Goal: Information Seeking & Learning: Check status

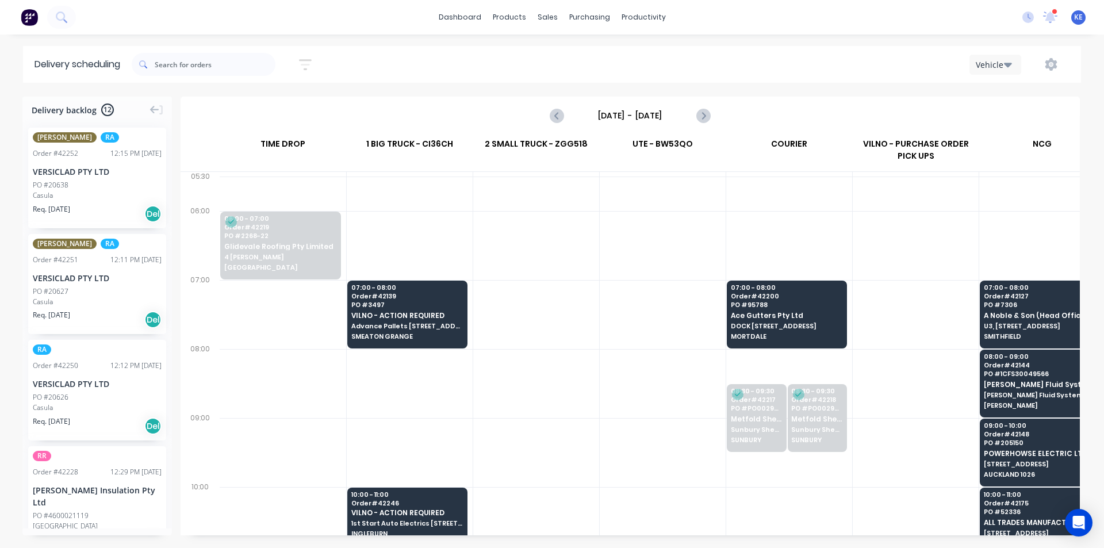
scroll to position [230, 0]
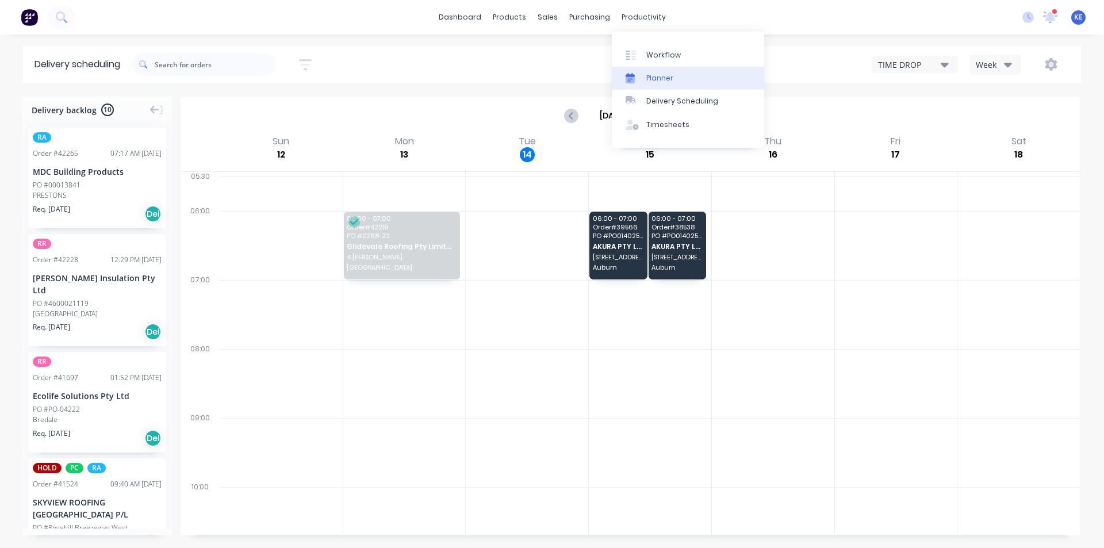
click at [646, 73] on div "Planner" at bounding box center [659, 78] width 27 height 10
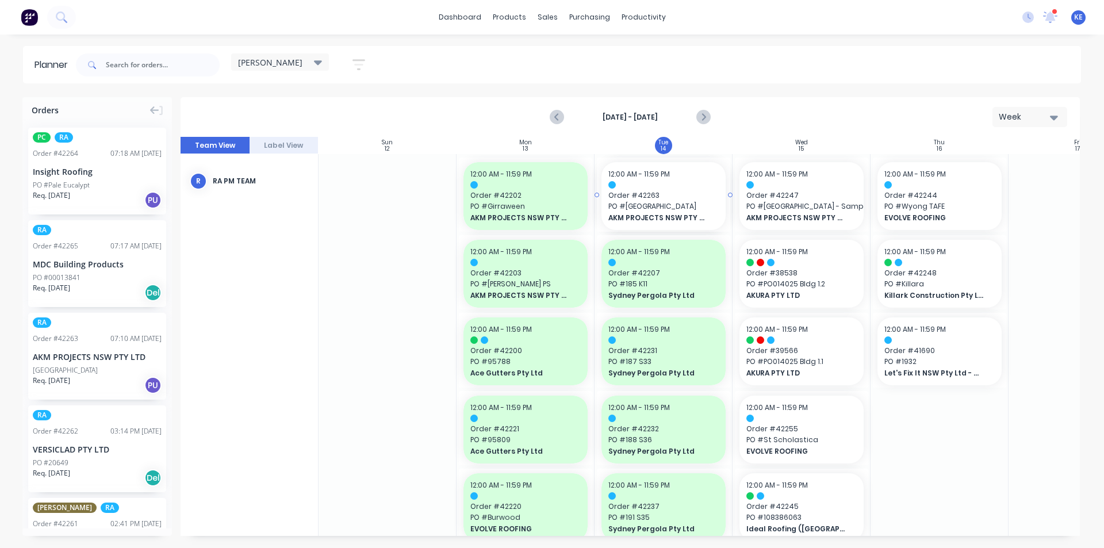
drag, startPoint x: 114, startPoint y: 362, endPoint x: 620, endPoint y: 275, distance: 512.9
drag, startPoint x: 106, startPoint y: 280, endPoint x: 783, endPoint y: 211, distance: 681.0
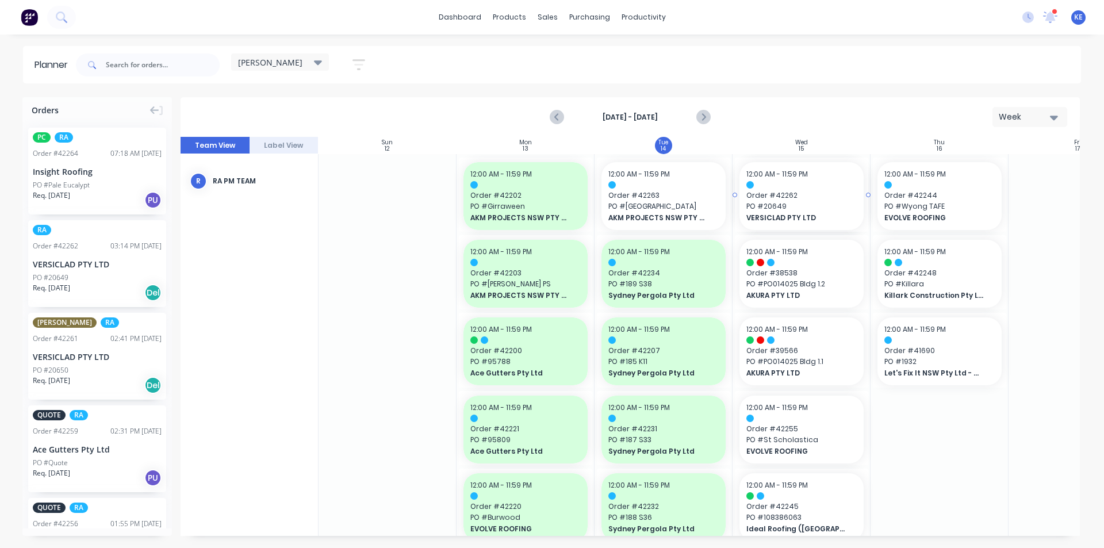
drag, startPoint x: 84, startPoint y: 248, endPoint x: 761, endPoint y: 219, distance: 678.1
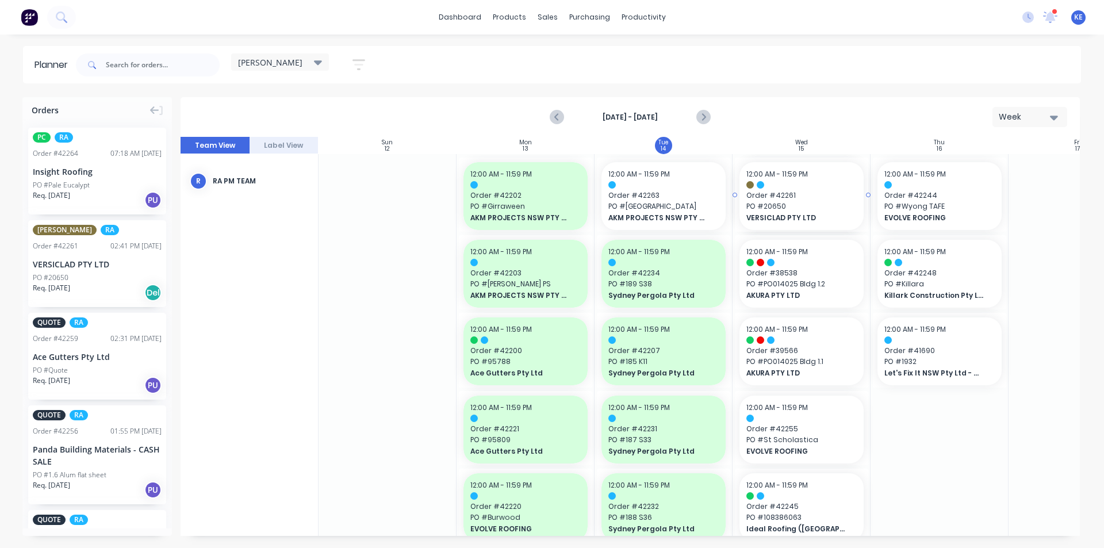
drag, startPoint x: 127, startPoint y: 272, endPoint x: 744, endPoint y: 256, distance: 617.9
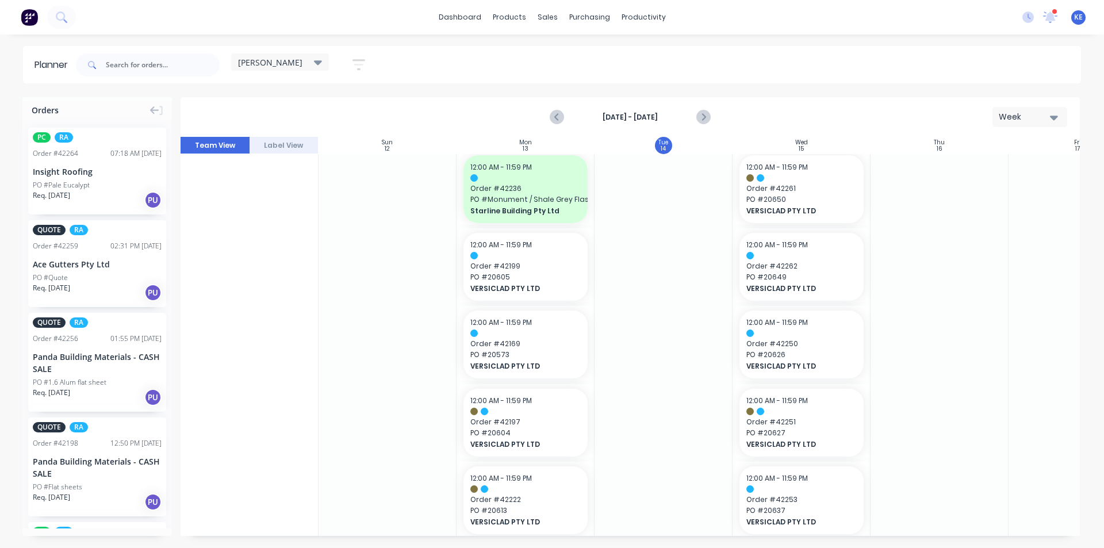
scroll to position [790, 0]
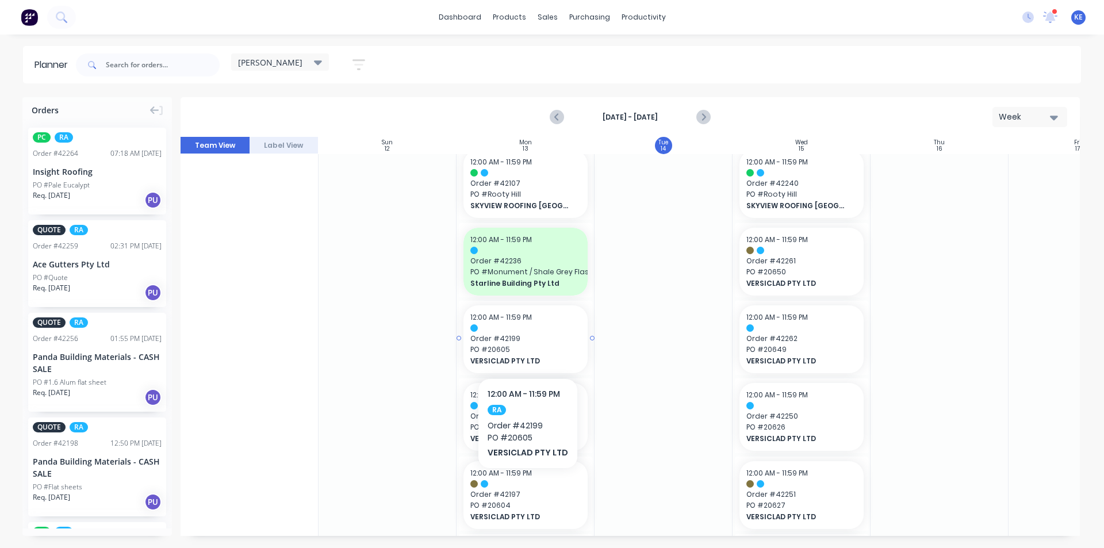
click at [553, 323] on div "12:00 AM - 11:59 PM Order # 42199 PO # 20605 VERSICLAD PTY LTD" at bounding box center [526, 339] width 124 height 68
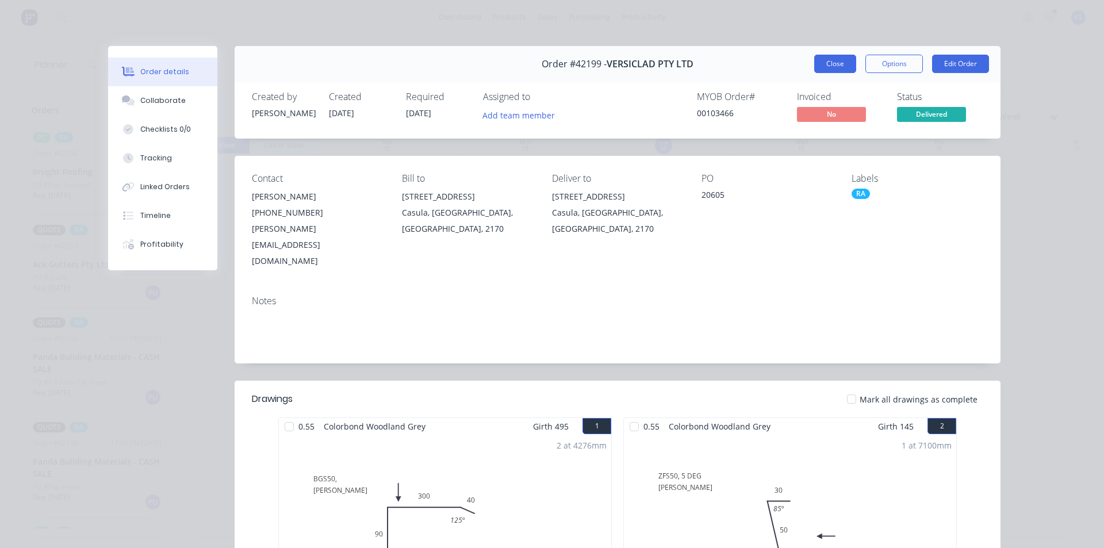
click at [837, 64] on button "Close" at bounding box center [835, 64] width 42 height 18
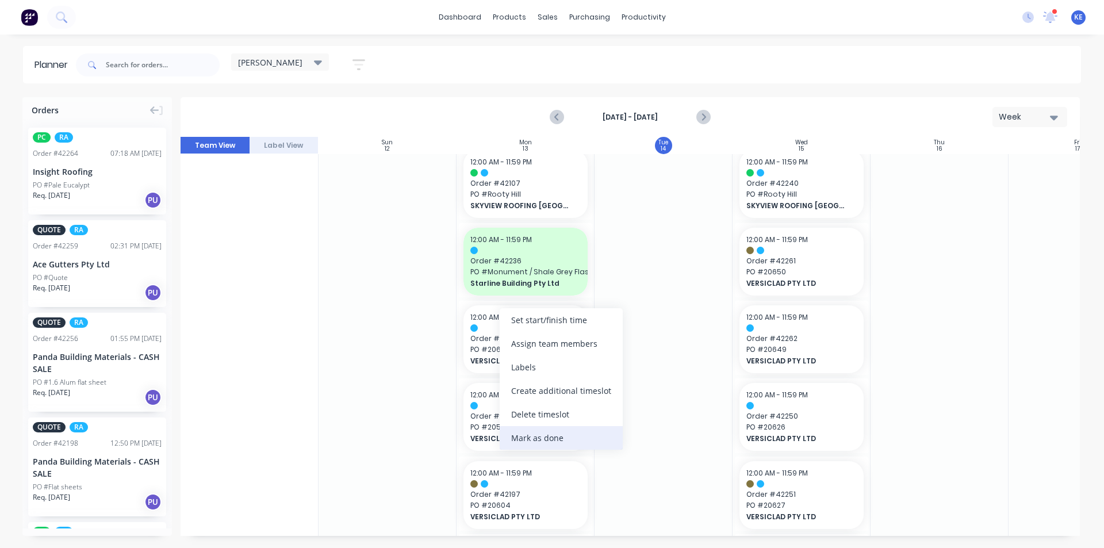
click at [517, 440] on div "Mark as done" at bounding box center [561, 438] width 123 height 24
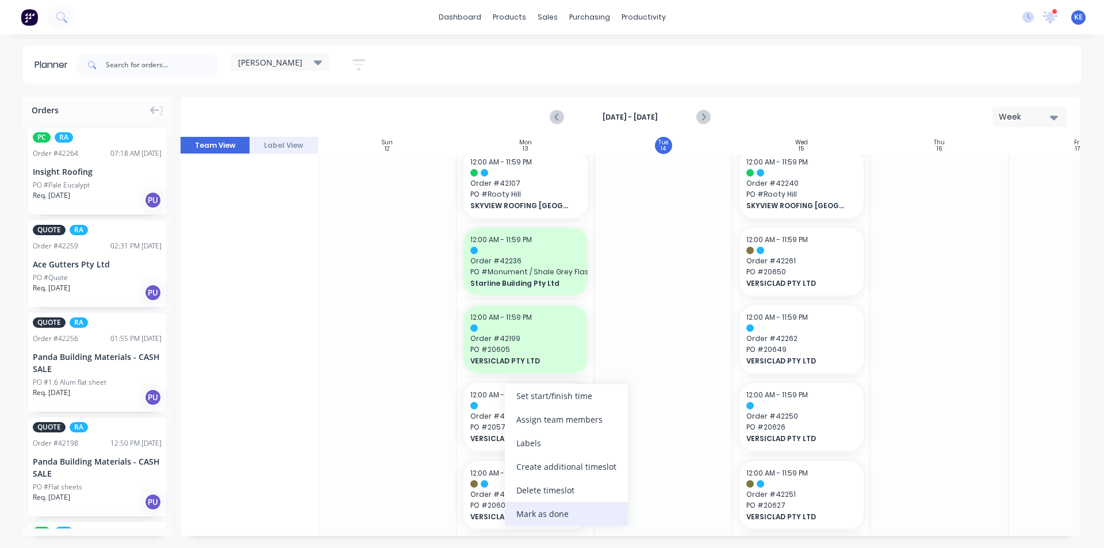
click at [532, 509] on div "Mark as done" at bounding box center [566, 514] width 123 height 24
click at [535, 522] on div "Mark as done" at bounding box center [583, 514] width 123 height 24
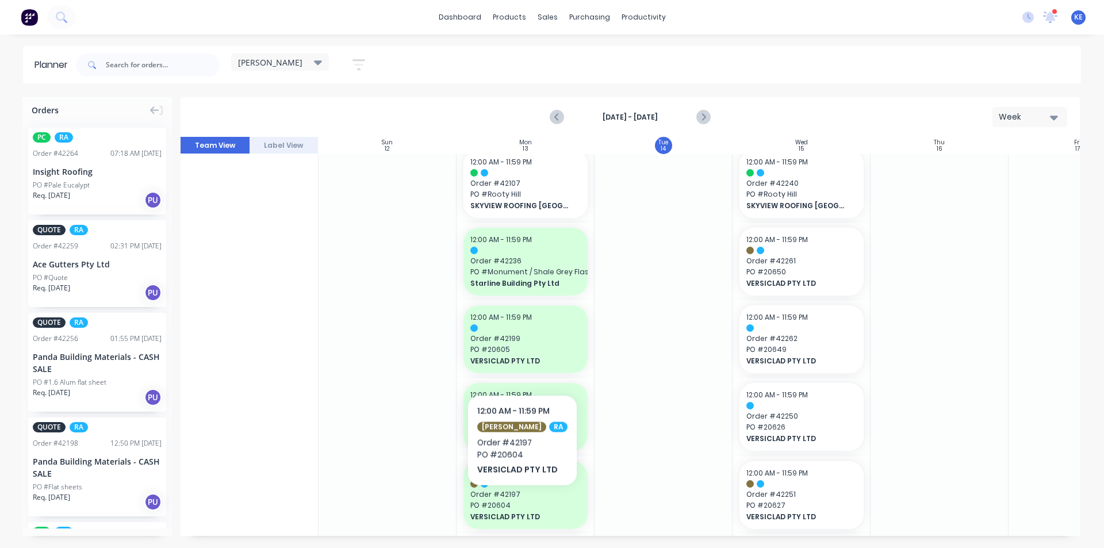
scroll to position [905, 0]
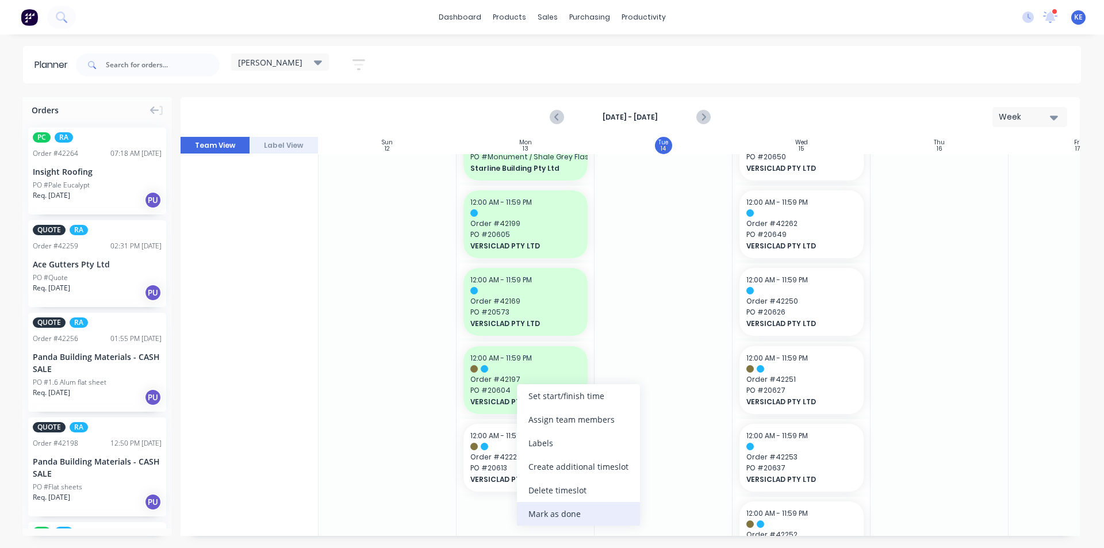
click at [534, 510] on div "Mark as done" at bounding box center [578, 514] width 123 height 24
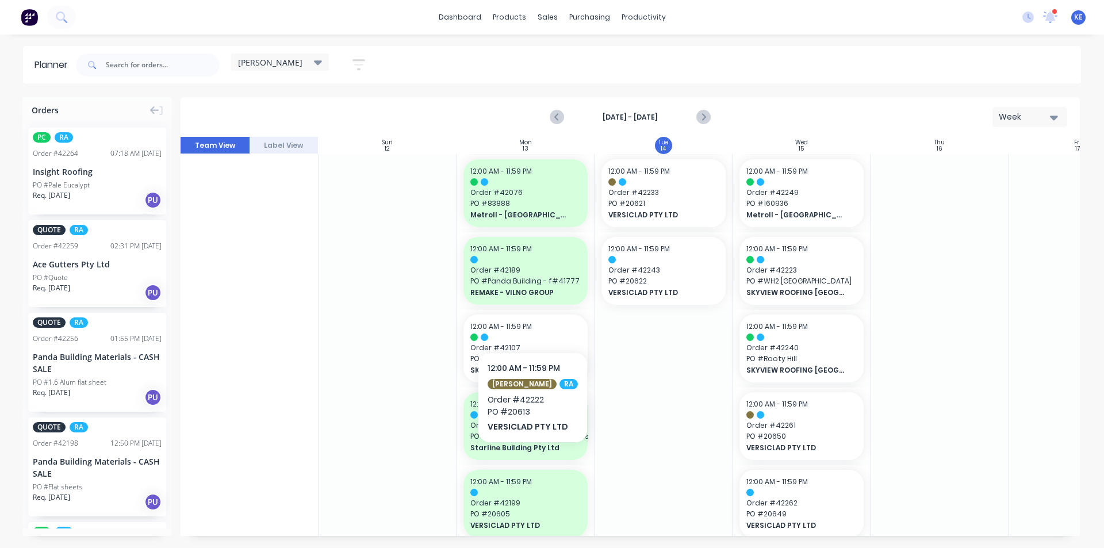
scroll to position [617, 0]
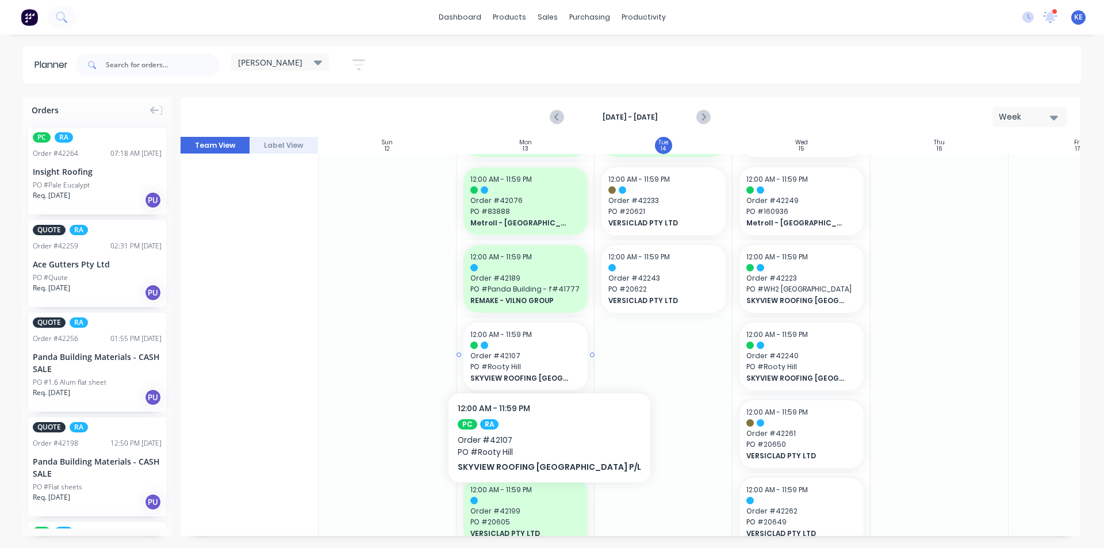
click at [523, 358] on span "Order # 42107" at bounding box center [525, 356] width 110 height 10
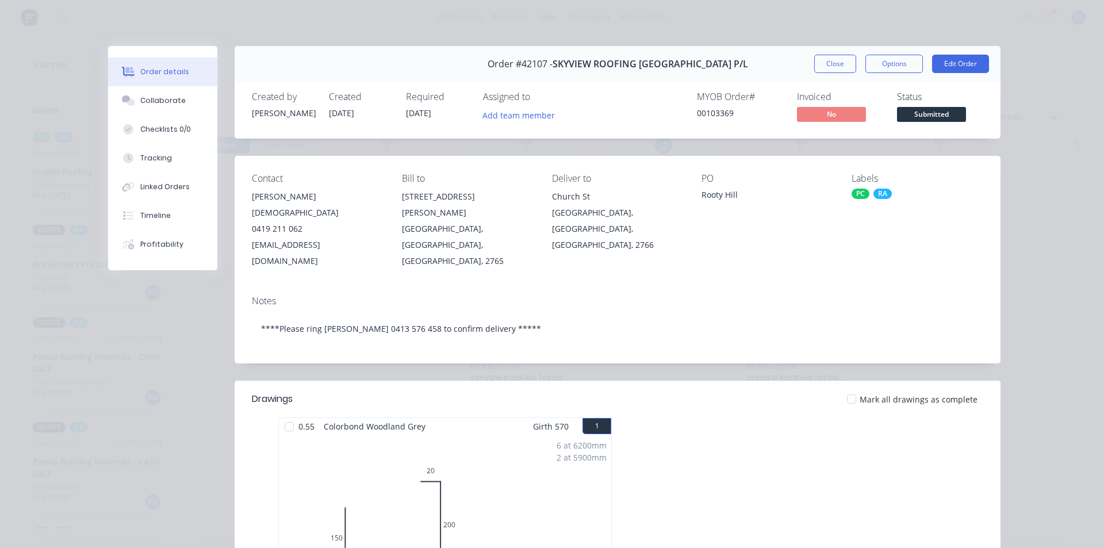
click at [285, 415] on div at bounding box center [289, 426] width 23 height 23
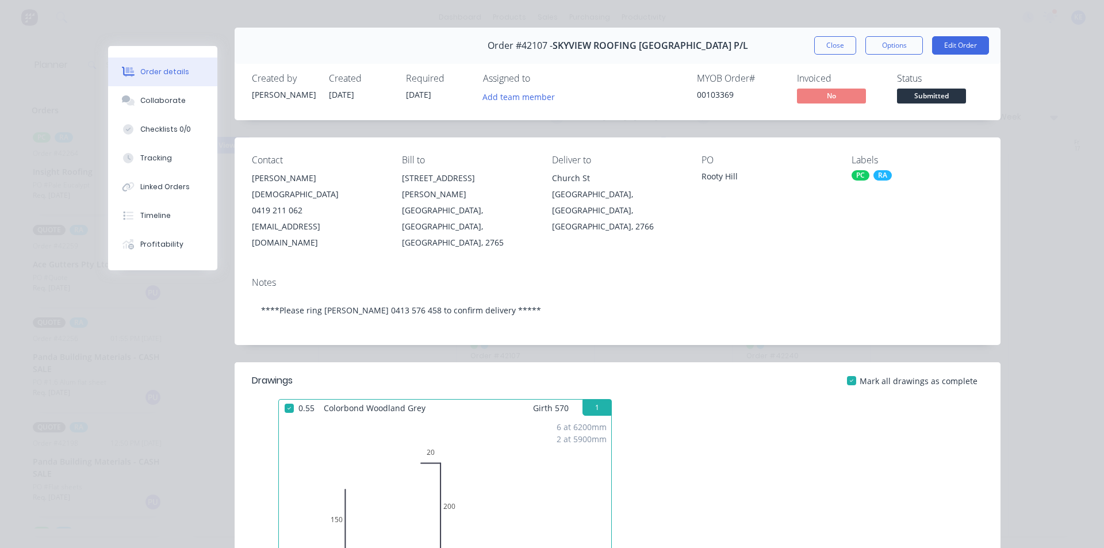
scroll to position [0, 0]
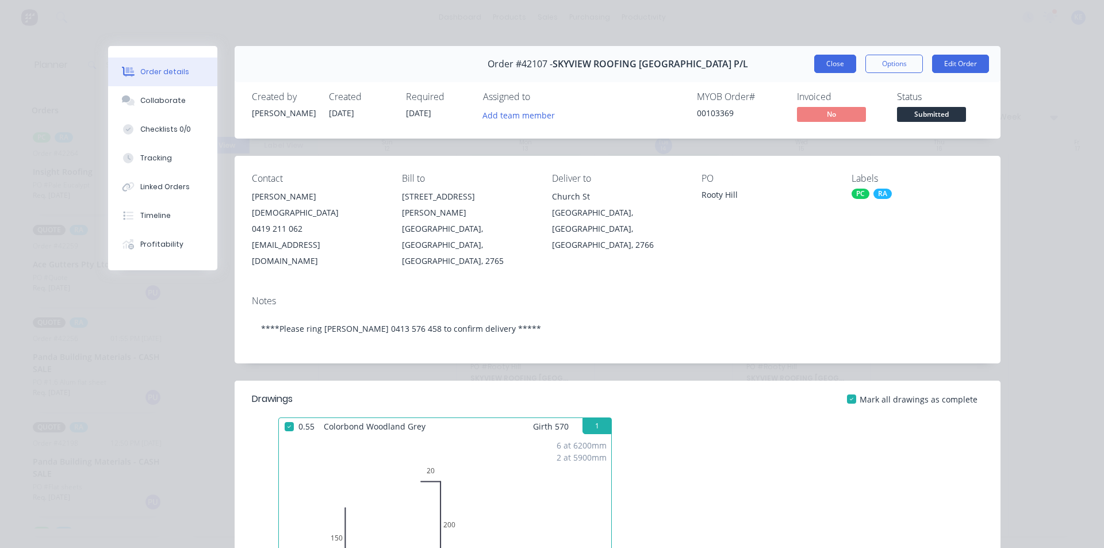
click at [826, 66] on button "Close" at bounding box center [835, 64] width 42 height 18
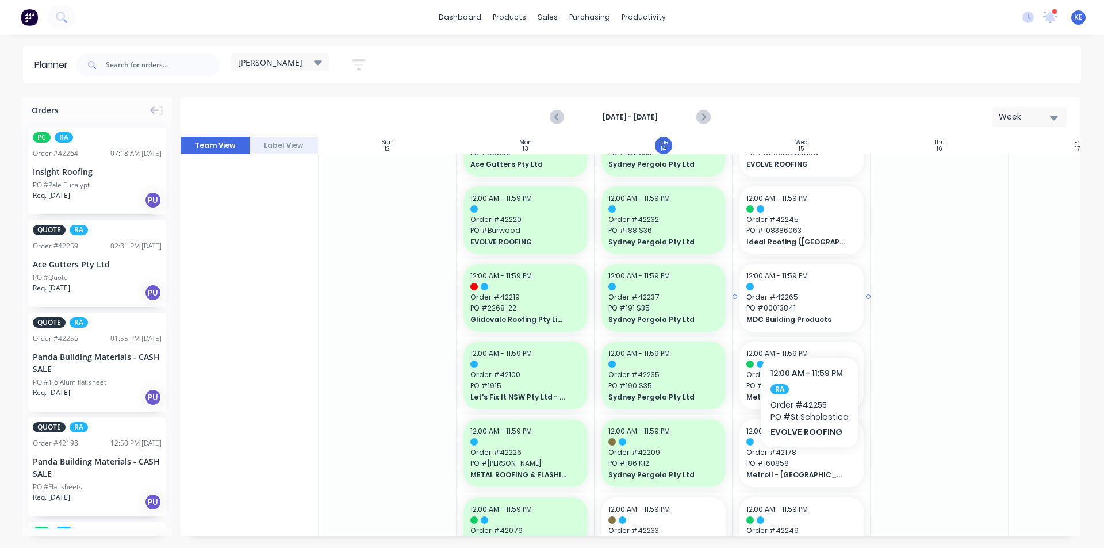
scroll to position [288, 0]
click at [801, 367] on div "12:00 AM - 11:59 PM Order # 42239 PO # 160925 Metroll - Newcastle" at bounding box center [802, 375] width 124 height 68
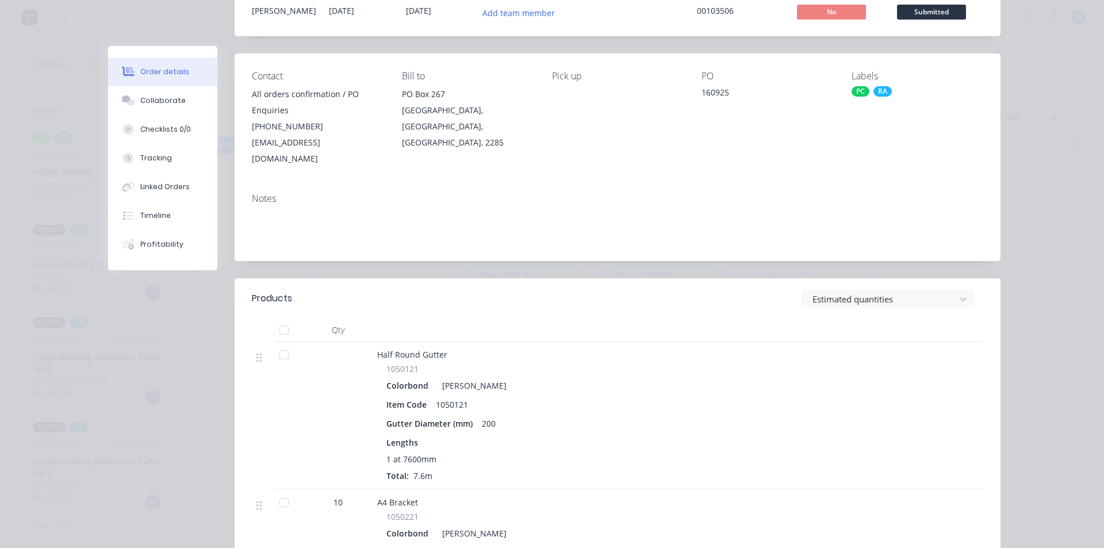
scroll to position [173, 0]
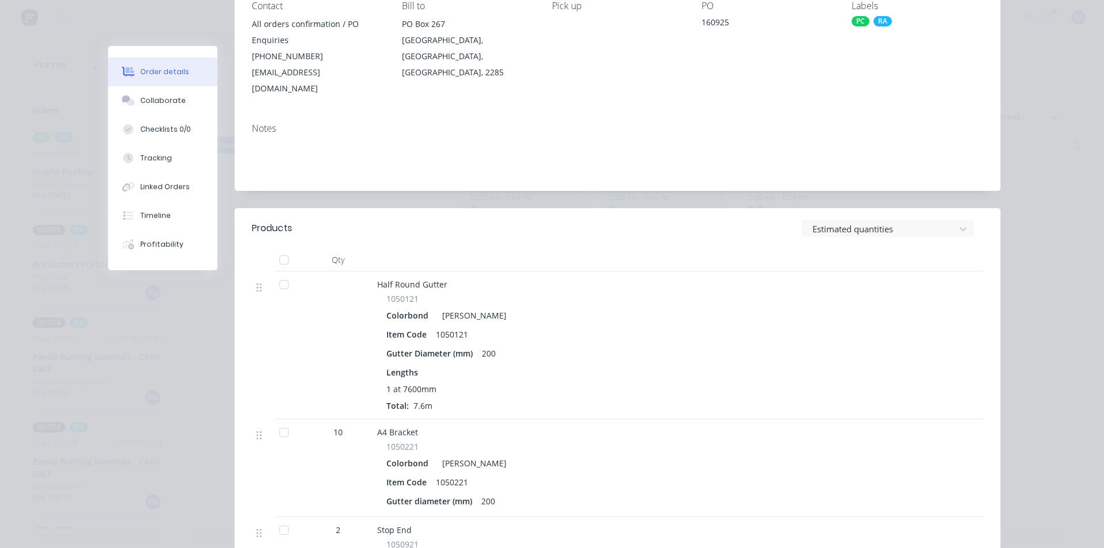
click at [282, 273] on div at bounding box center [284, 284] width 23 height 23
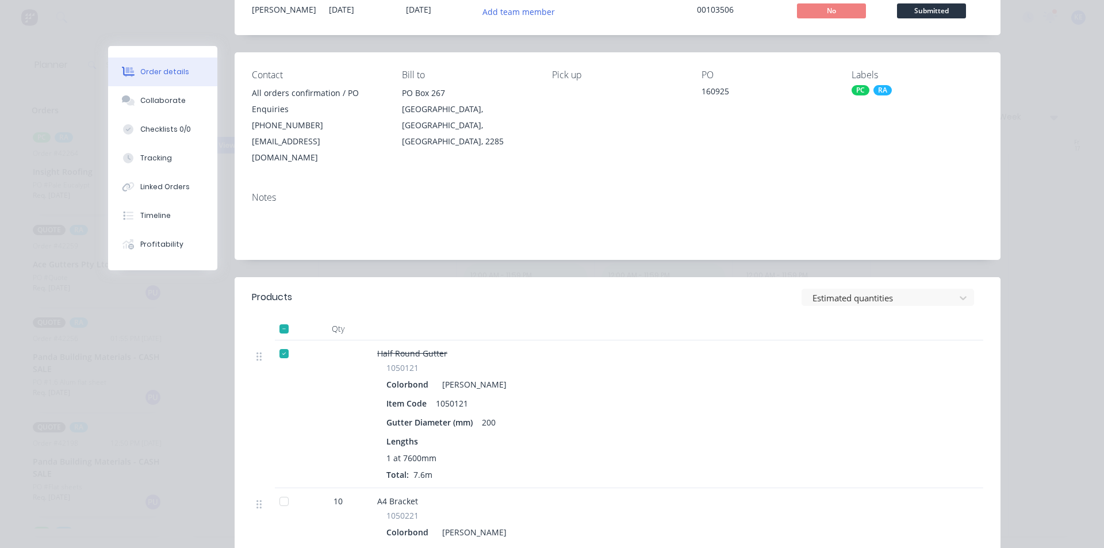
scroll to position [58, 0]
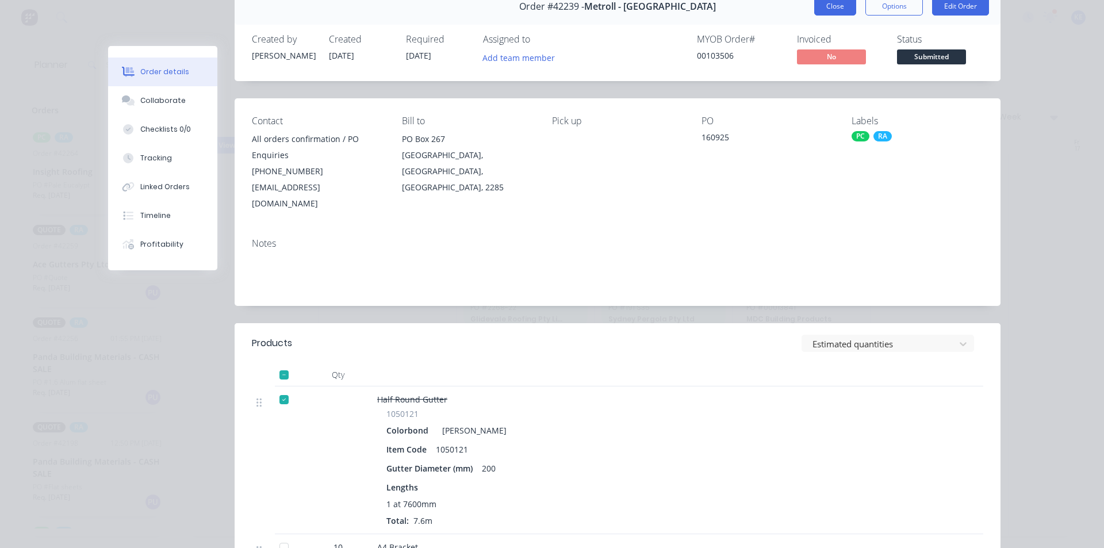
click at [837, 11] on button "Close" at bounding box center [835, 6] width 42 height 18
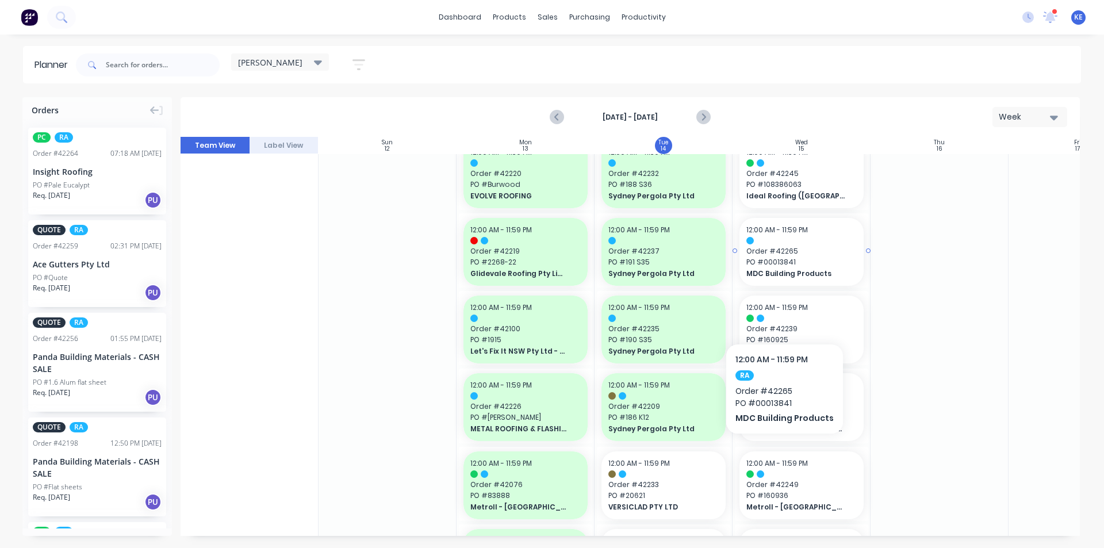
scroll to position [345, 0]
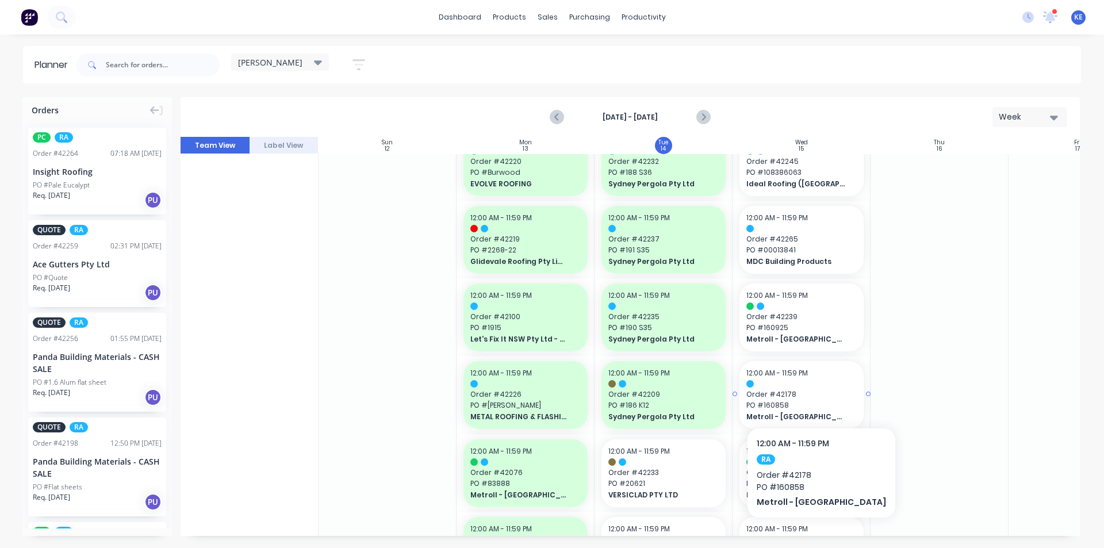
click at [796, 393] on span "Order # 42178" at bounding box center [801, 394] width 110 height 10
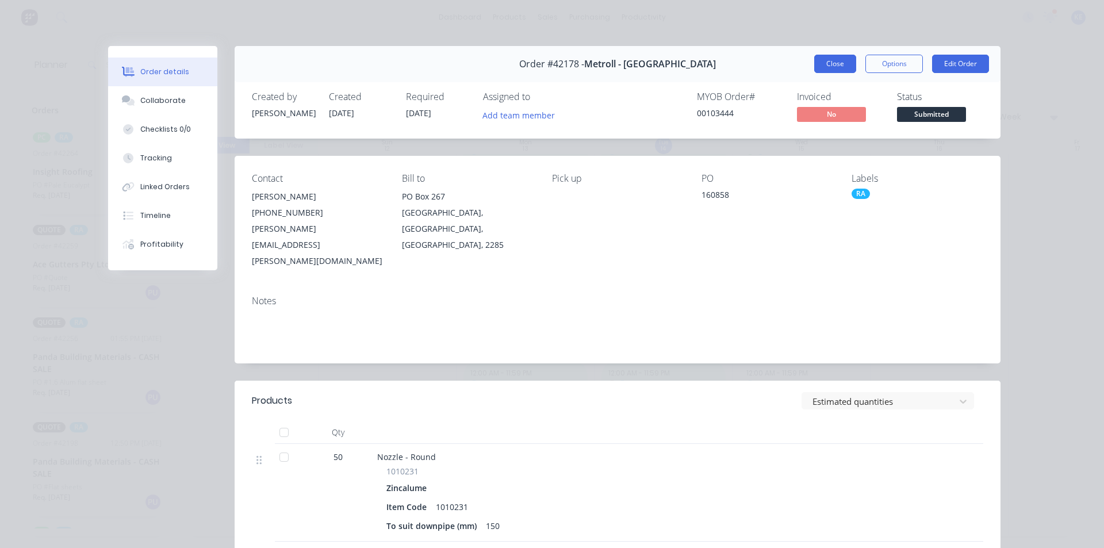
click at [833, 59] on button "Close" at bounding box center [835, 64] width 42 height 18
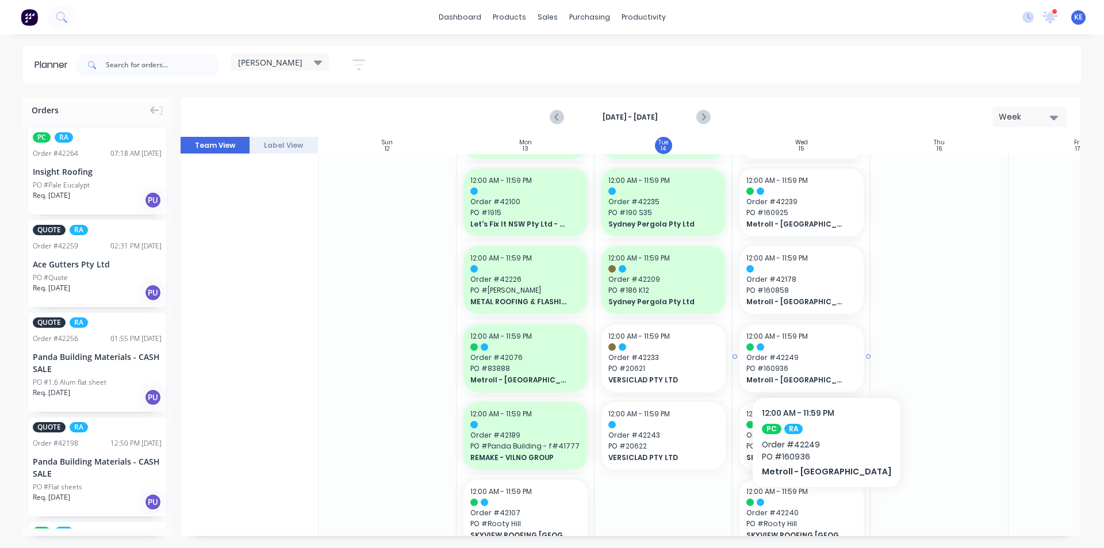
scroll to position [518, 0]
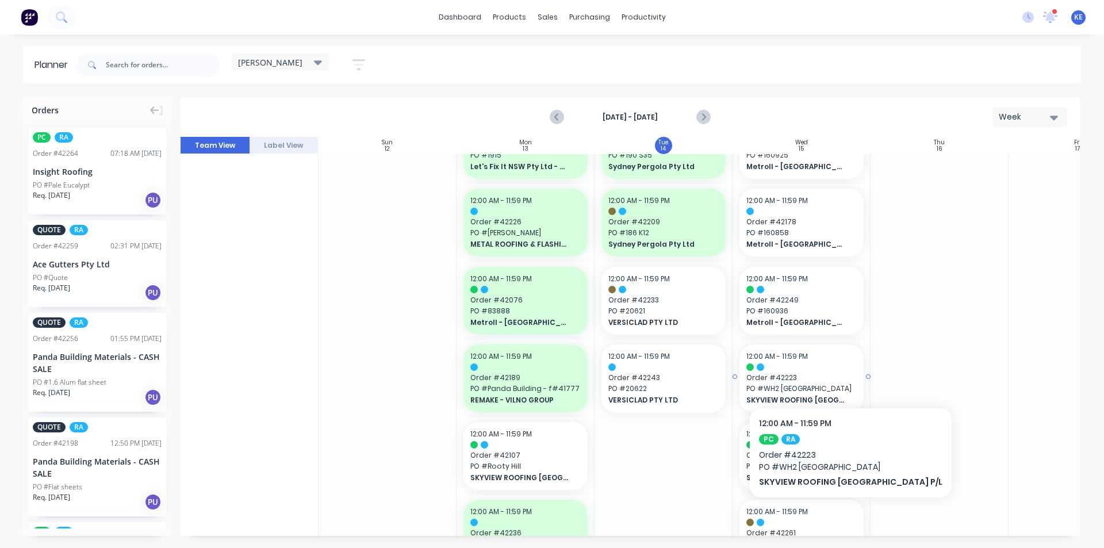
click at [825, 374] on span "Order # 42223" at bounding box center [801, 378] width 110 height 10
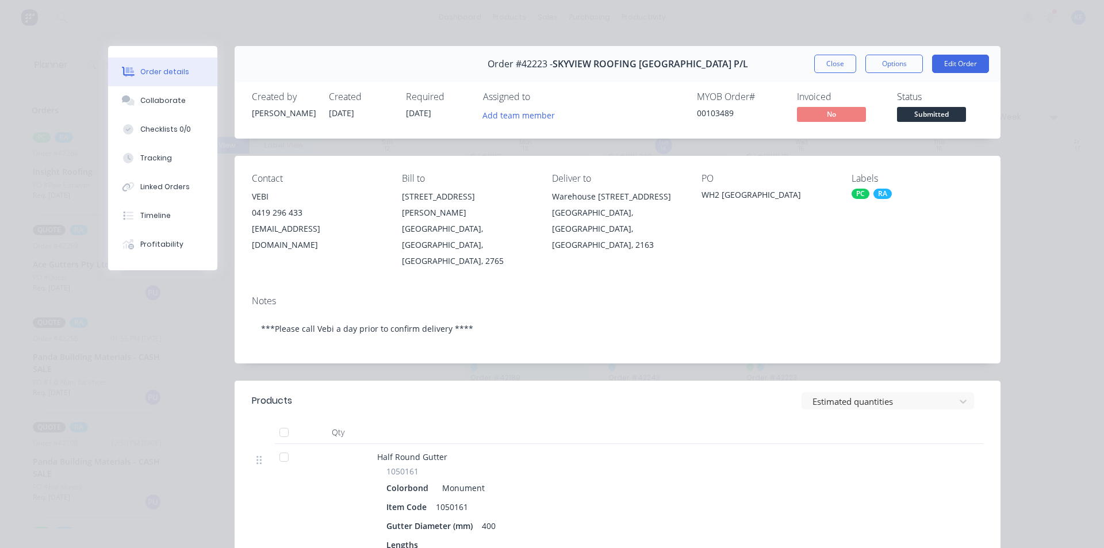
scroll to position [58, 0]
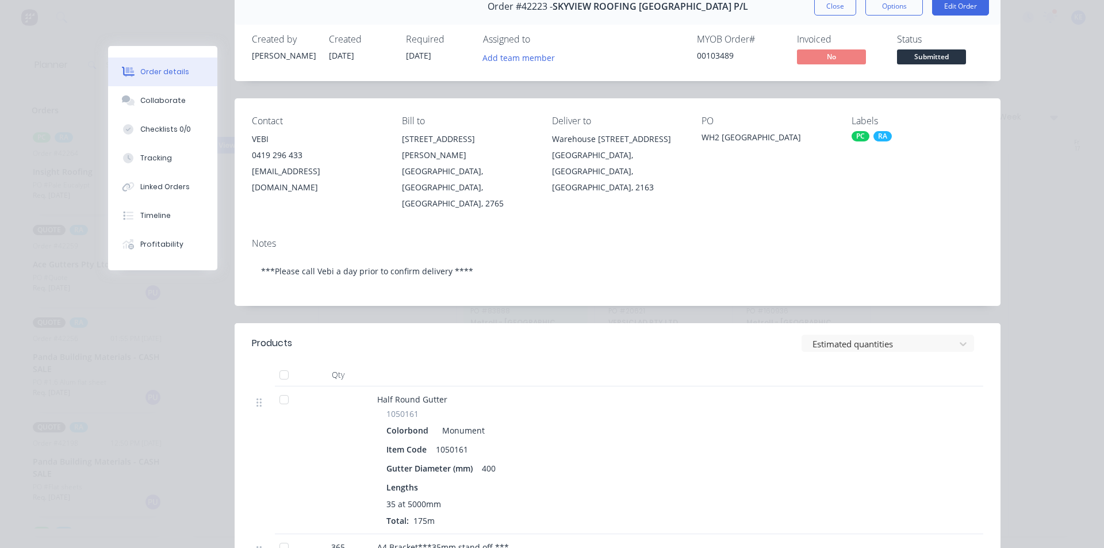
click at [284, 388] on div at bounding box center [284, 399] width 23 height 23
click at [829, 12] on button "Close" at bounding box center [835, 6] width 42 height 18
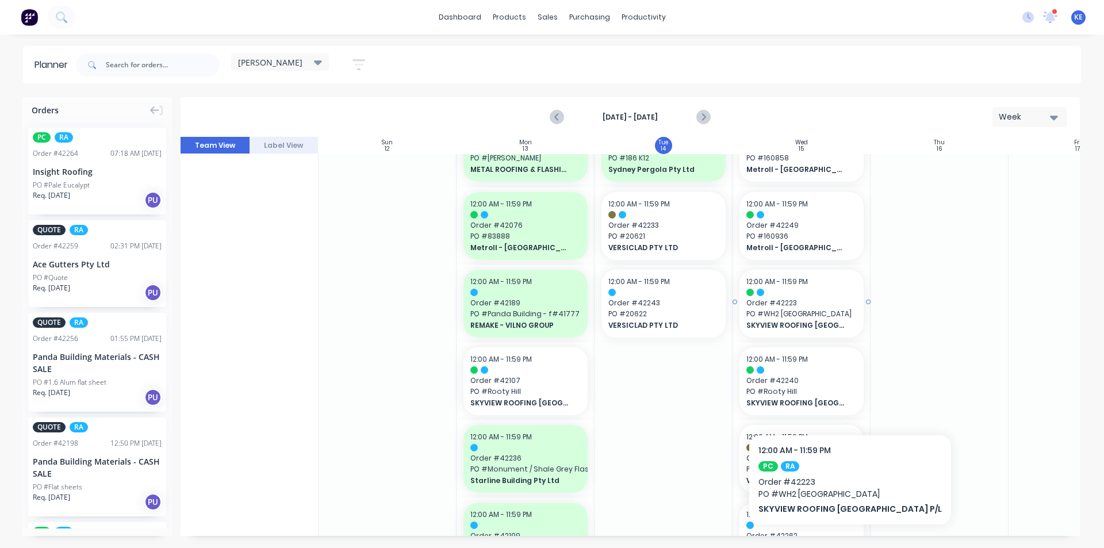
scroll to position [617, 0]
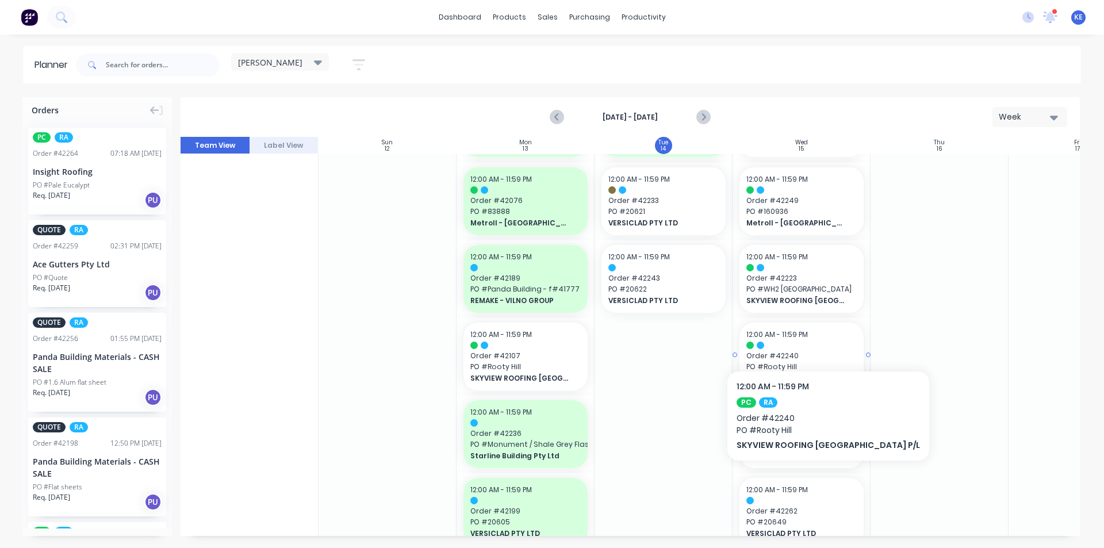
click at [802, 336] on span "12:00 AM - 11:59 PM" at bounding box center [777, 335] width 62 height 10
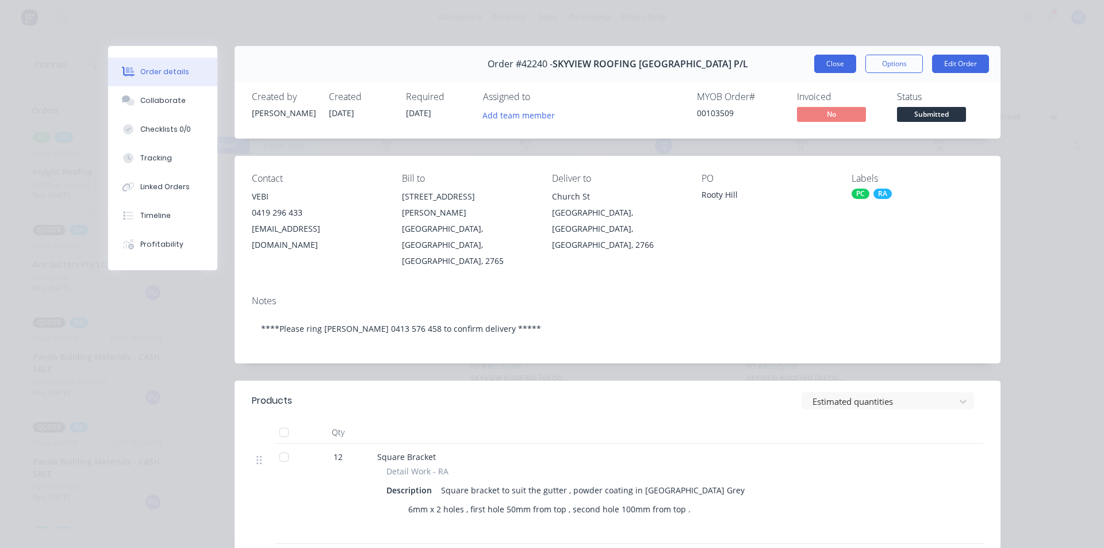
click at [818, 60] on button "Close" at bounding box center [835, 64] width 42 height 18
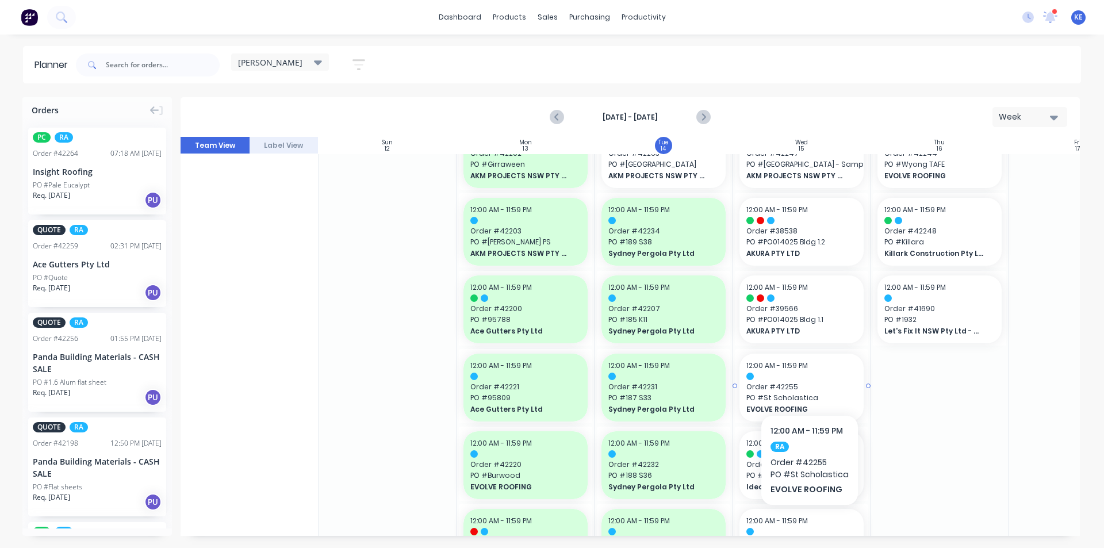
scroll to position [0, 0]
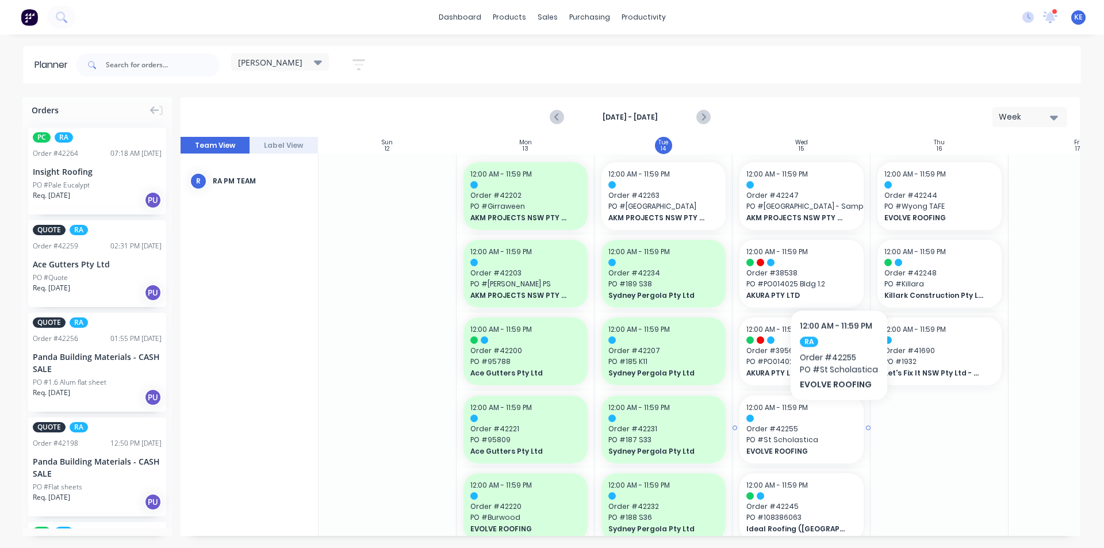
click at [838, 416] on div at bounding box center [801, 418] width 110 height 7
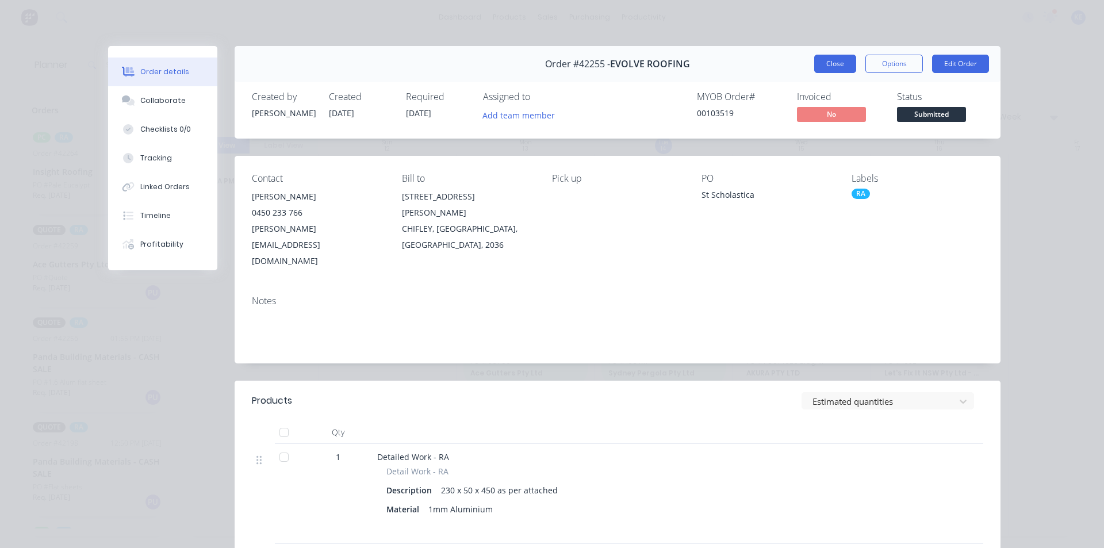
click at [843, 71] on button "Close" at bounding box center [835, 64] width 42 height 18
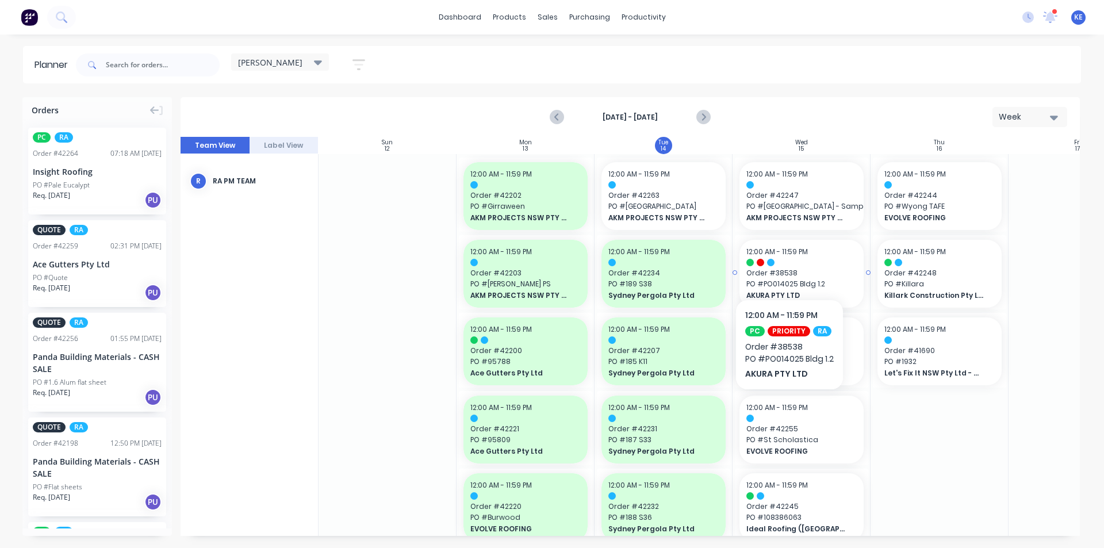
click at [789, 265] on div at bounding box center [801, 262] width 110 height 7
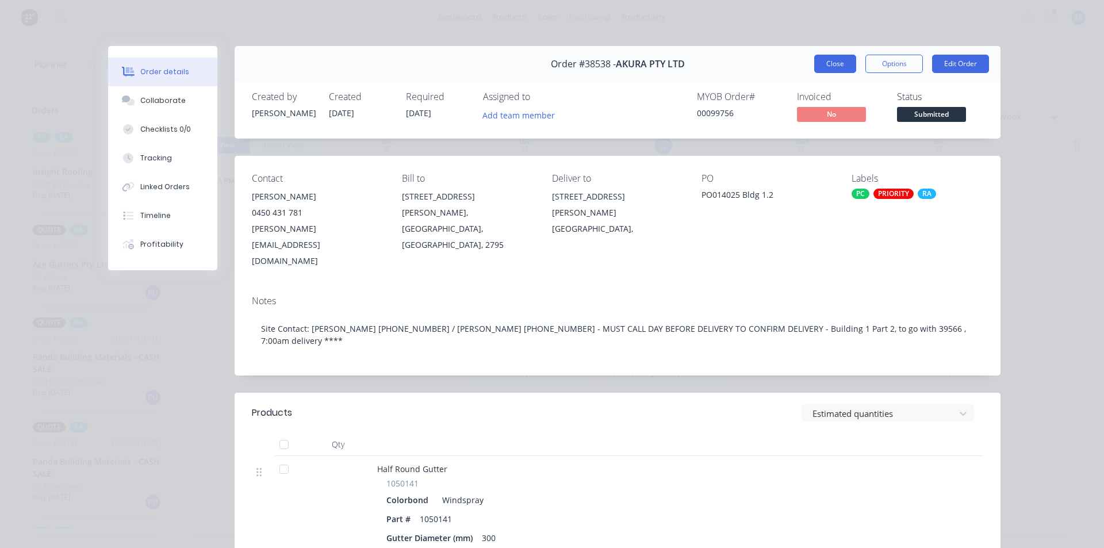
click at [823, 55] on button "Close" at bounding box center [835, 64] width 42 height 18
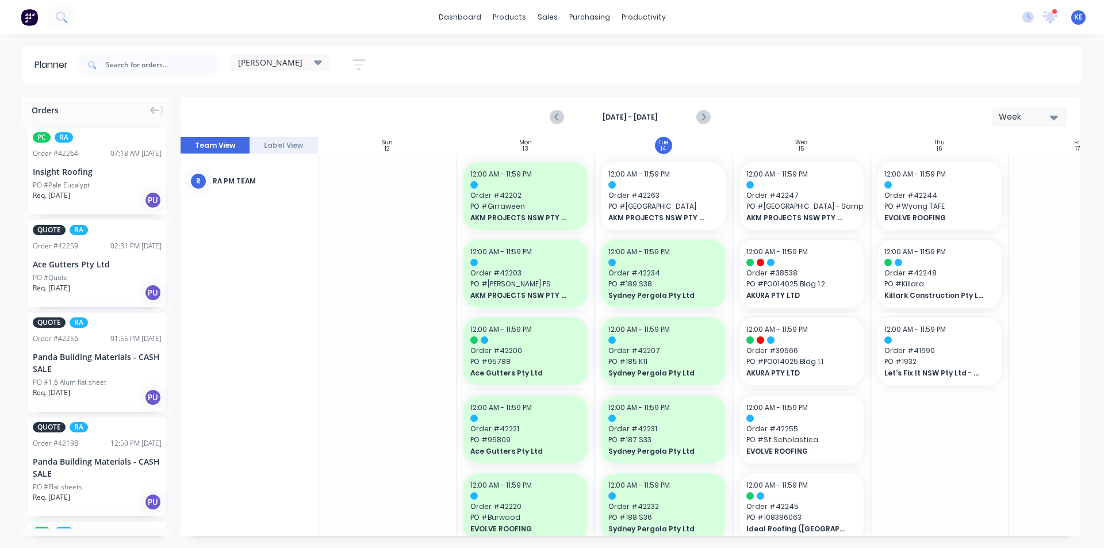
click at [90, 189] on div "PO #Pale Eucalypt" at bounding box center [97, 185] width 129 height 10
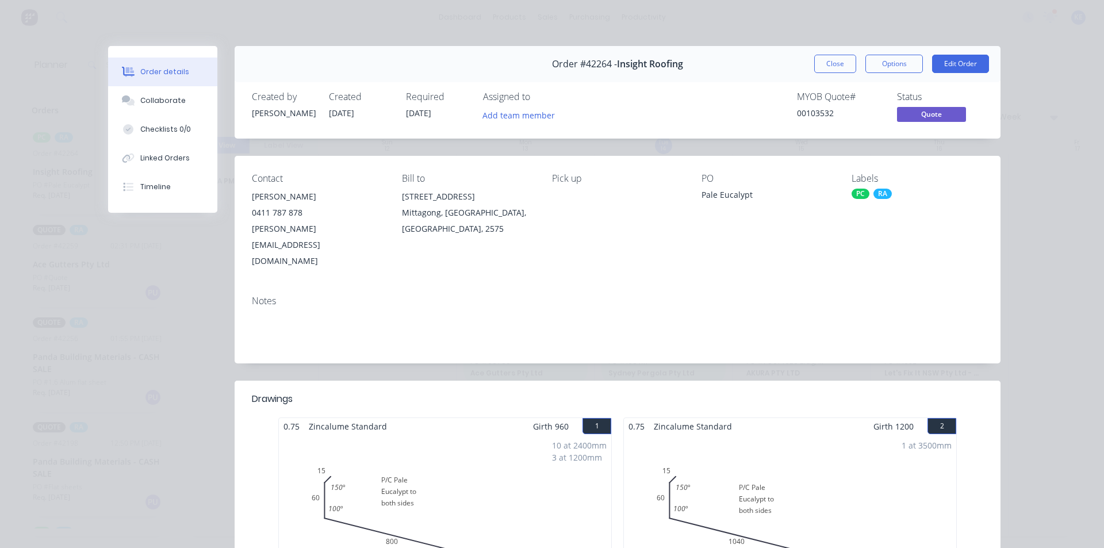
click at [866, 196] on div "PC RA" at bounding box center [918, 194] width 132 height 10
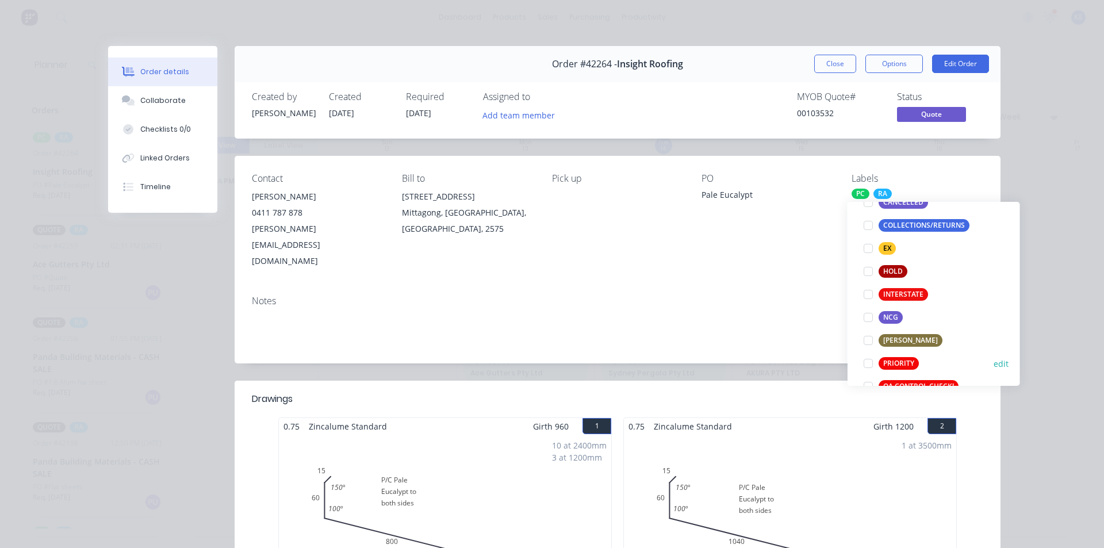
scroll to position [230, 0]
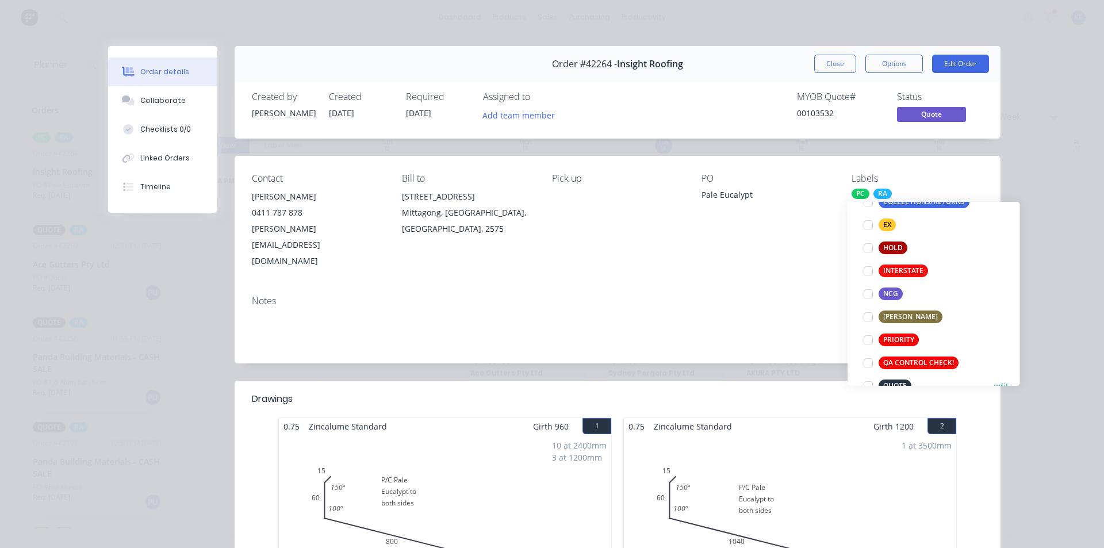
click at [872, 384] on div at bounding box center [868, 385] width 23 height 23
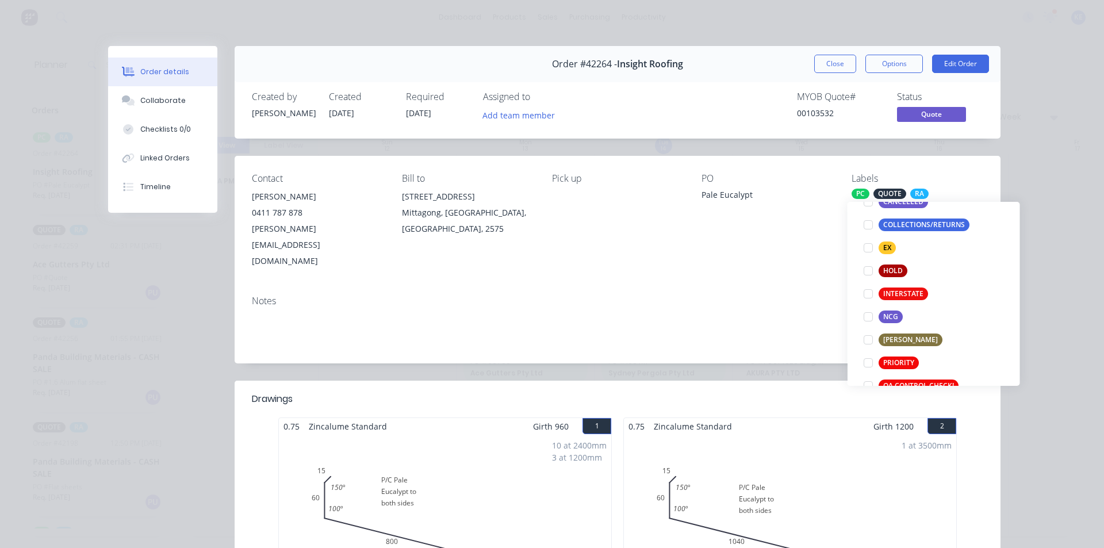
scroll to position [0, 0]
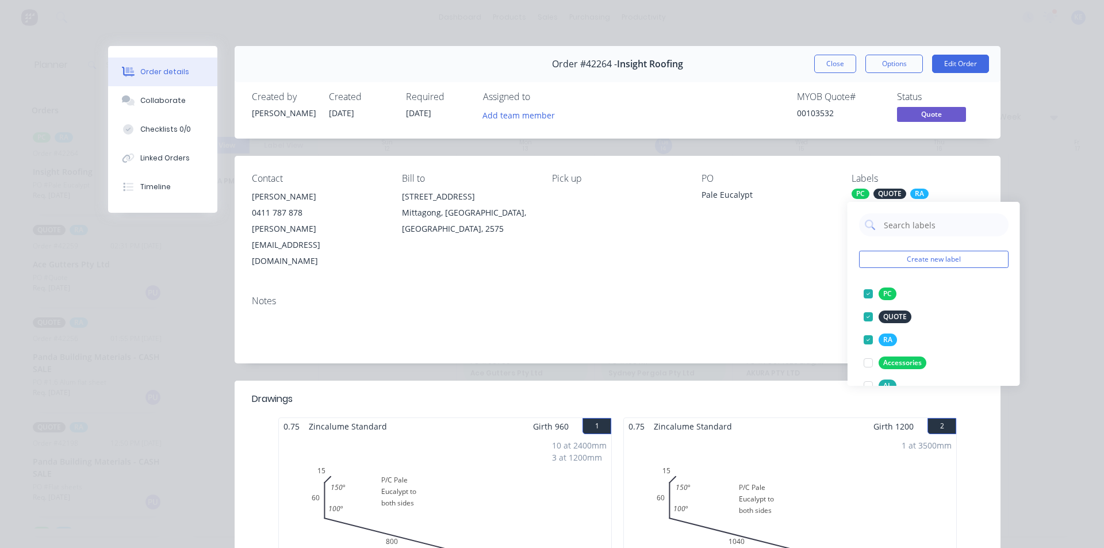
click at [734, 251] on div "Contact Adrian 0411 787 878 adrian@insightroofing.com.au Bill to 65 Bowral Rd M…" at bounding box center [618, 221] width 766 height 131
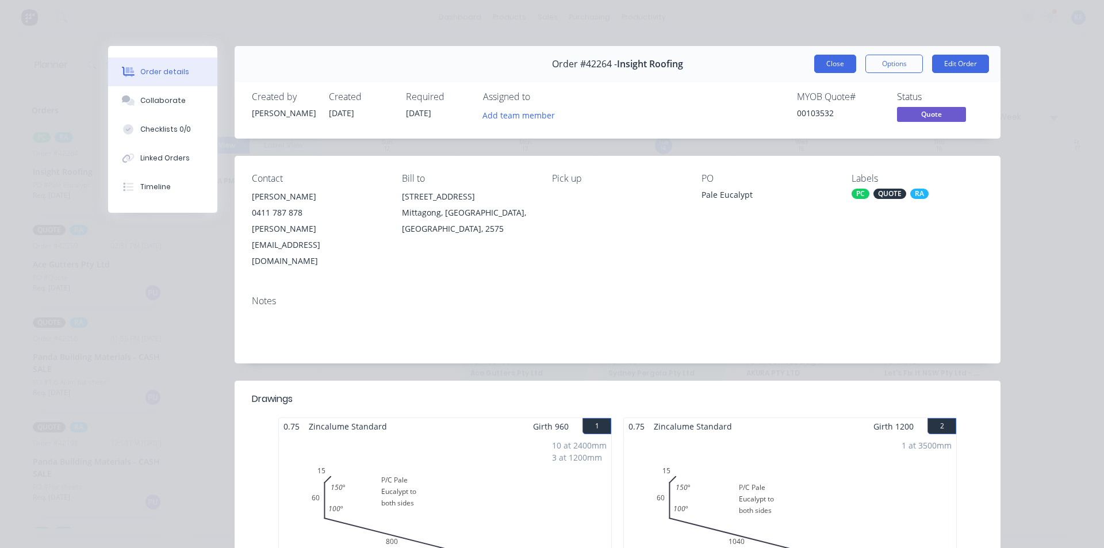
click at [851, 66] on button "Close" at bounding box center [835, 64] width 42 height 18
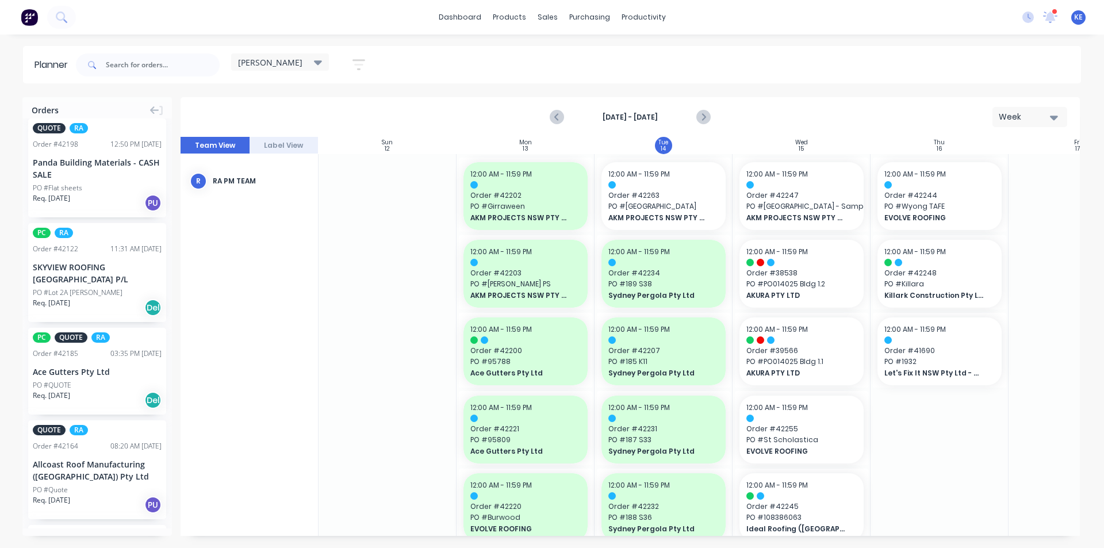
scroll to position [403, 0]
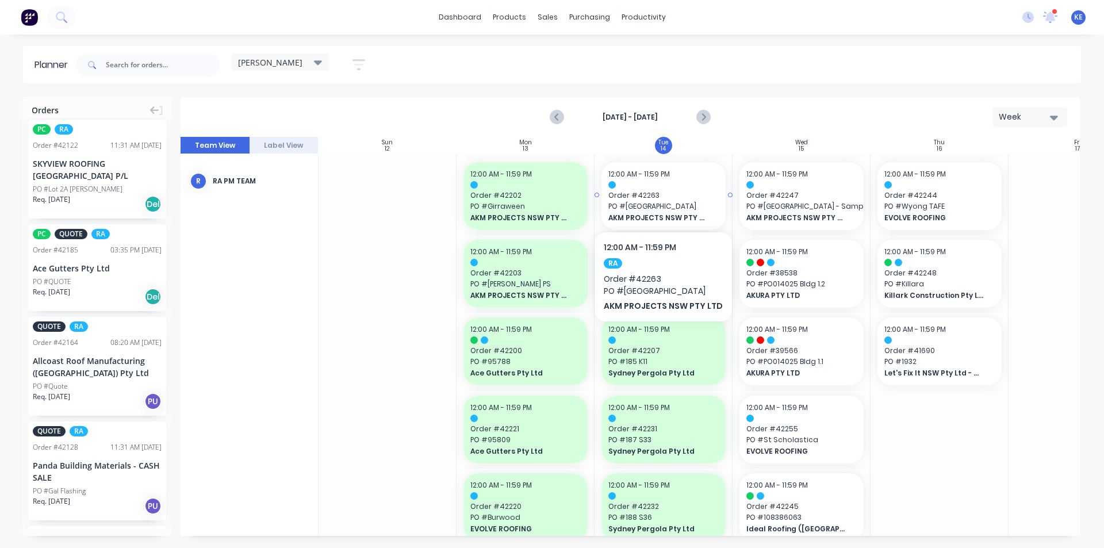
click at [660, 197] on span "Order # 42263" at bounding box center [663, 195] width 110 height 10
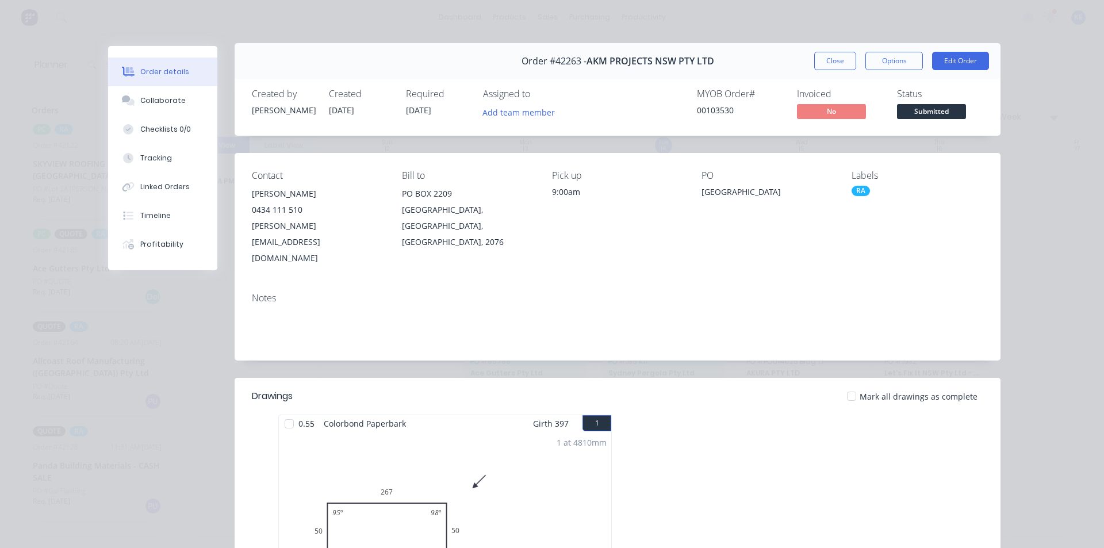
scroll to position [0, 0]
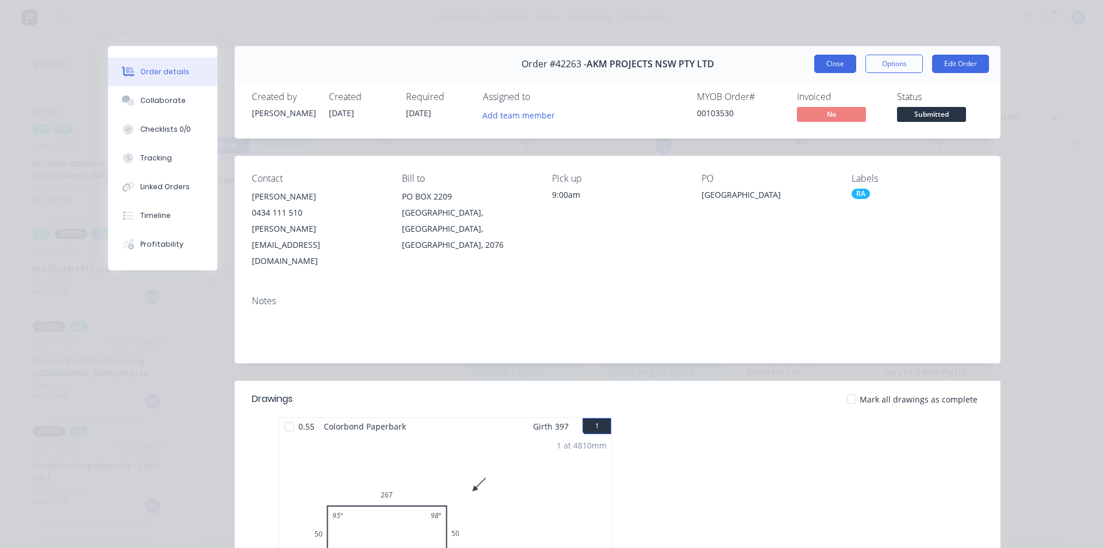
click at [834, 59] on button "Close" at bounding box center [835, 64] width 42 height 18
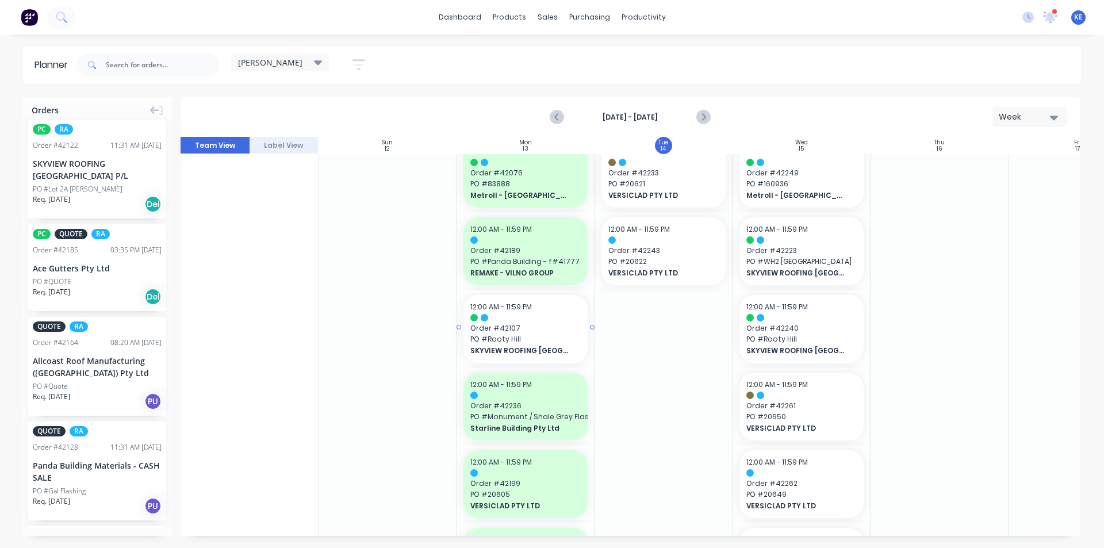
scroll to position [633, 0]
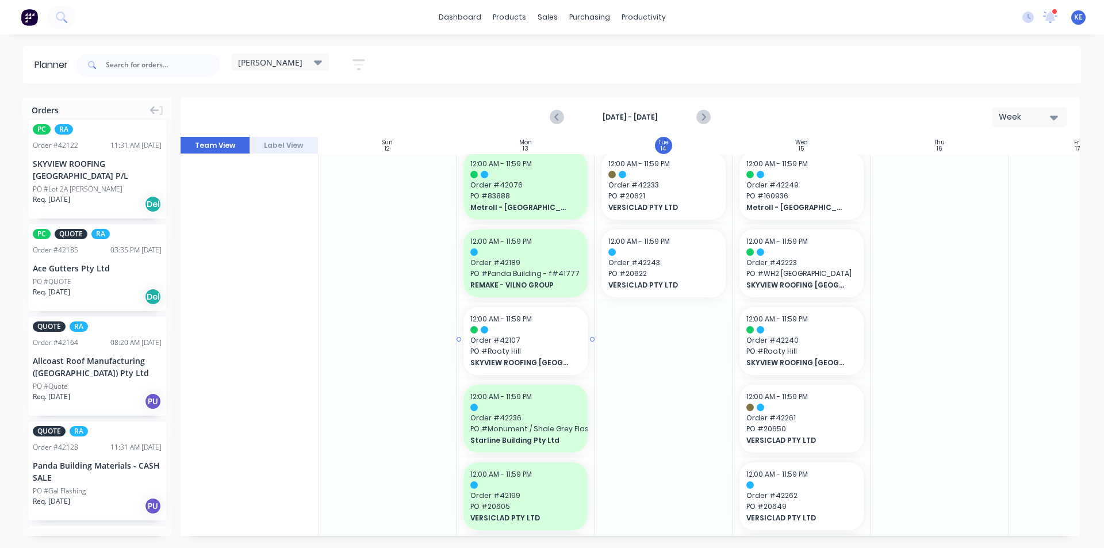
click at [552, 342] on span "Order # 42107" at bounding box center [525, 340] width 110 height 10
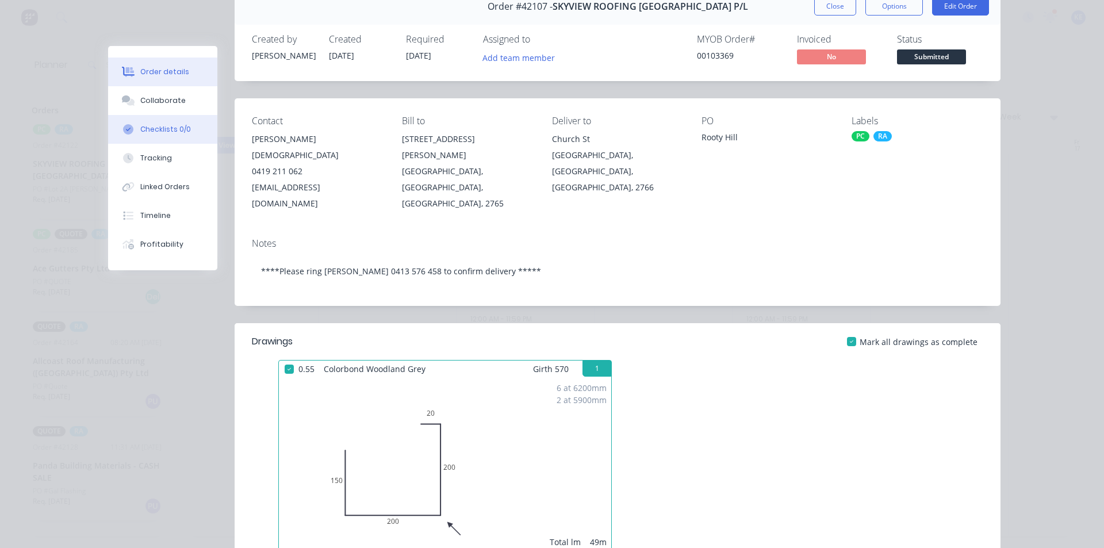
scroll to position [115, 0]
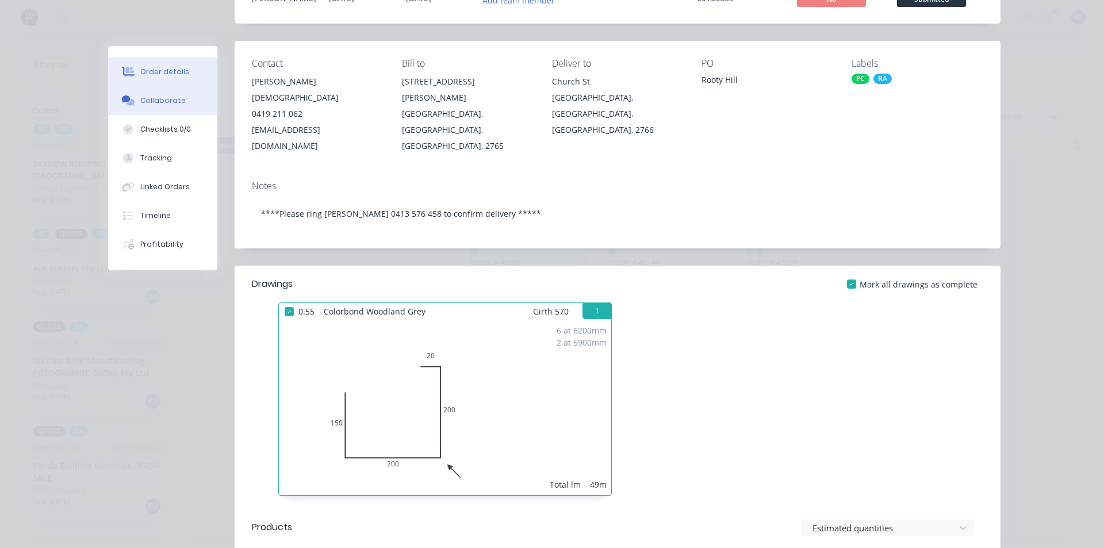
click at [149, 94] on button "Collaborate" at bounding box center [162, 100] width 109 height 29
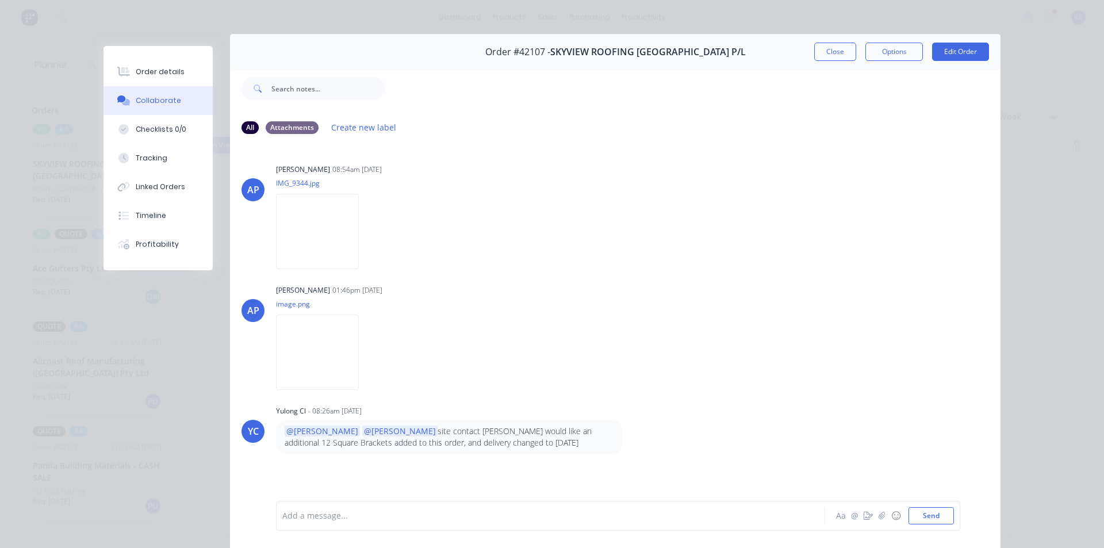
scroll to position [0, 0]
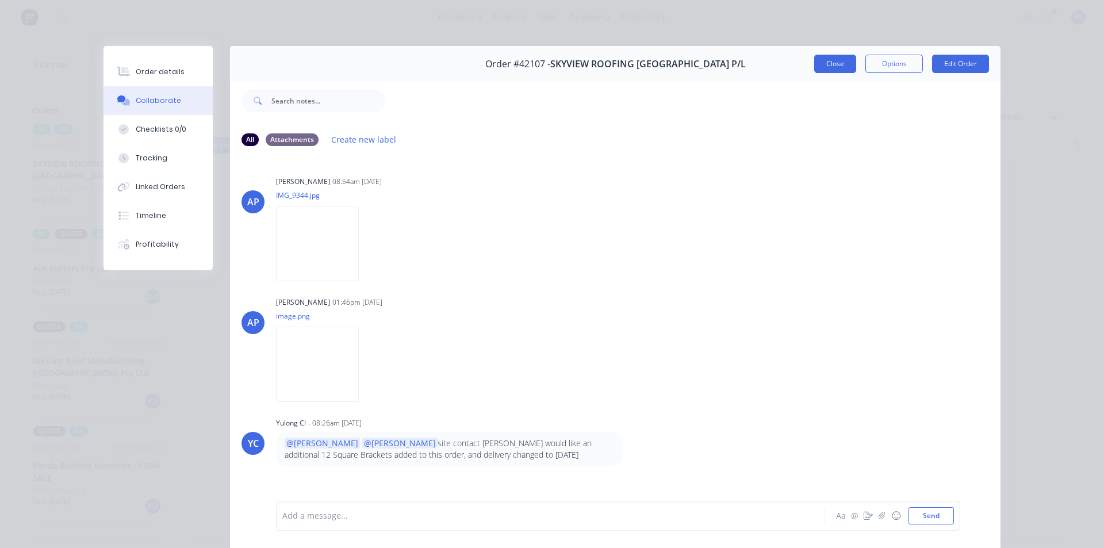
scroll to position [52, 0]
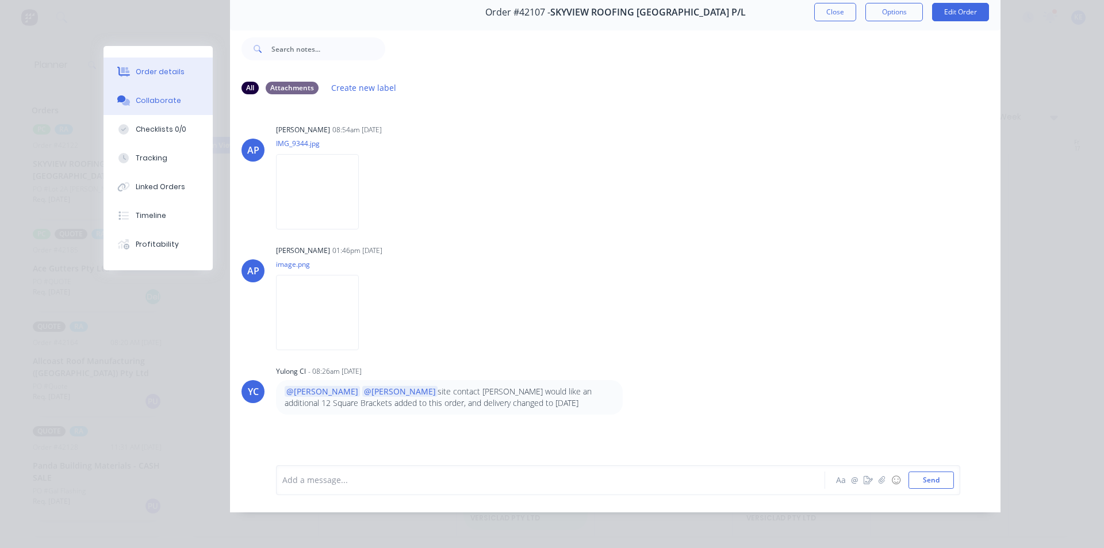
click at [152, 64] on button "Order details" at bounding box center [158, 72] width 109 height 29
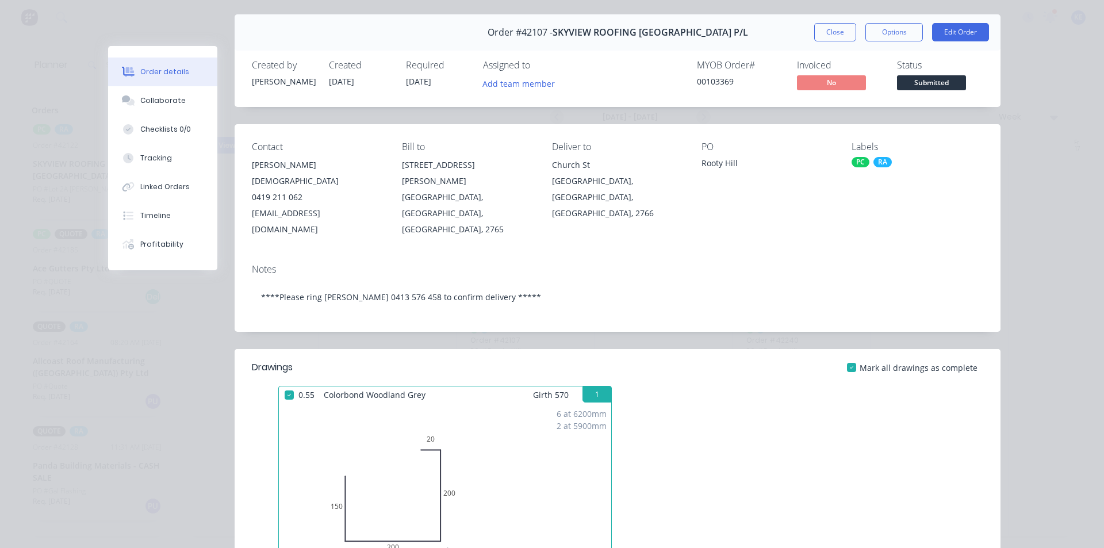
scroll to position [0, 0]
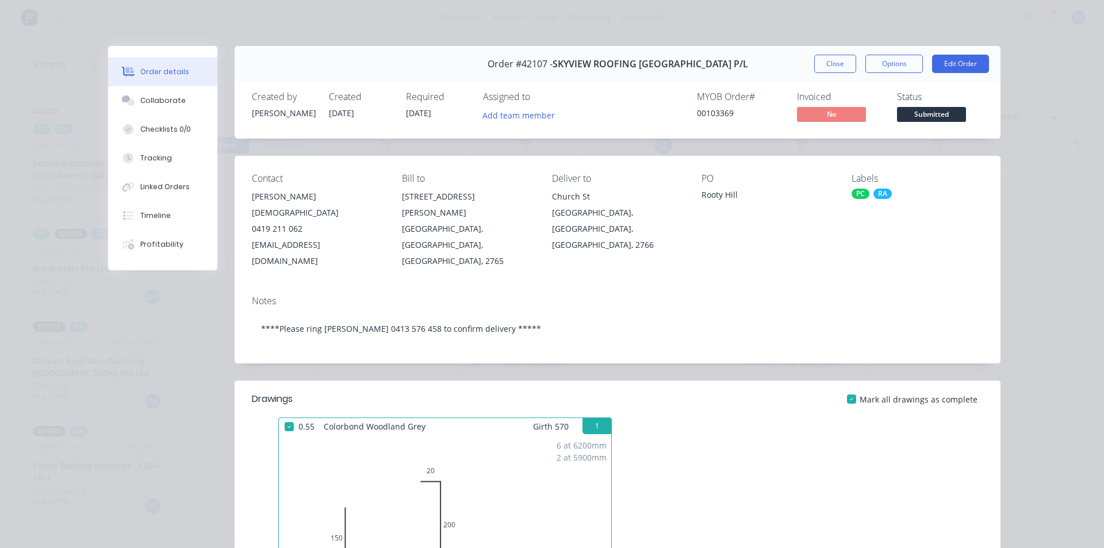
click at [825, 71] on button "Close" at bounding box center [835, 64] width 42 height 18
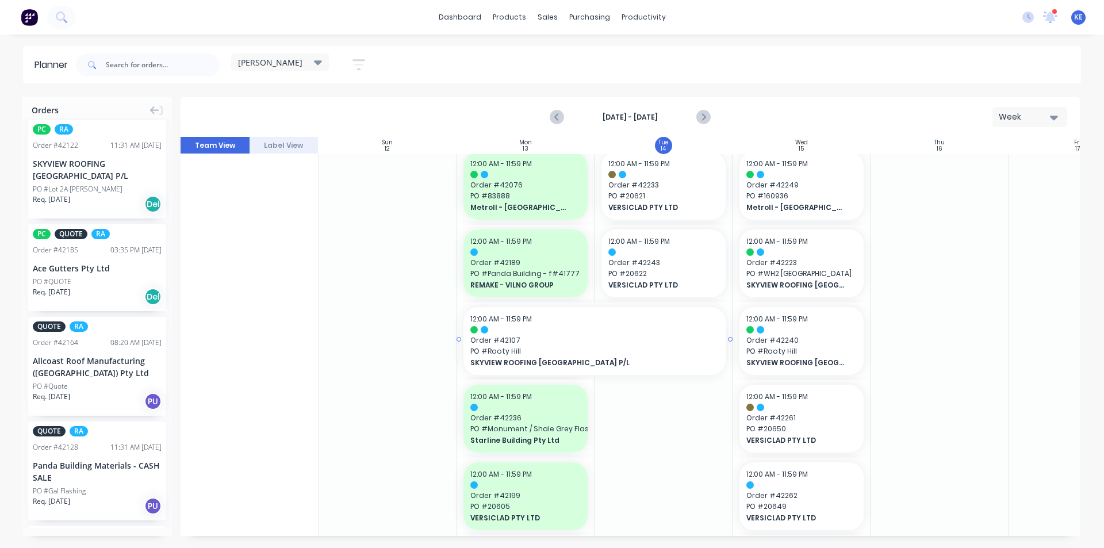
drag, startPoint x: 592, startPoint y: 337, endPoint x: 634, endPoint y: 334, distance: 42.1
drag, startPoint x: 731, startPoint y: 340, endPoint x: 743, endPoint y: 337, distance: 12.6
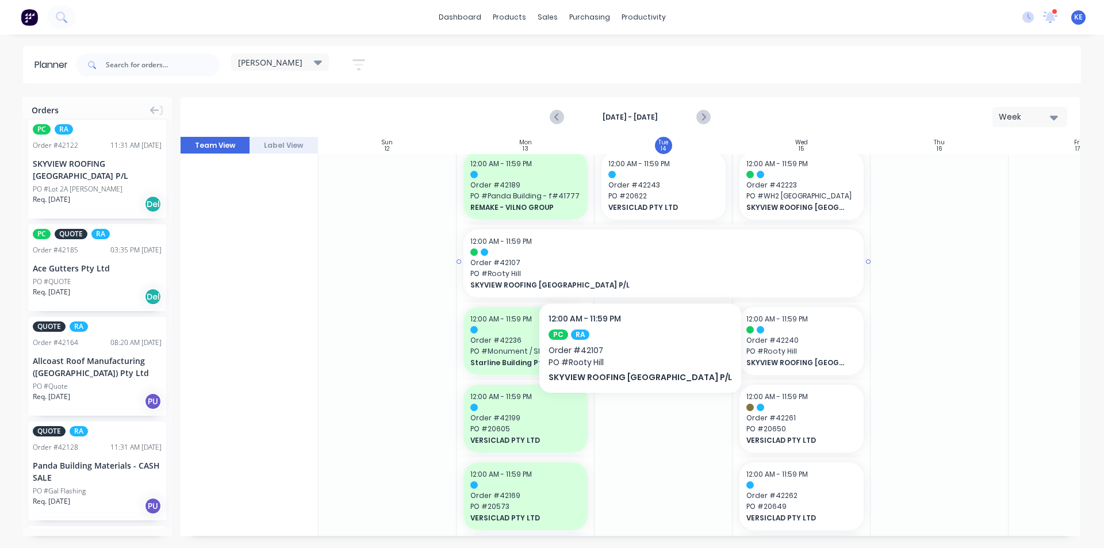
click at [615, 267] on span "Order # 42107" at bounding box center [663, 263] width 386 height 10
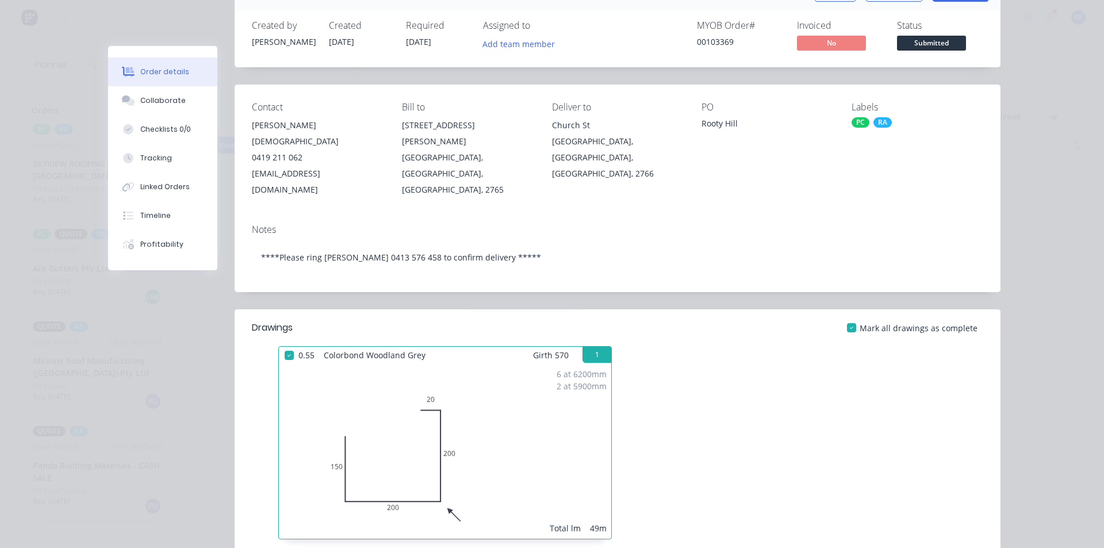
scroll to position [0, 0]
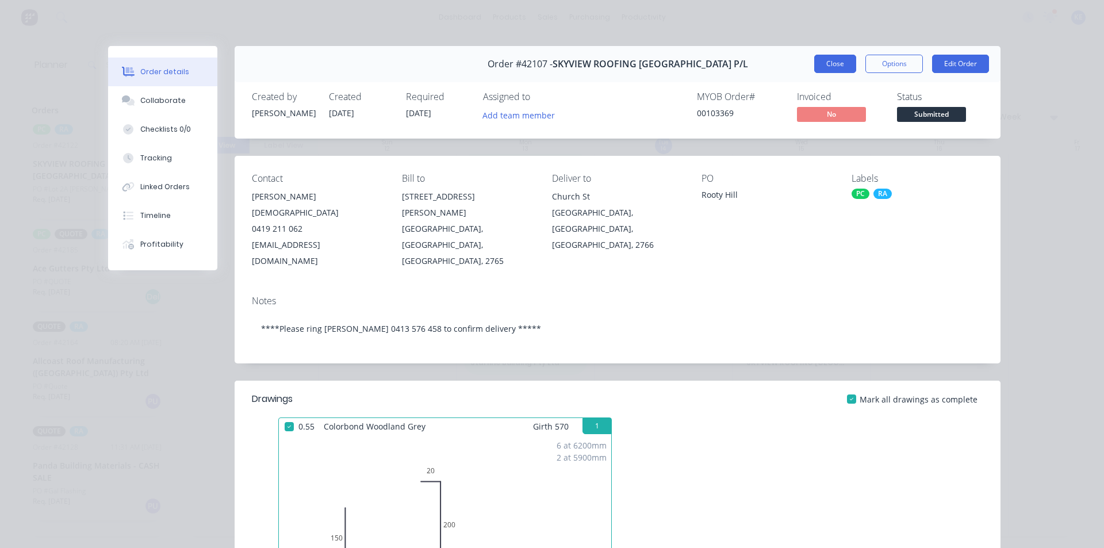
click at [835, 58] on button "Close" at bounding box center [835, 64] width 42 height 18
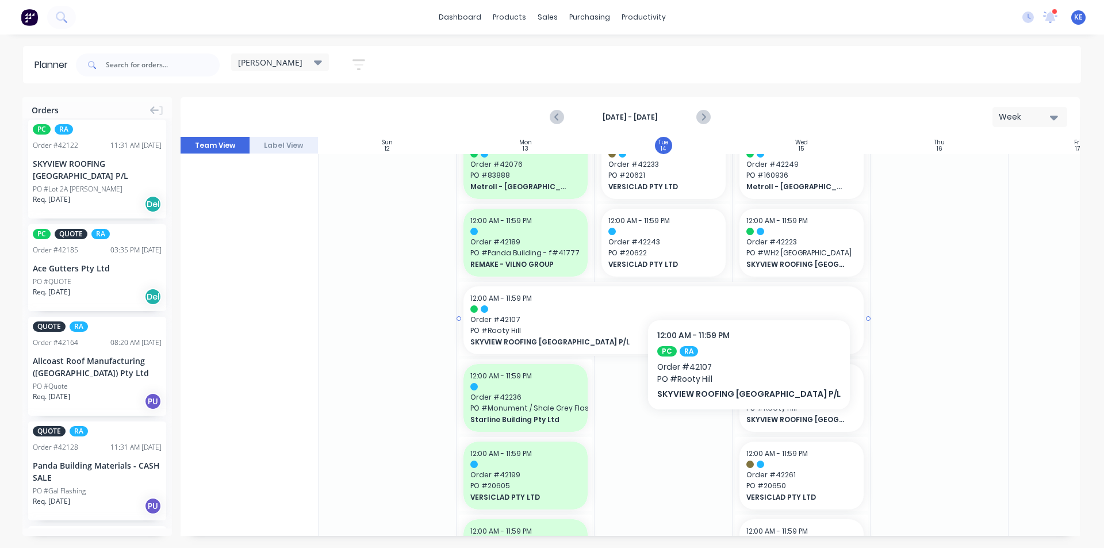
scroll to position [653, 0]
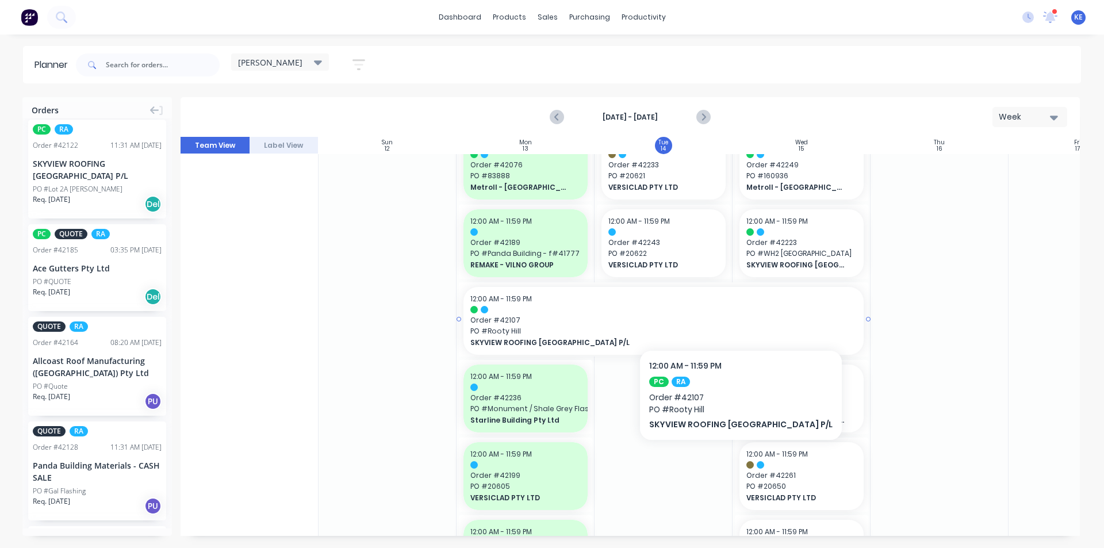
click at [715, 315] on span "Order # 42107" at bounding box center [663, 320] width 386 height 10
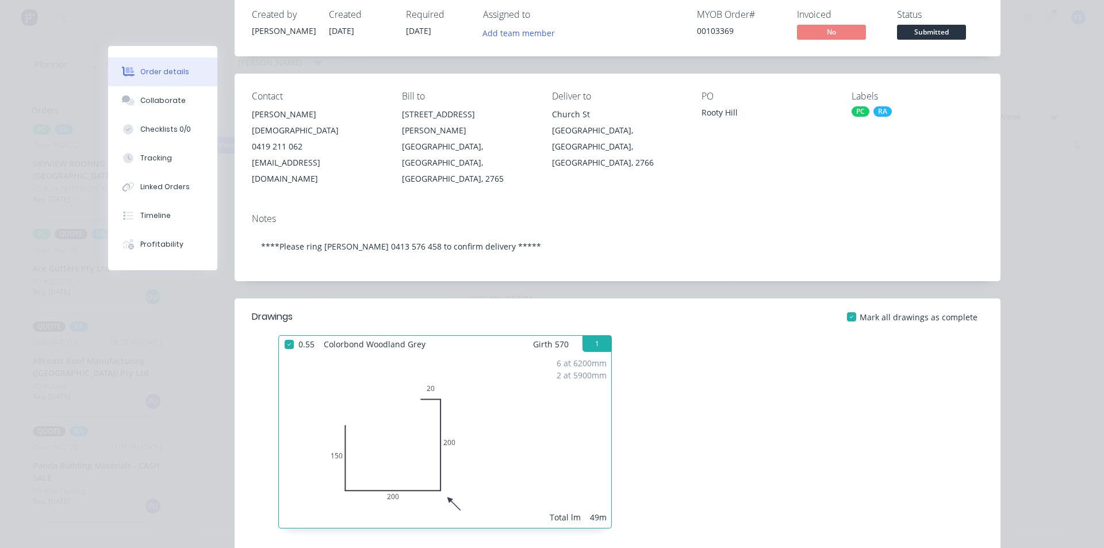
scroll to position [0, 0]
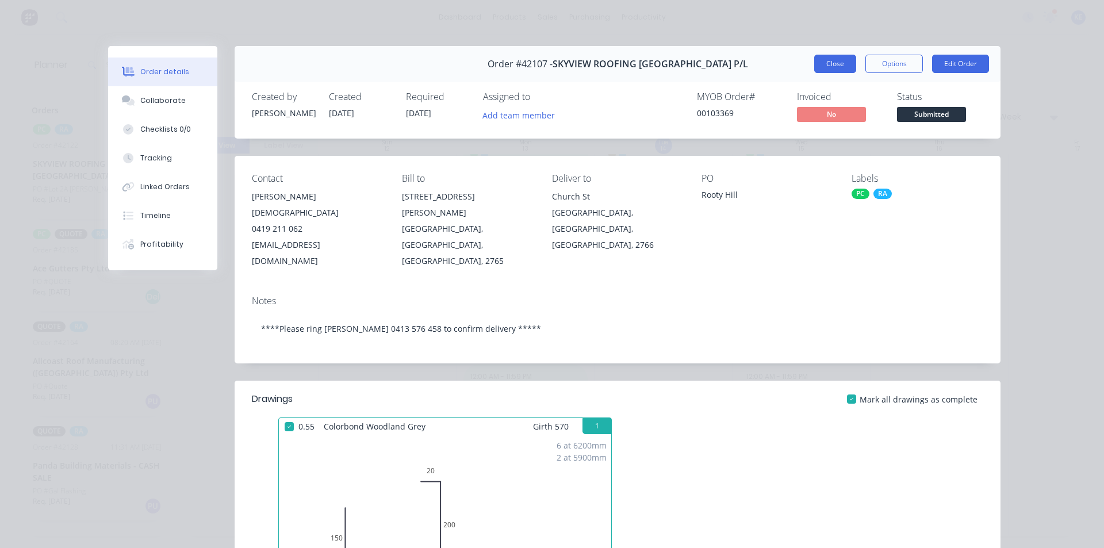
click at [822, 63] on button "Close" at bounding box center [835, 64] width 42 height 18
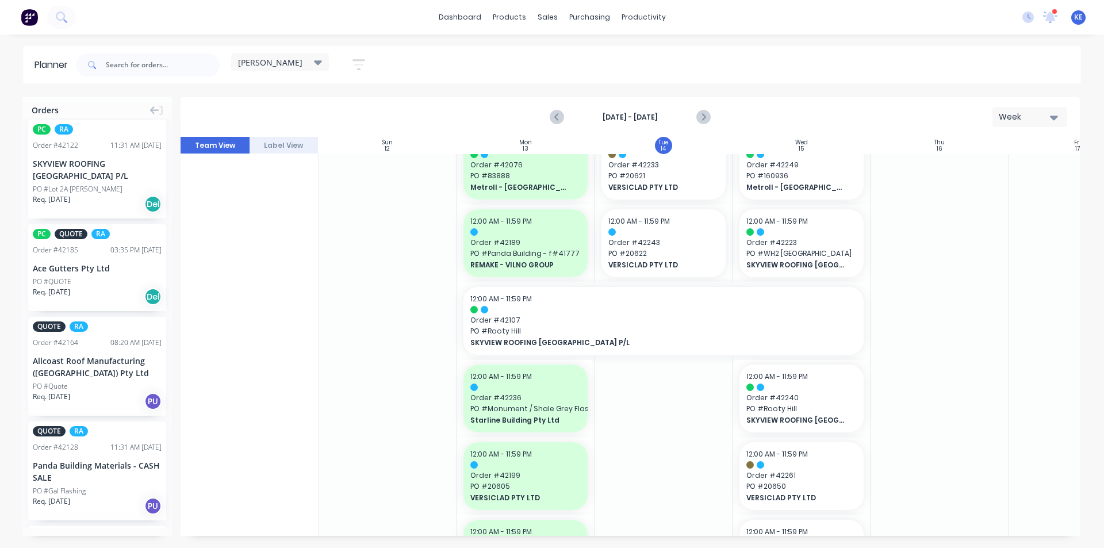
click at [311, 60] on div "[PERSON_NAME]" at bounding box center [280, 62] width 84 height 10
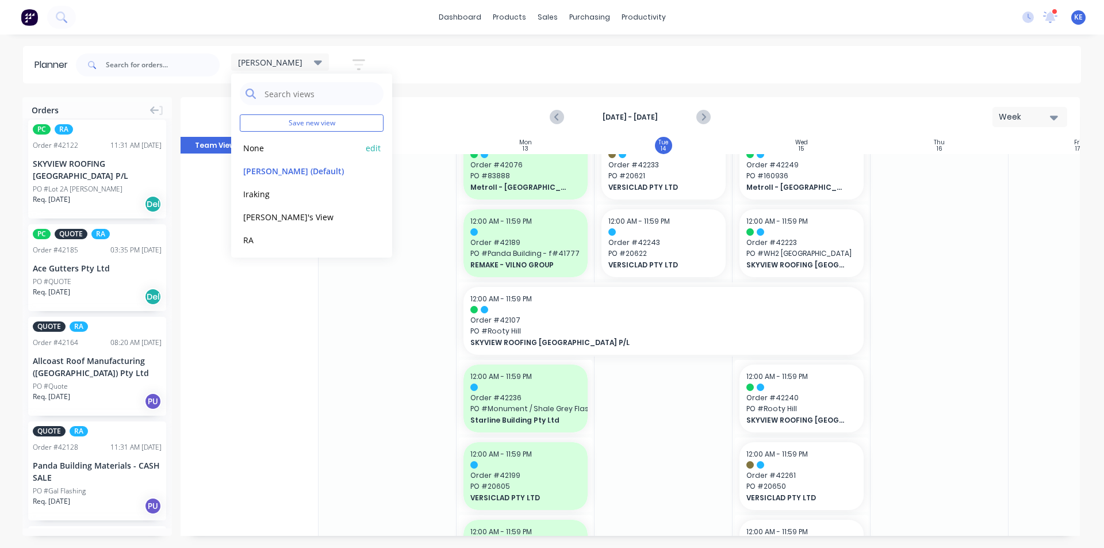
click at [279, 142] on button "None" at bounding box center [301, 147] width 122 height 13
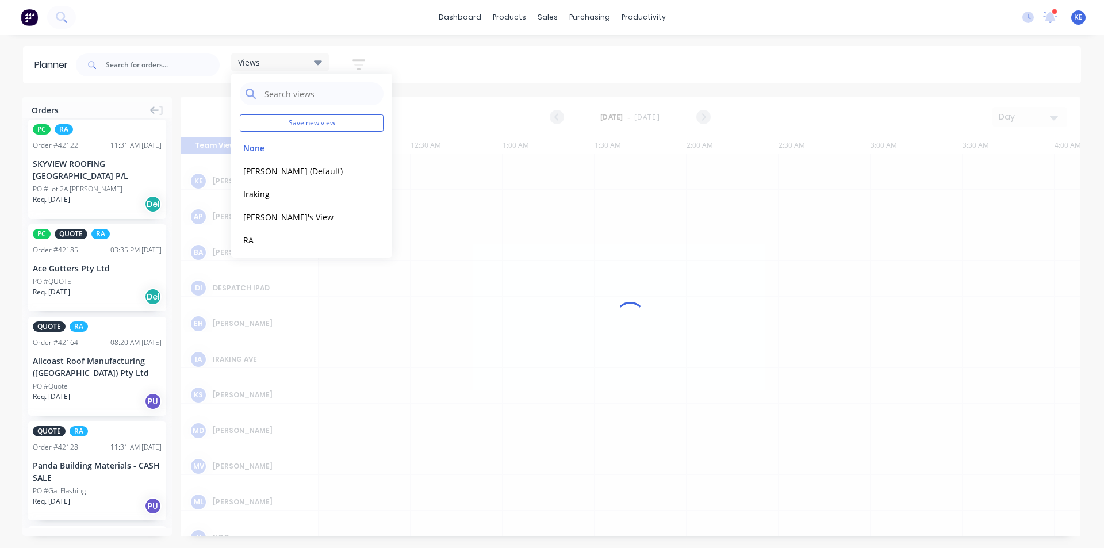
scroll to position [0, 1289]
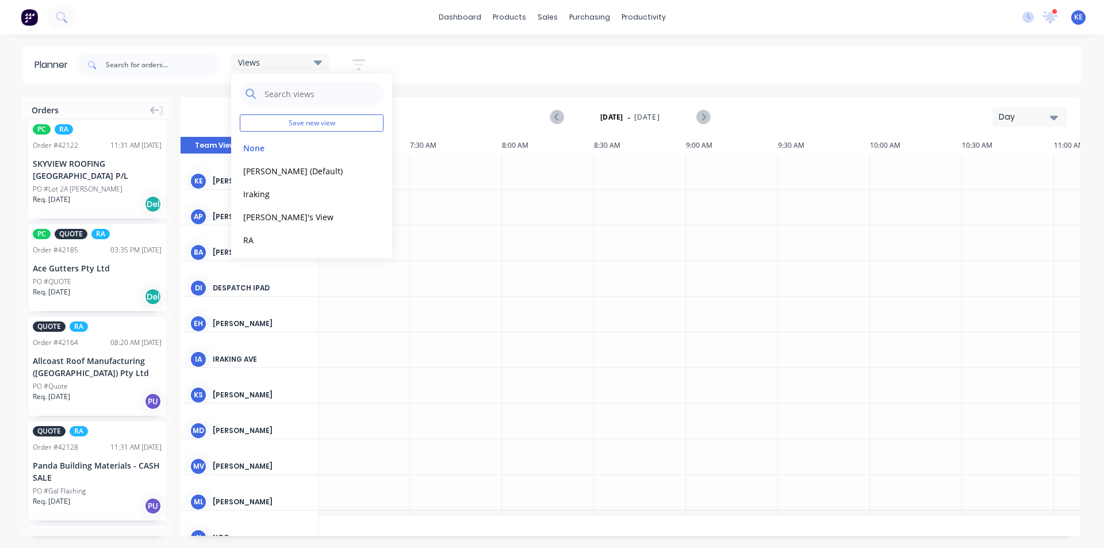
click at [448, 49] on div "Views Save new view None edit kyle (Default) edit Iraking edit Michael's View e…" at bounding box center [578, 65] width 1008 height 35
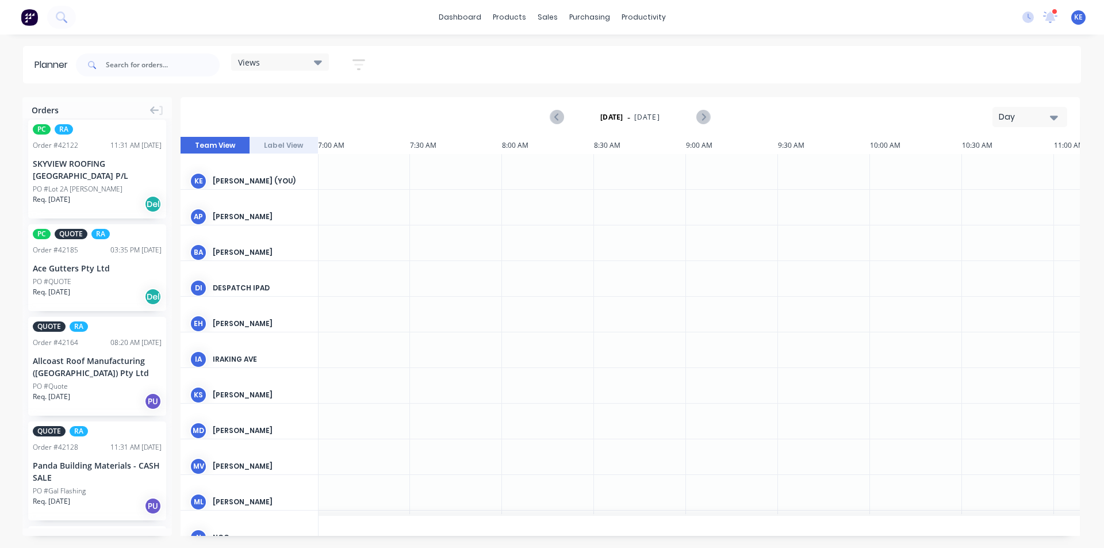
click at [361, 66] on icon "button" at bounding box center [359, 65] width 13 height 14
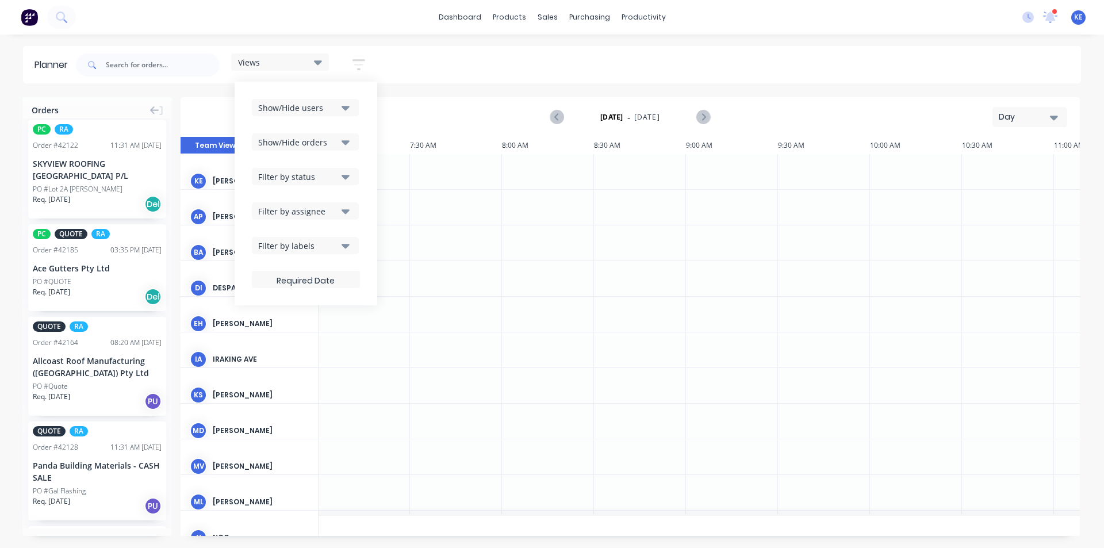
click at [334, 108] on div "Show/Hide users" at bounding box center [298, 108] width 80 height 12
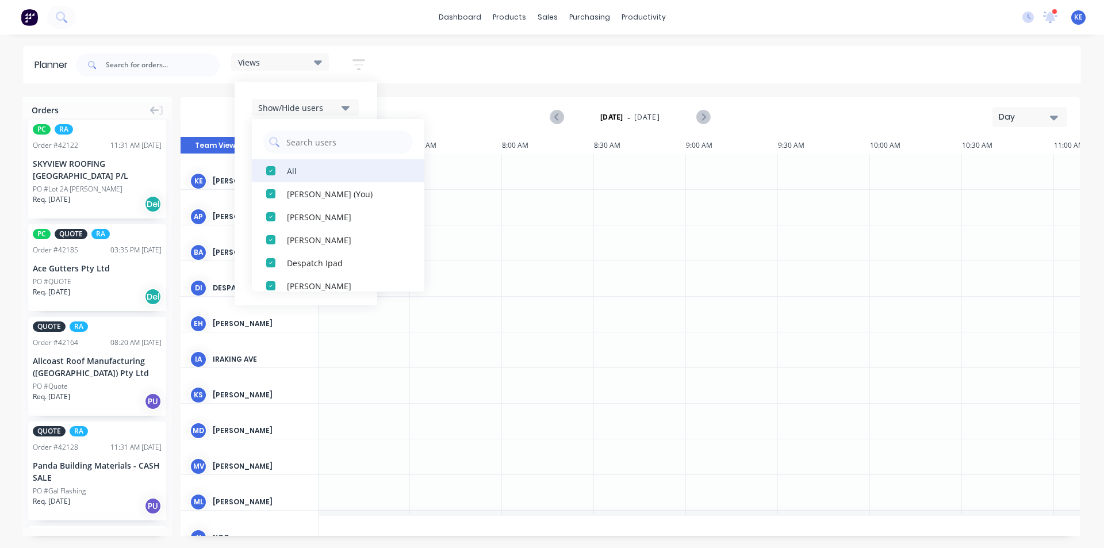
click at [281, 170] on div "button" at bounding box center [270, 170] width 23 height 23
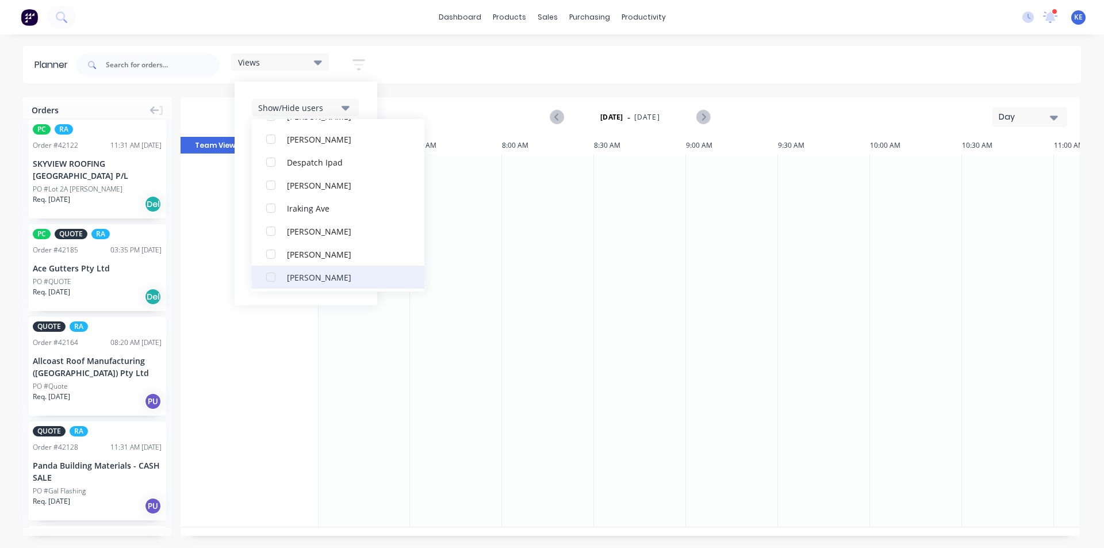
scroll to position [230, 0]
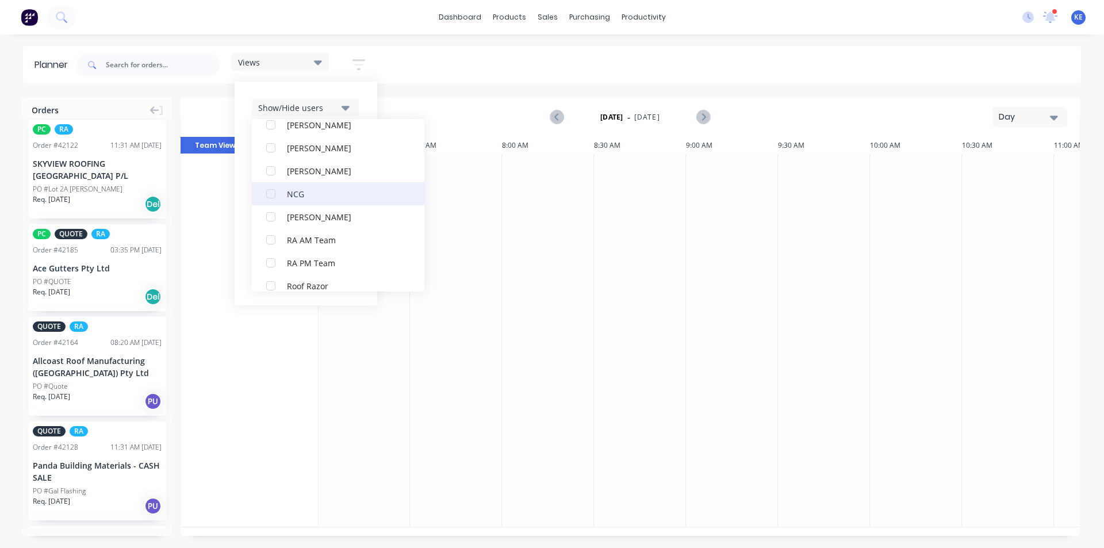
click at [294, 195] on div "NCG" at bounding box center [344, 193] width 115 height 12
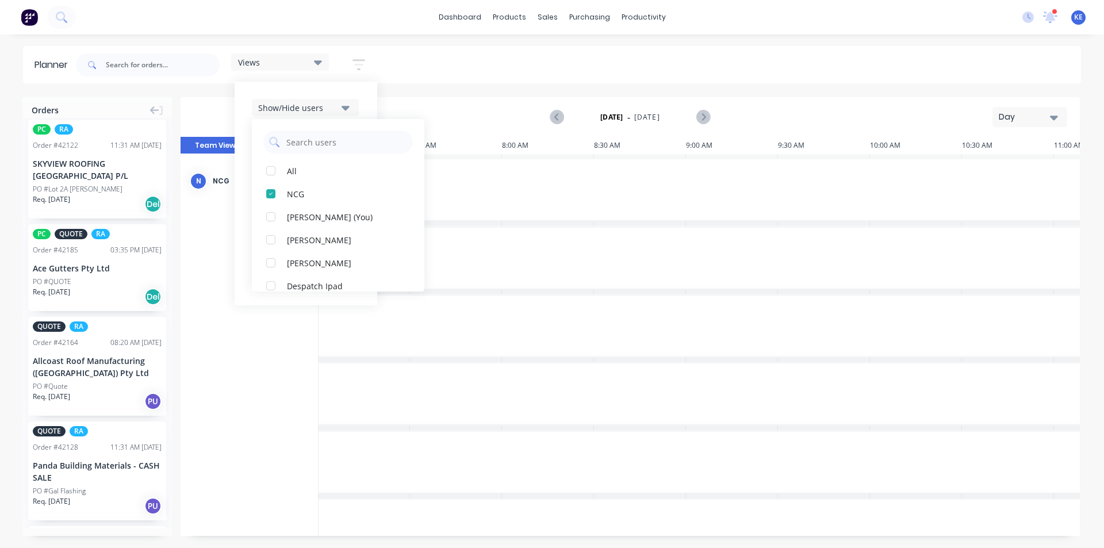
click at [612, 74] on div "Views Save new view None edit kyle (Default) edit Iraking edit Michael's View e…" at bounding box center [578, 65] width 1008 height 35
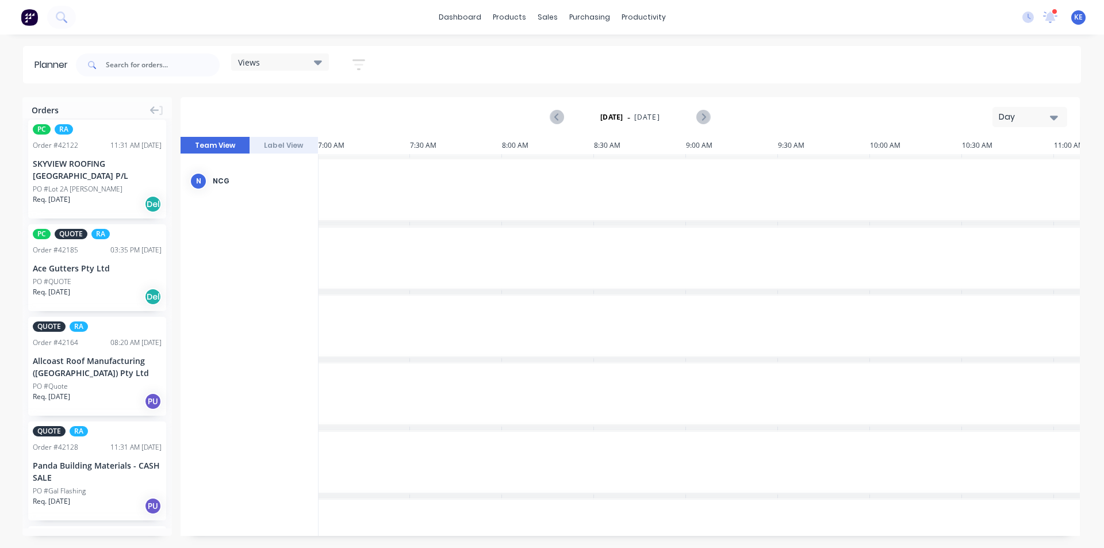
click at [1018, 116] on div "Day" at bounding box center [1025, 117] width 53 height 12
click at [991, 170] on div "Week" at bounding box center [1009, 170] width 114 height 23
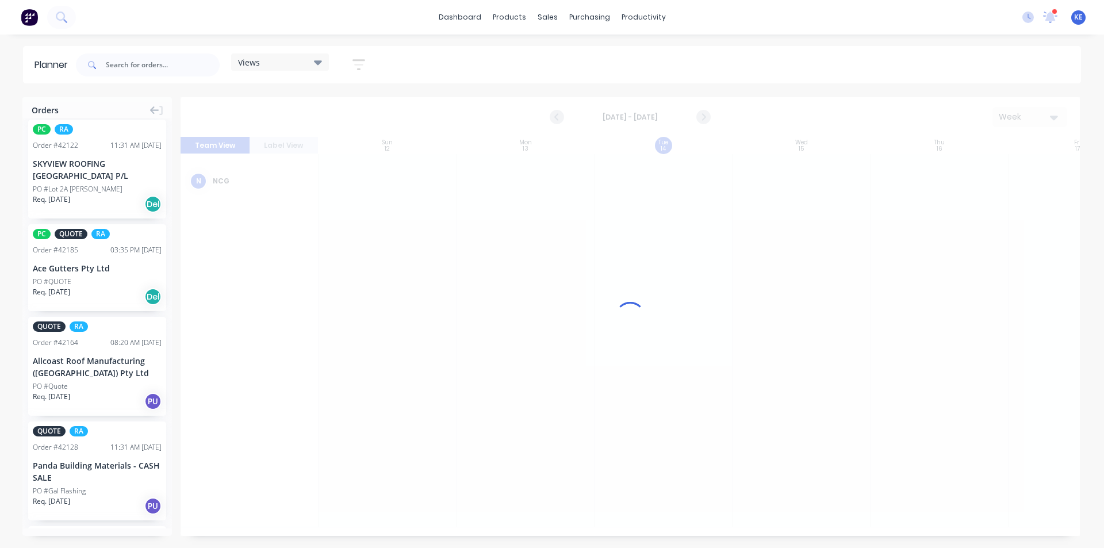
scroll to position [0, 1]
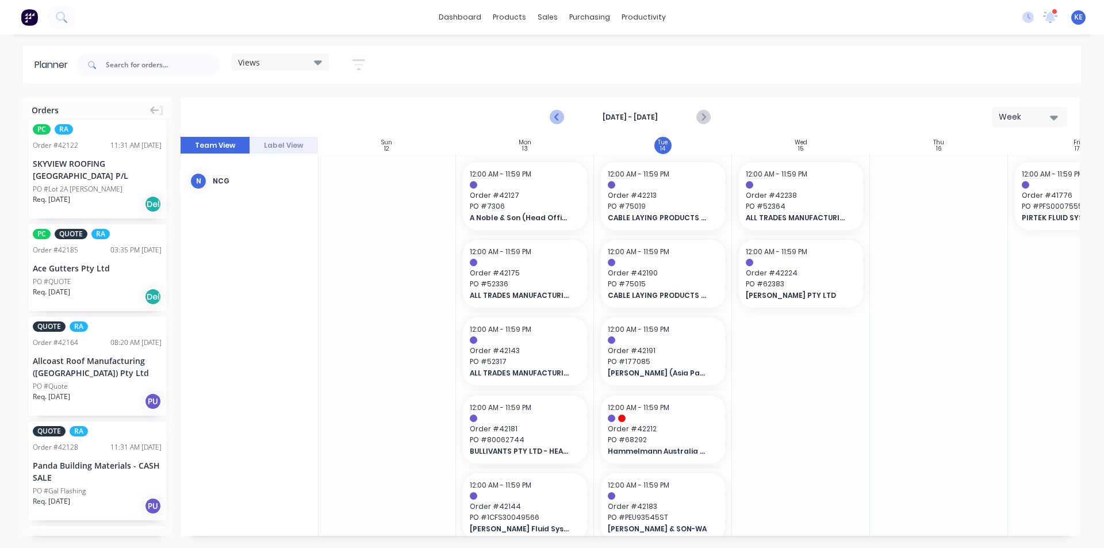
click at [550, 116] on button "Previous page" at bounding box center [557, 117] width 23 height 23
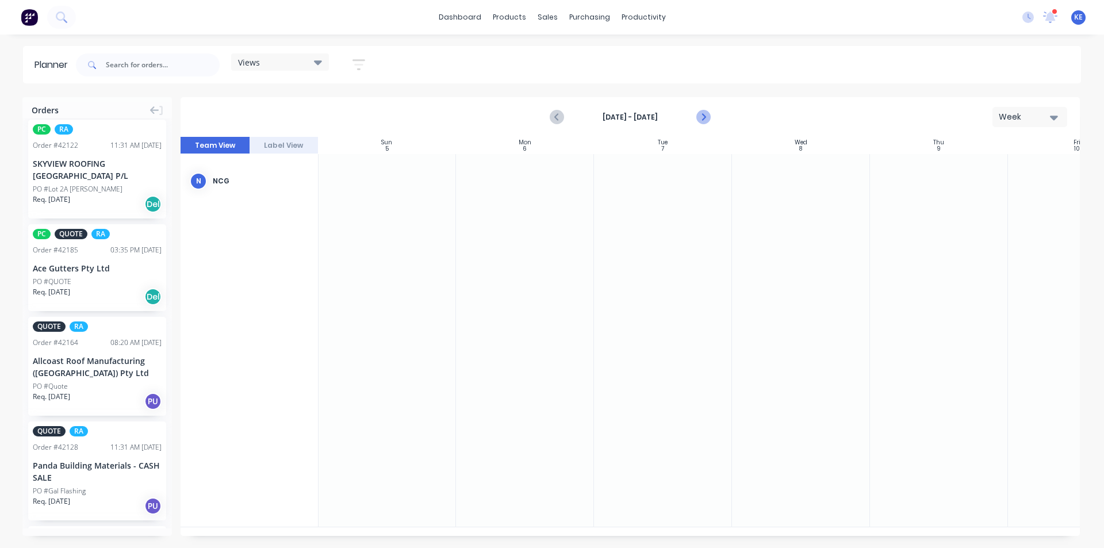
click at [704, 112] on icon "Next page" at bounding box center [703, 117] width 14 height 14
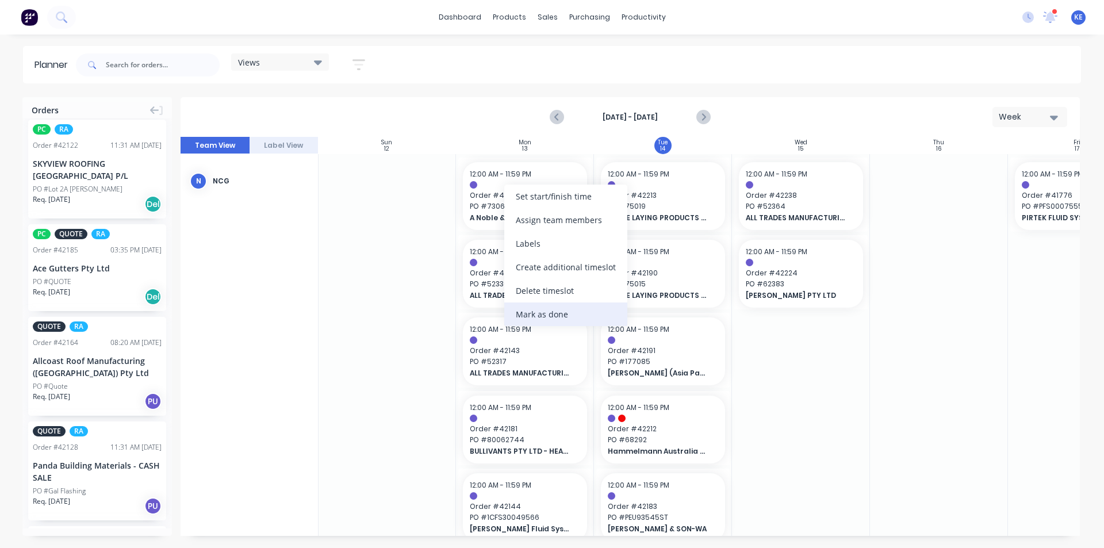
click at [536, 318] on div "Mark as done" at bounding box center [565, 314] width 123 height 24
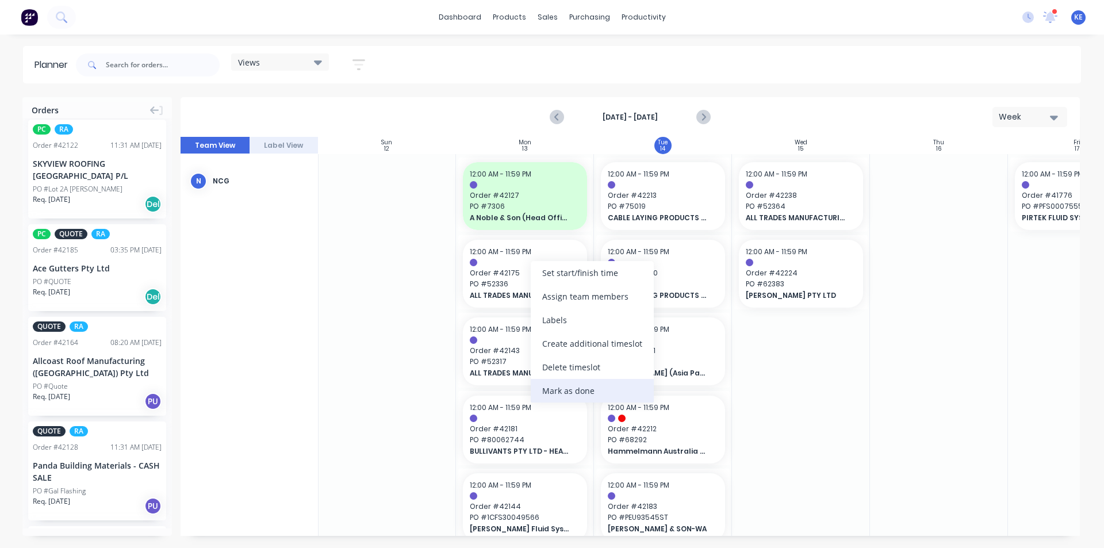
click at [554, 384] on div "Mark as done" at bounding box center [592, 391] width 123 height 24
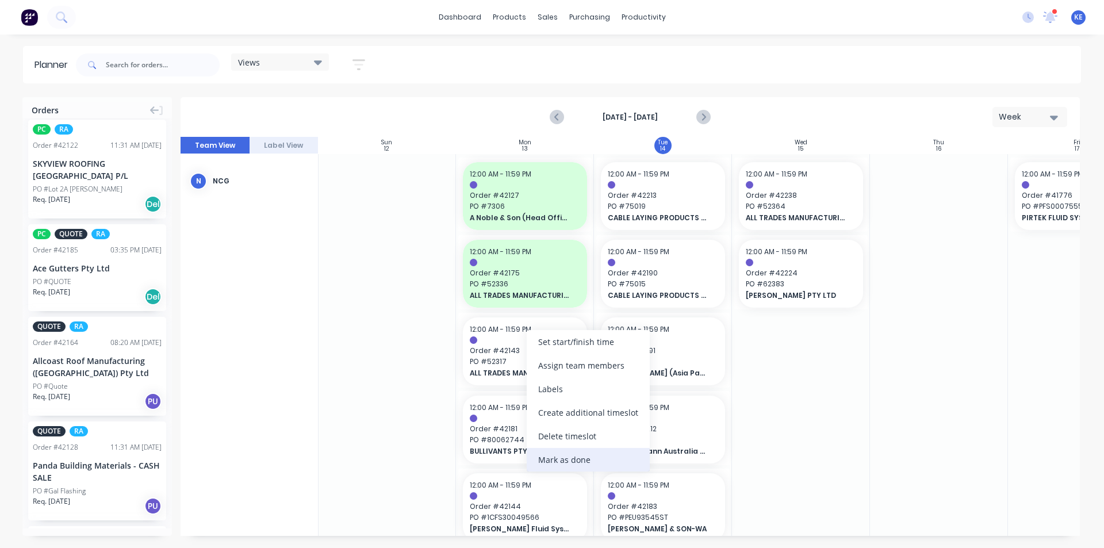
click at [556, 455] on div "Mark as done" at bounding box center [588, 460] width 123 height 24
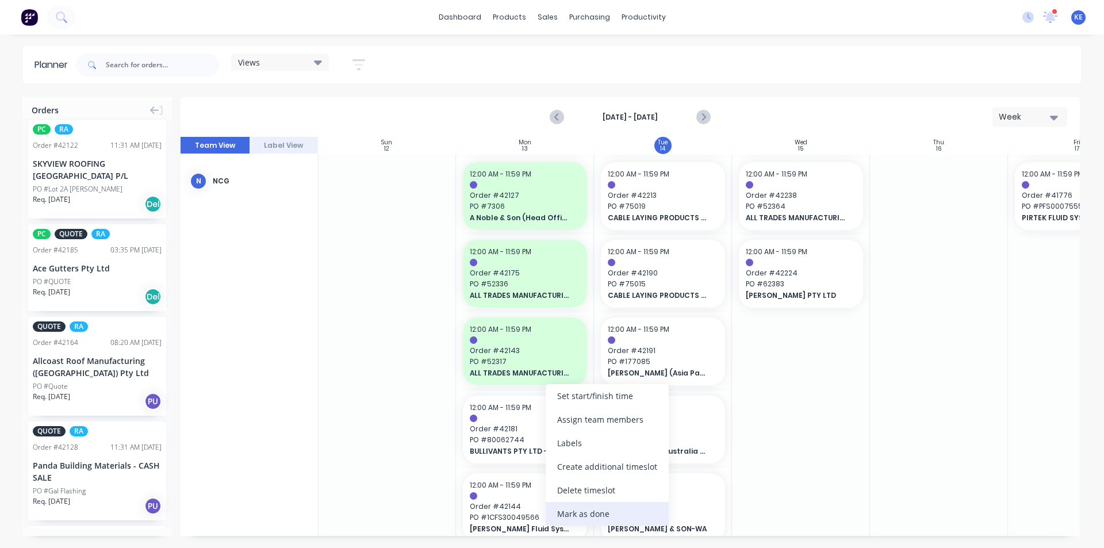
click at [579, 515] on div "Mark as done" at bounding box center [607, 514] width 123 height 24
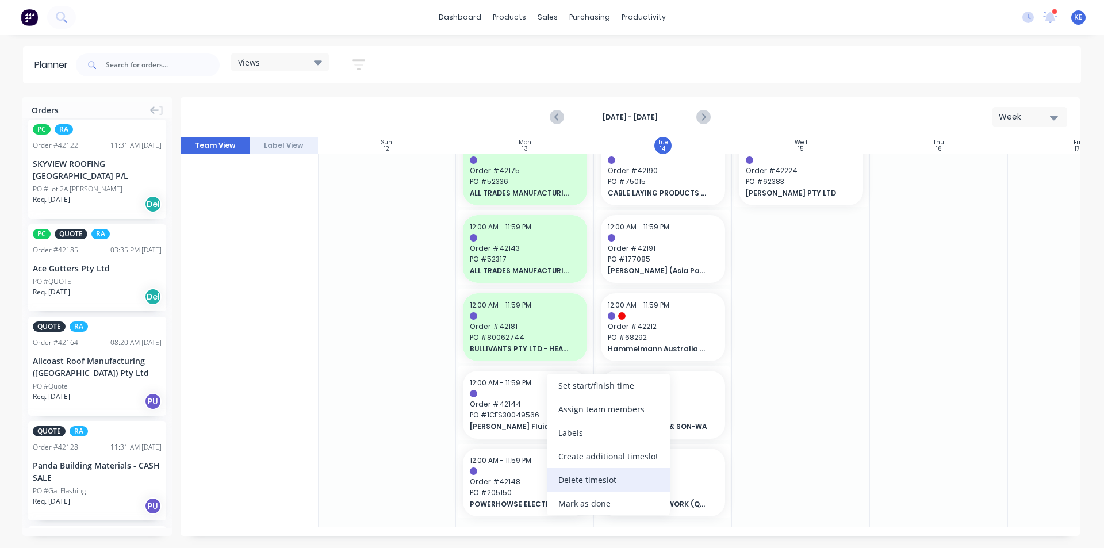
scroll to position [98, 1]
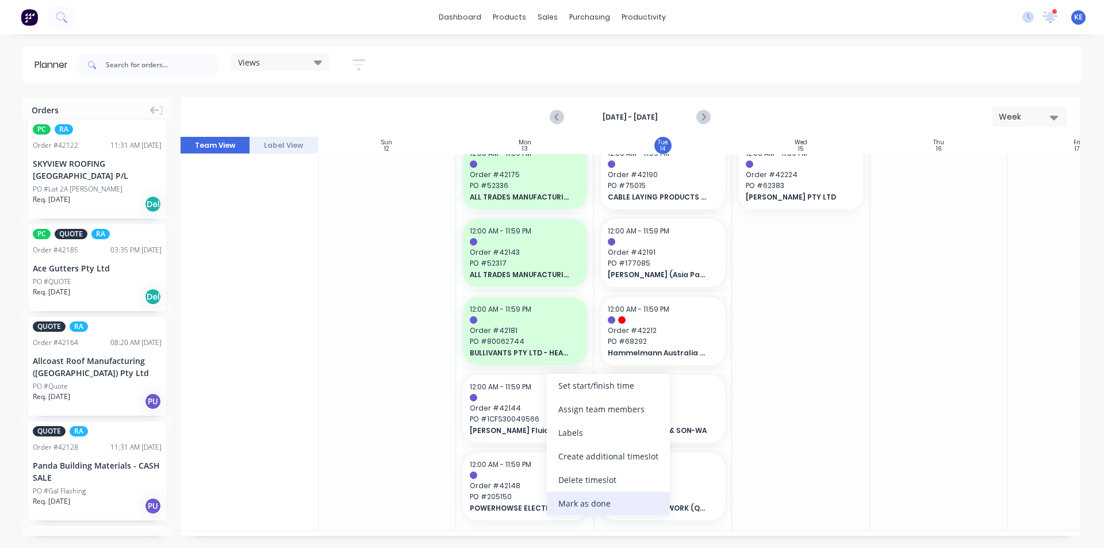
click at [572, 505] on div "Mark as done" at bounding box center [608, 504] width 123 height 24
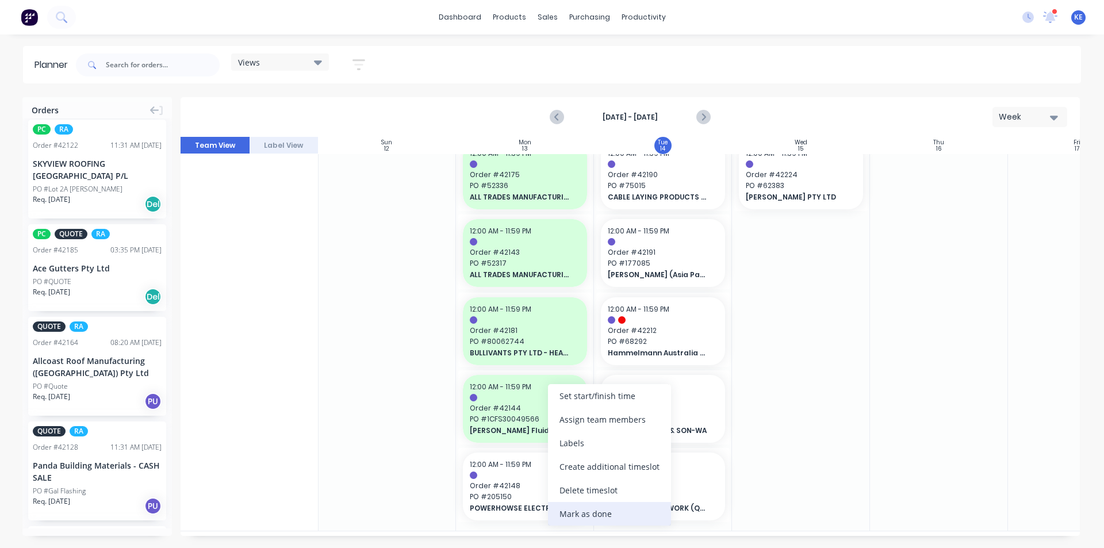
click at [587, 516] on div "Mark as done" at bounding box center [609, 514] width 123 height 24
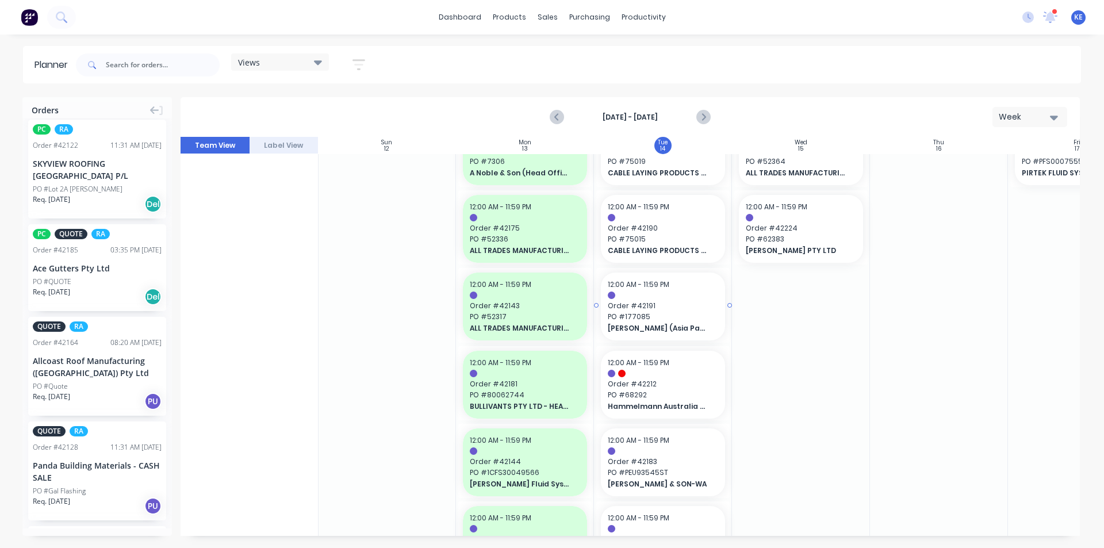
scroll to position [0, 1]
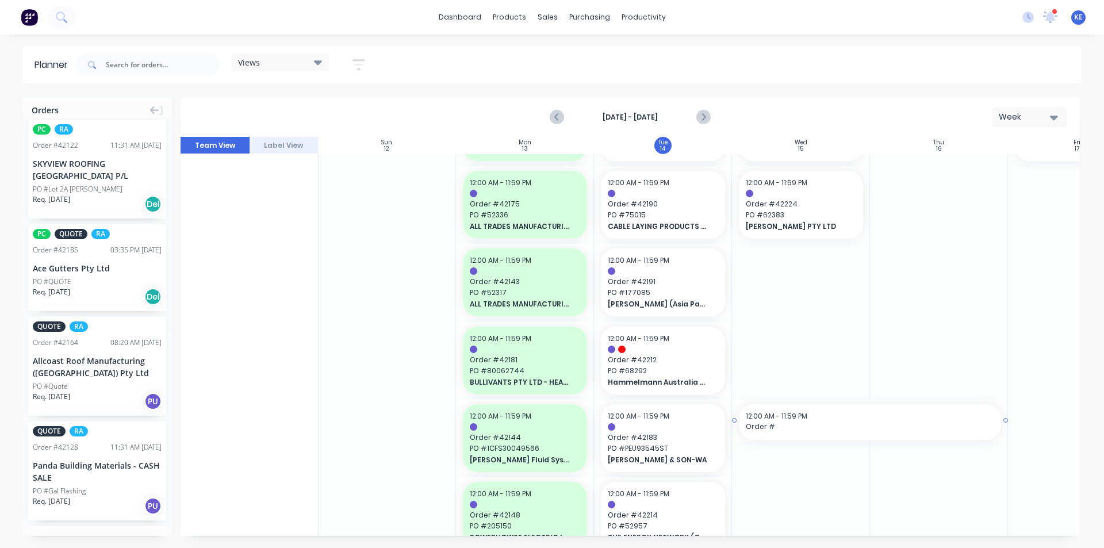
drag, startPoint x: 780, startPoint y: 530, endPoint x: 906, endPoint y: 526, distance: 125.4
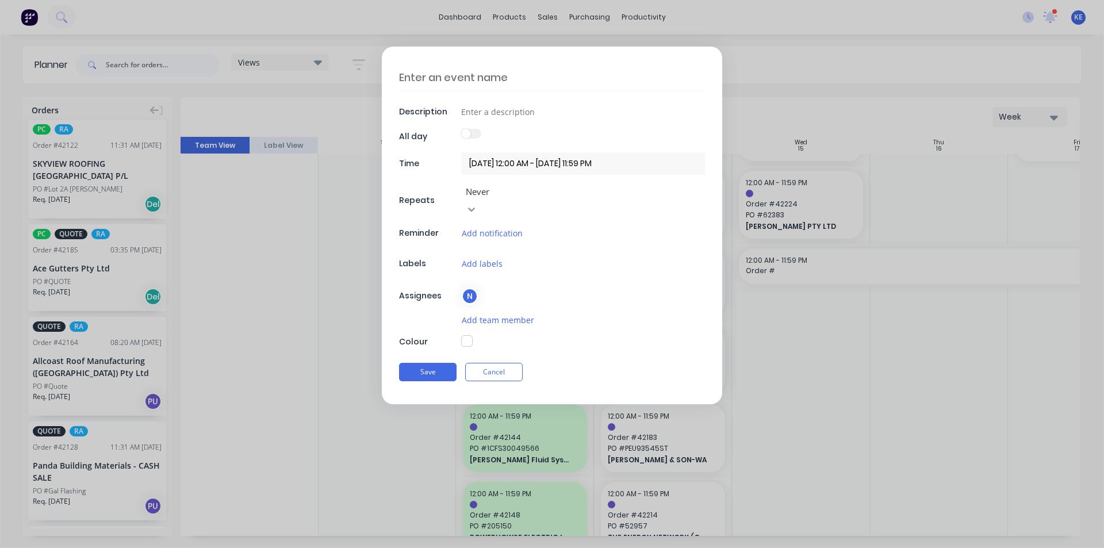
scroll to position [86, 1]
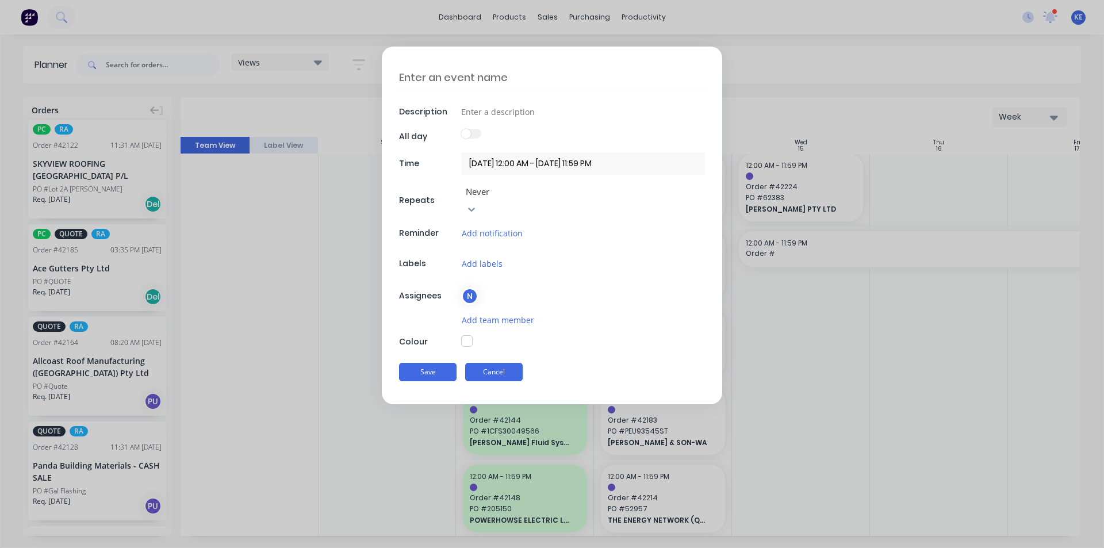
click at [502, 363] on button "Cancel" at bounding box center [494, 372] width 58 height 18
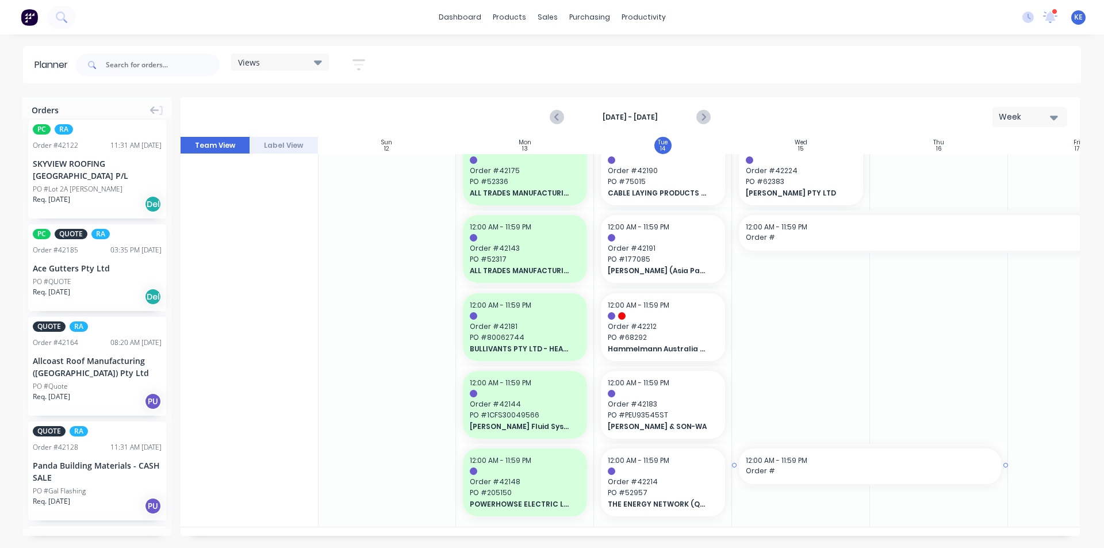
drag, startPoint x: 794, startPoint y: 531, endPoint x: 908, endPoint y: 531, distance: 114.4
type textarea "x"
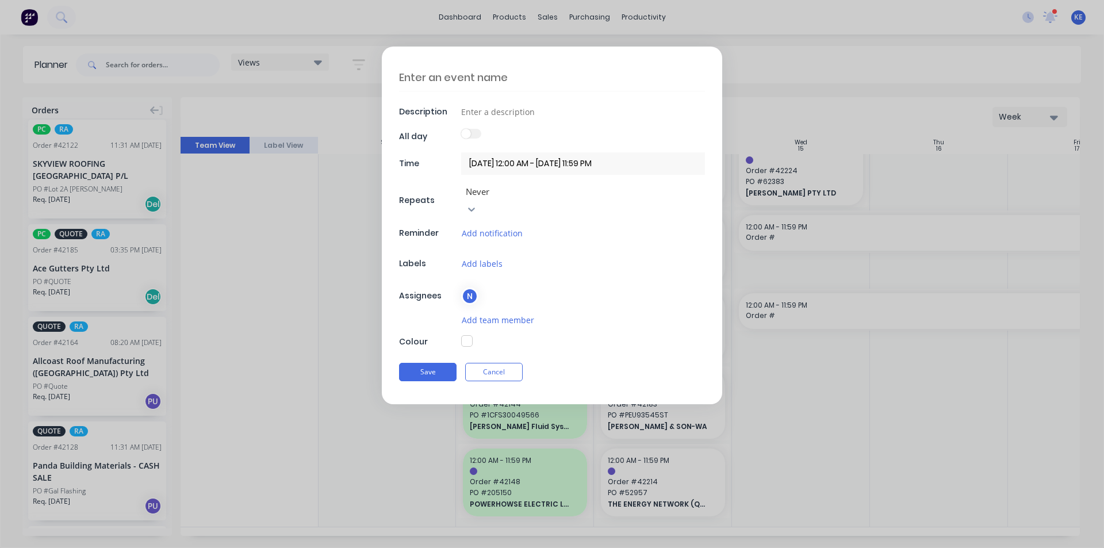
scroll to position [98, 1]
click at [511, 363] on button "Cancel" at bounding box center [494, 372] width 58 height 18
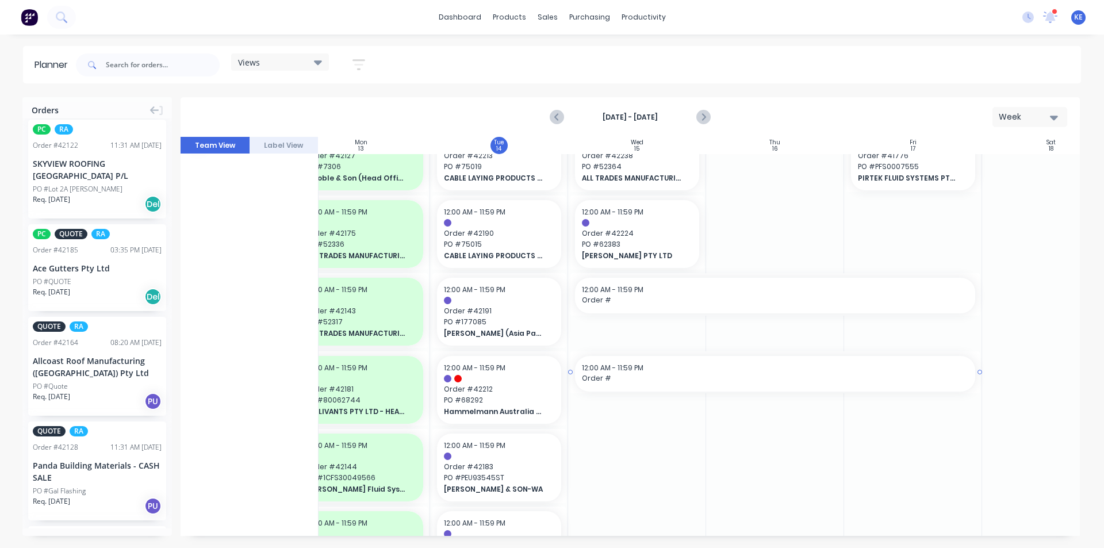
scroll to position [0, 164]
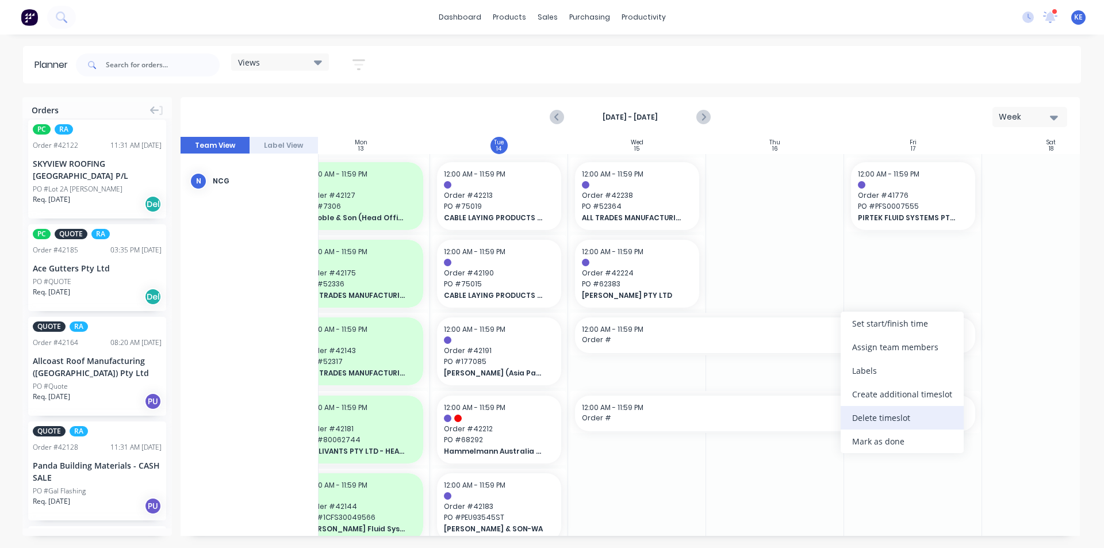
click at [881, 416] on div "Delete timeslot" at bounding box center [902, 418] width 123 height 24
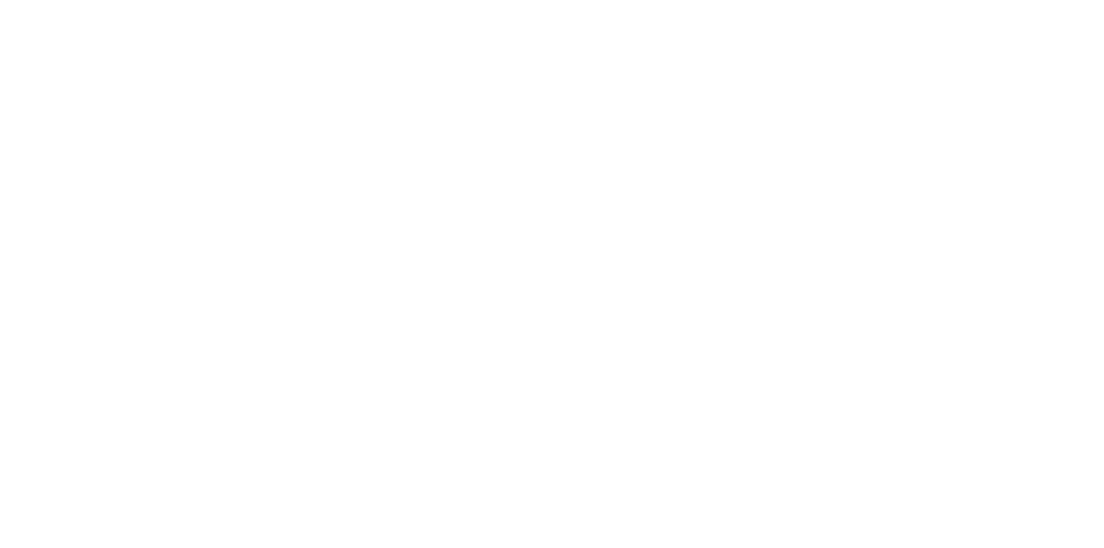
click at [200, 0] on html "x" at bounding box center [552, 0] width 1104 height 0
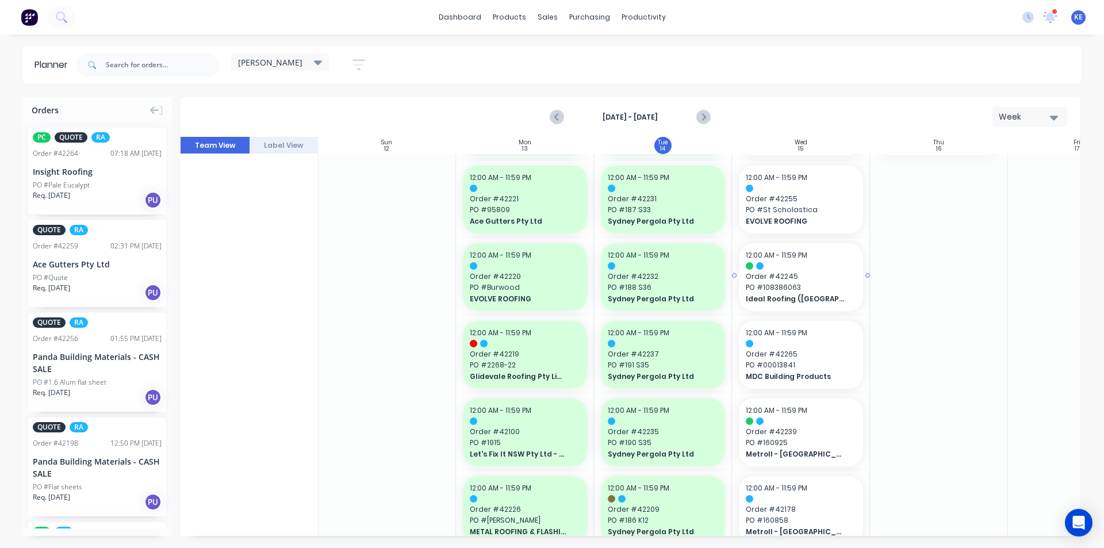
scroll to position [0, 1]
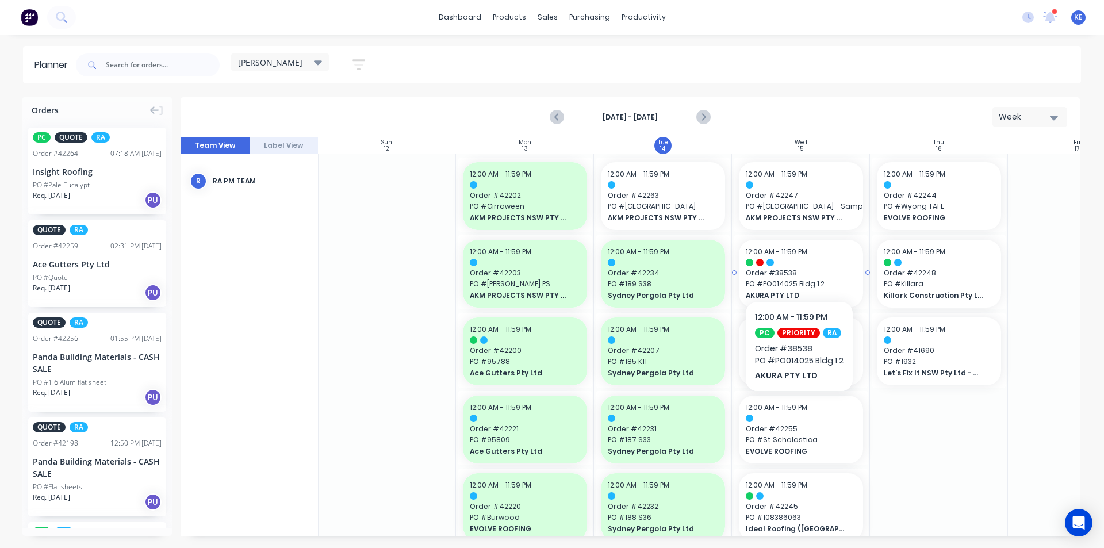
click at [796, 266] on div at bounding box center [801, 262] width 110 height 7
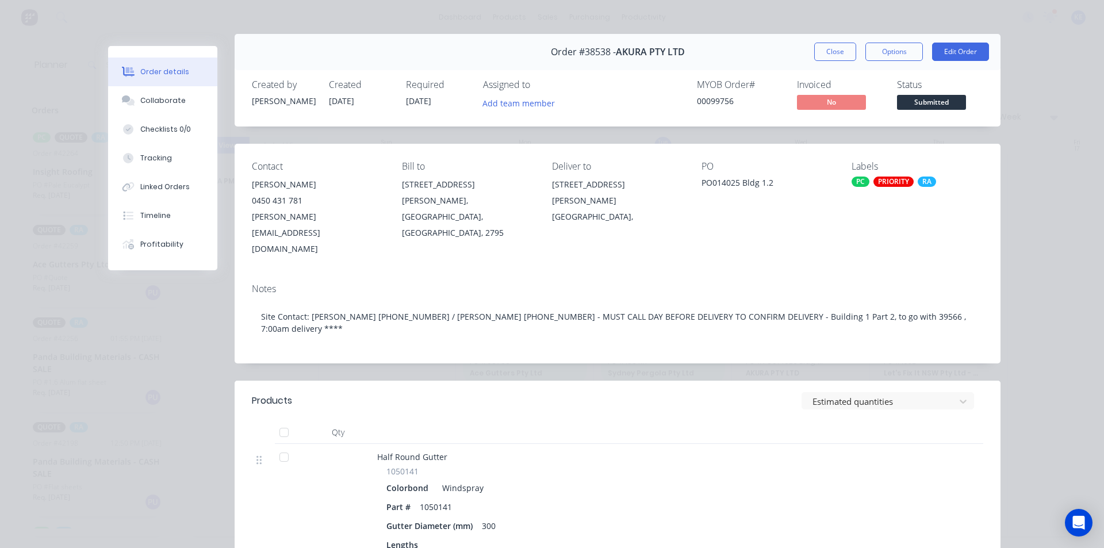
scroll to position [0, 0]
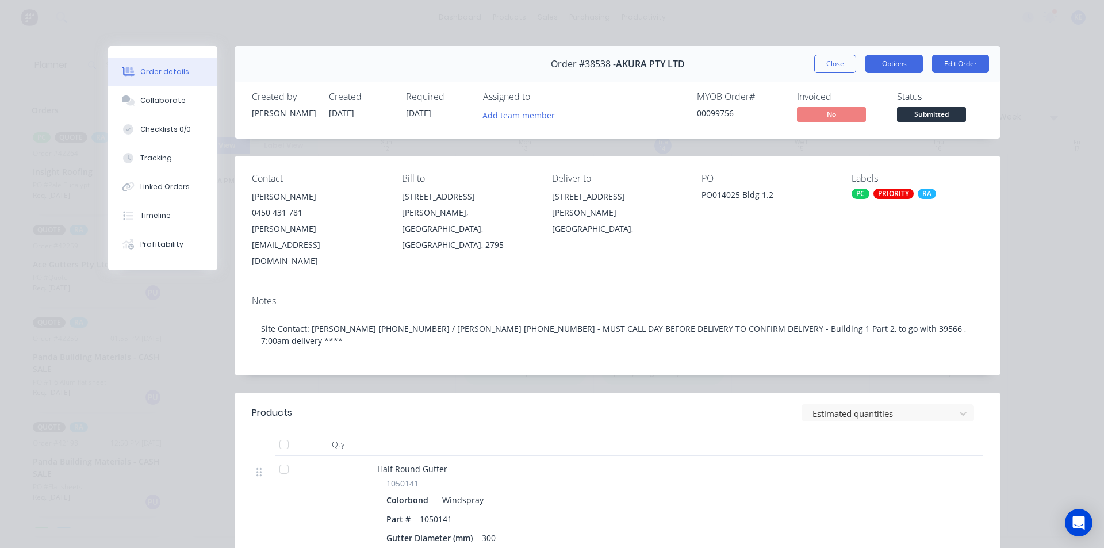
click at [866, 67] on button "Options" at bounding box center [895, 64] width 58 height 18
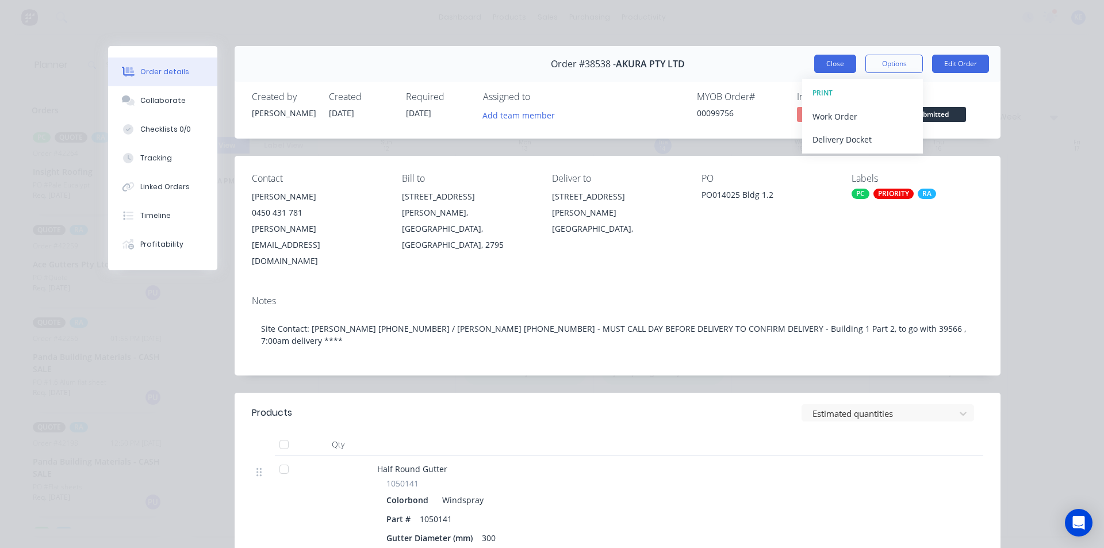
click at [825, 60] on button "Close" at bounding box center [835, 64] width 42 height 18
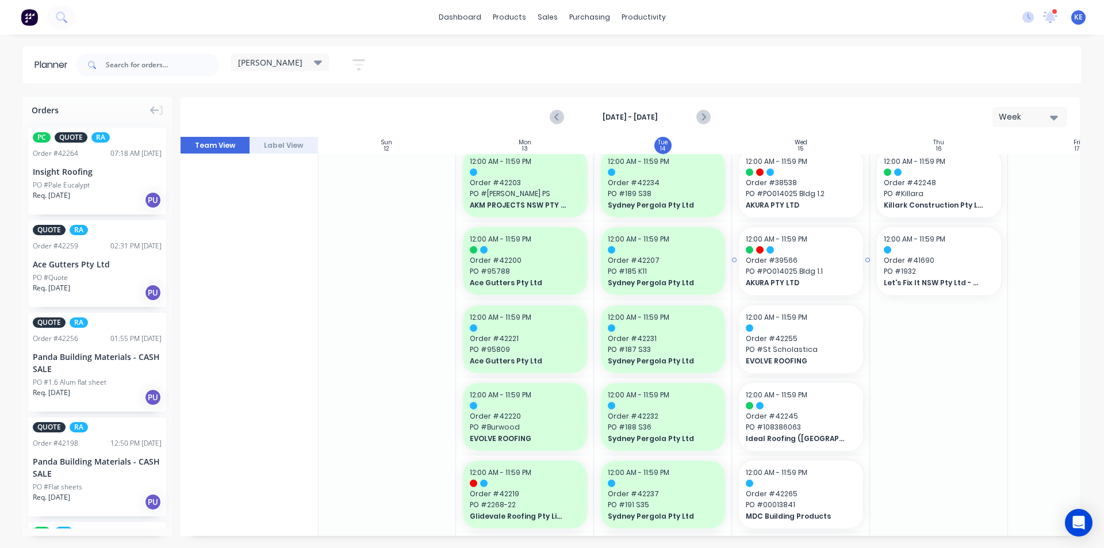
scroll to position [115, 1]
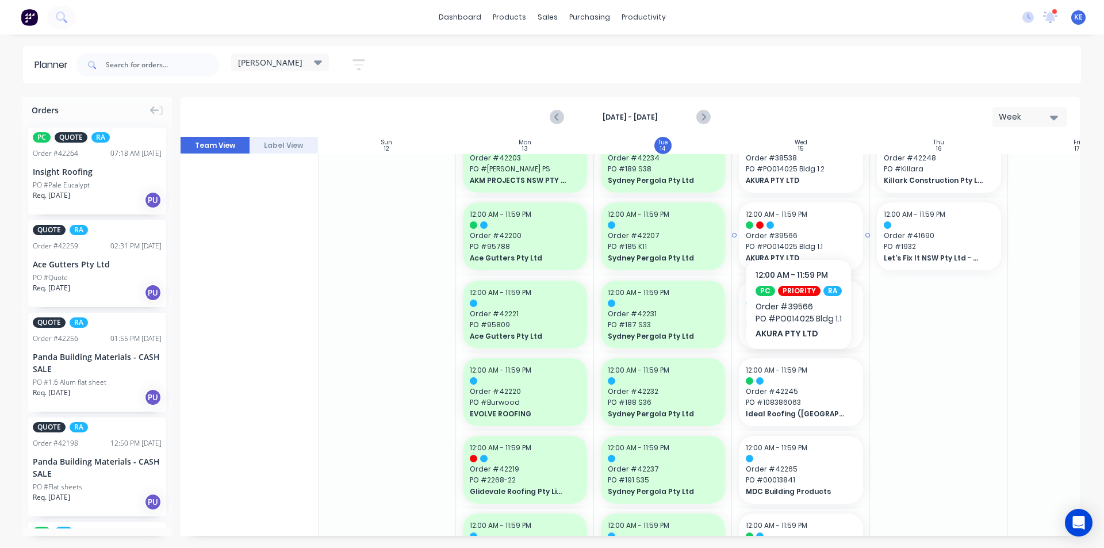
click at [798, 225] on div at bounding box center [801, 224] width 110 height 7
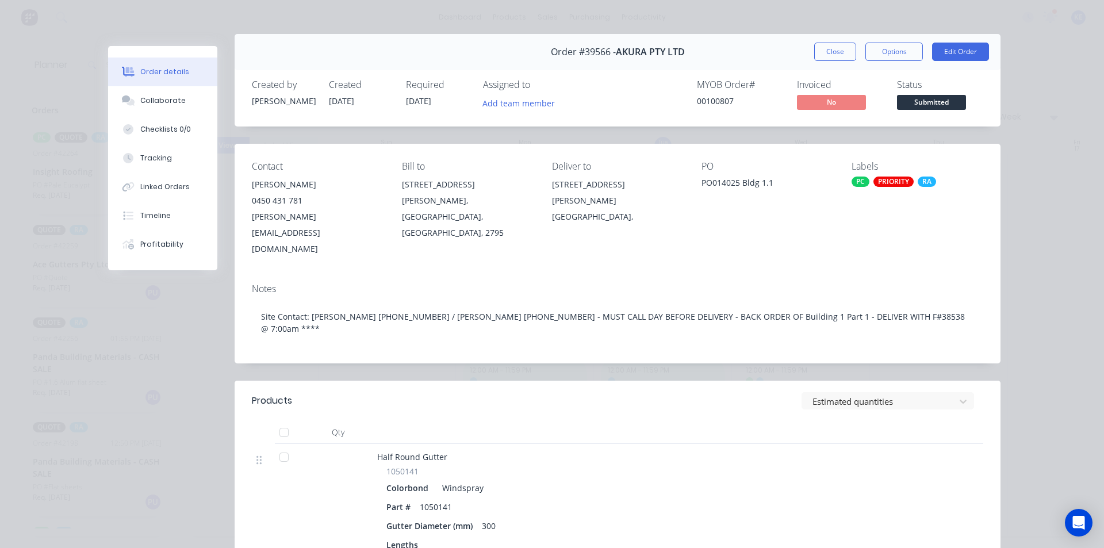
scroll to position [0, 0]
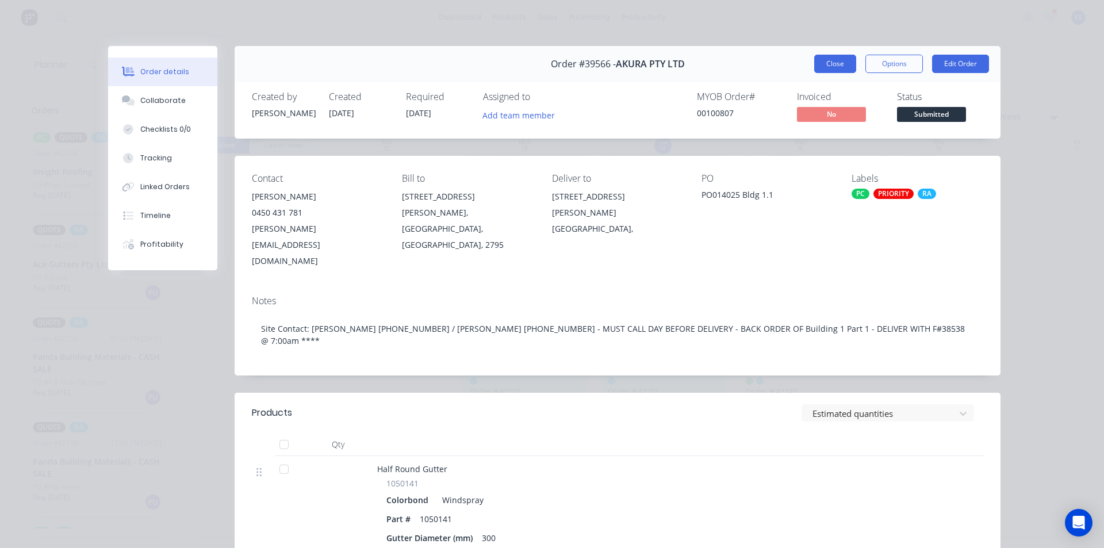
click at [828, 59] on button "Close" at bounding box center [835, 64] width 42 height 18
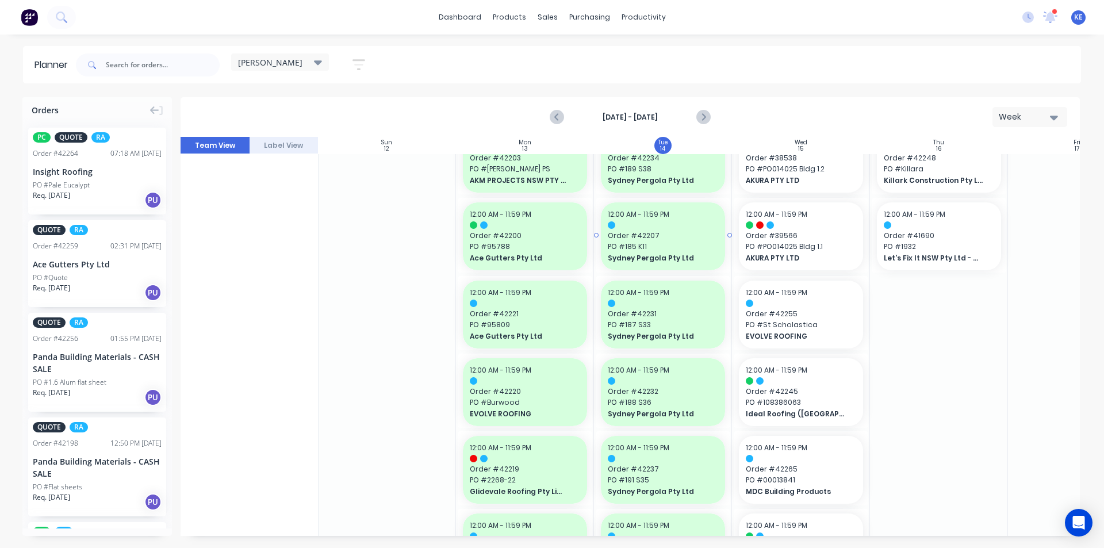
scroll to position [58, 1]
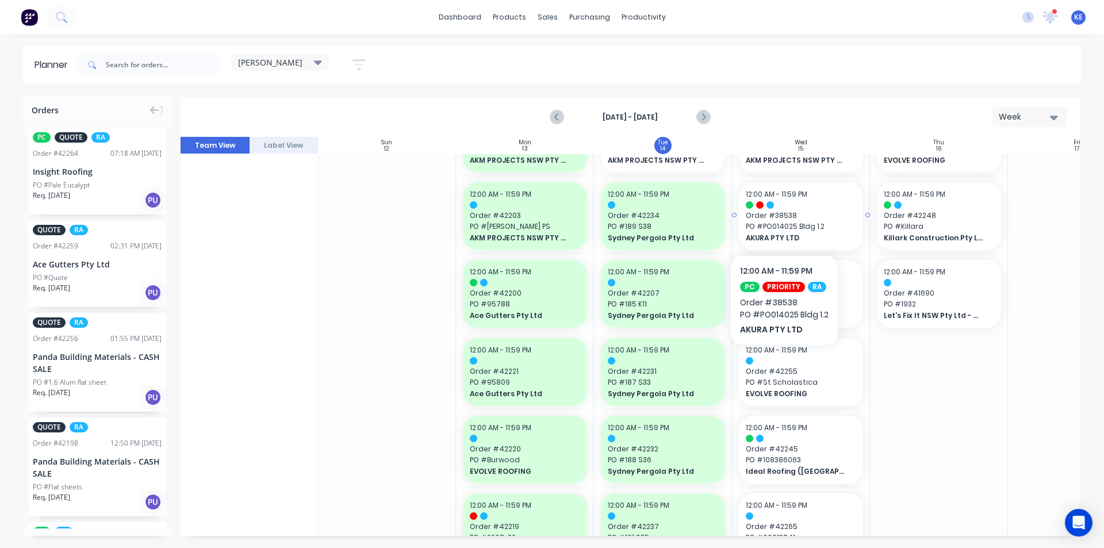
click at [784, 220] on span "Order # 38538" at bounding box center [801, 215] width 110 height 10
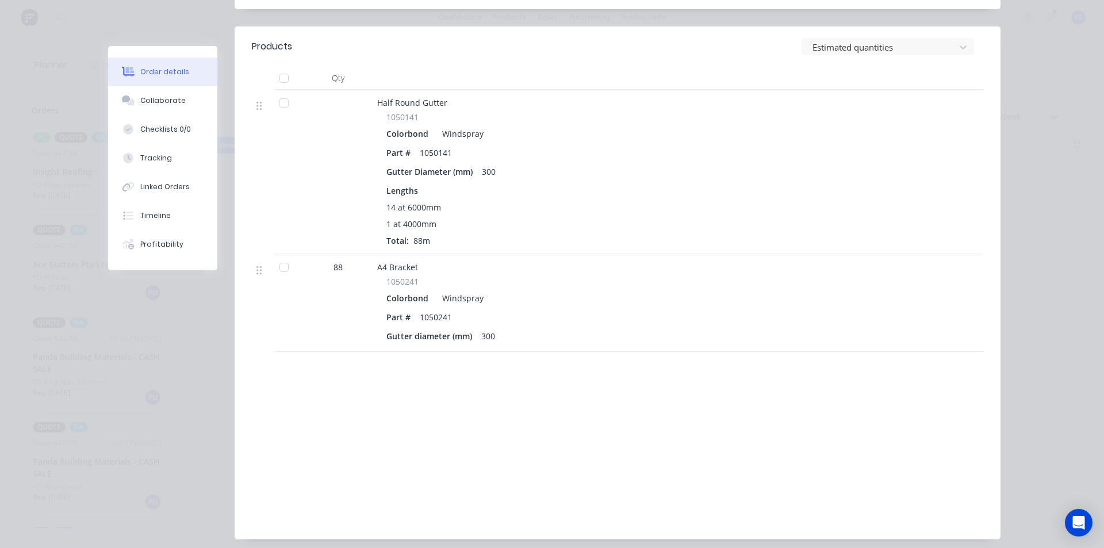
scroll to position [367, 0]
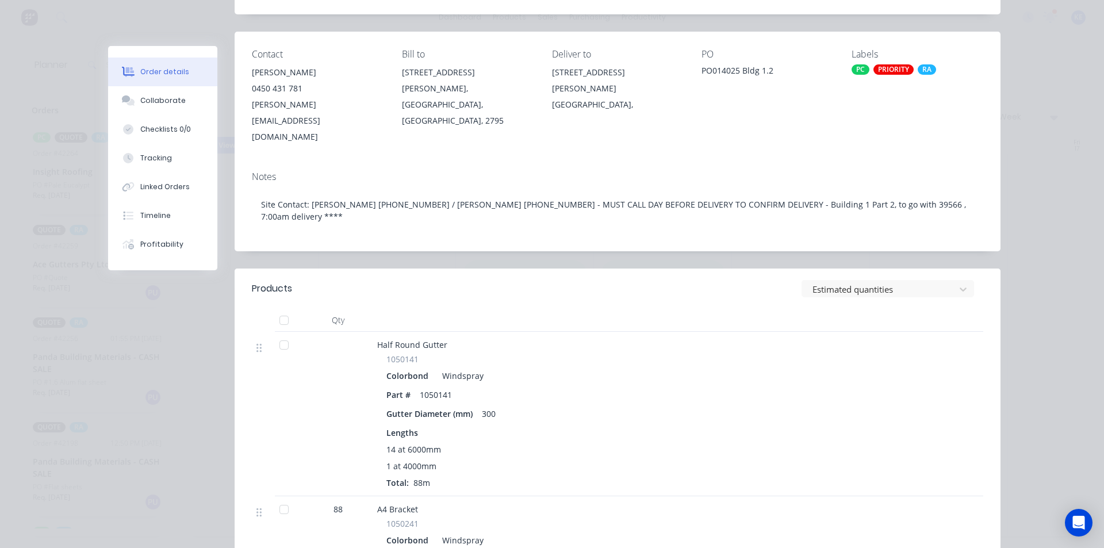
drag, startPoint x: 1065, startPoint y: 169, endPoint x: 1062, endPoint y: 156, distance: 12.4
click at [1063, 159] on div "Order details Collaborate Checklists 0/0 Tracking Linked Orders Timeline Profit…" at bounding box center [552, 274] width 1104 height 548
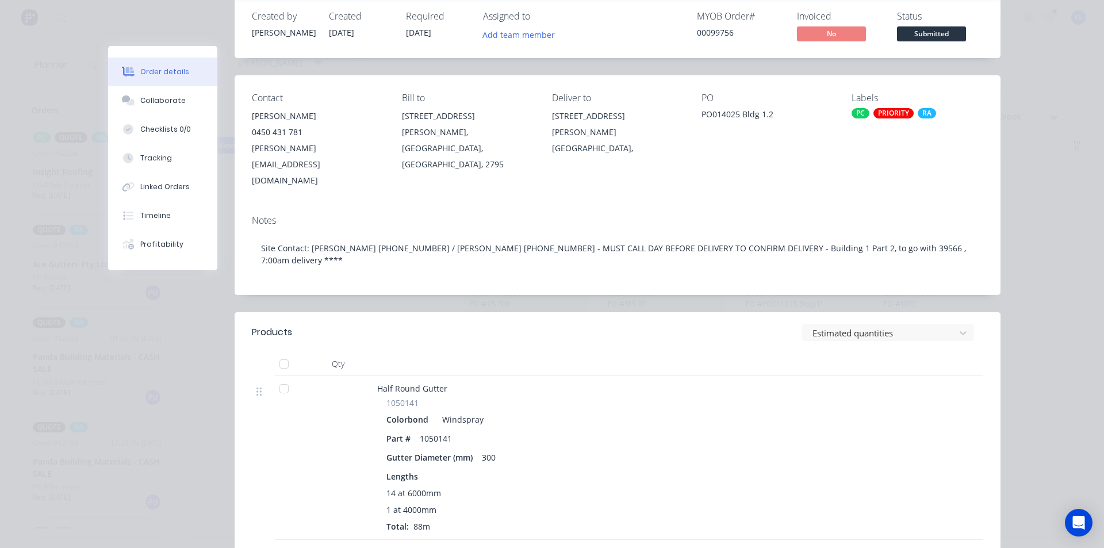
scroll to position [0, 0]
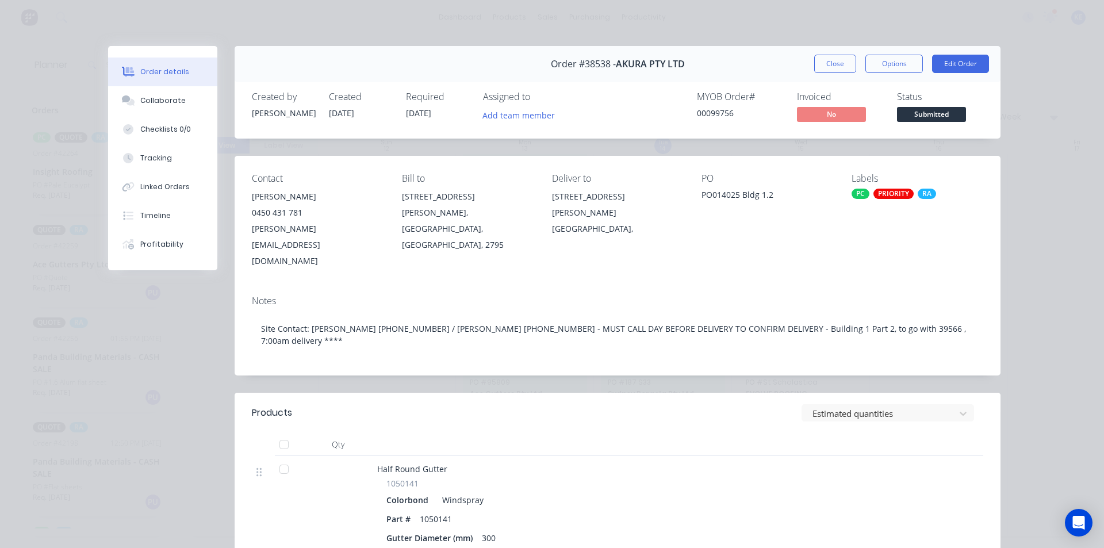
drag, startPoint x: 830, startPoint y: 66, endPoint x: 840, endPoint y: 59, distance: 11.2
click at [848, 68] on button "Close" at bounding box center [835, 64] width 42 height 18
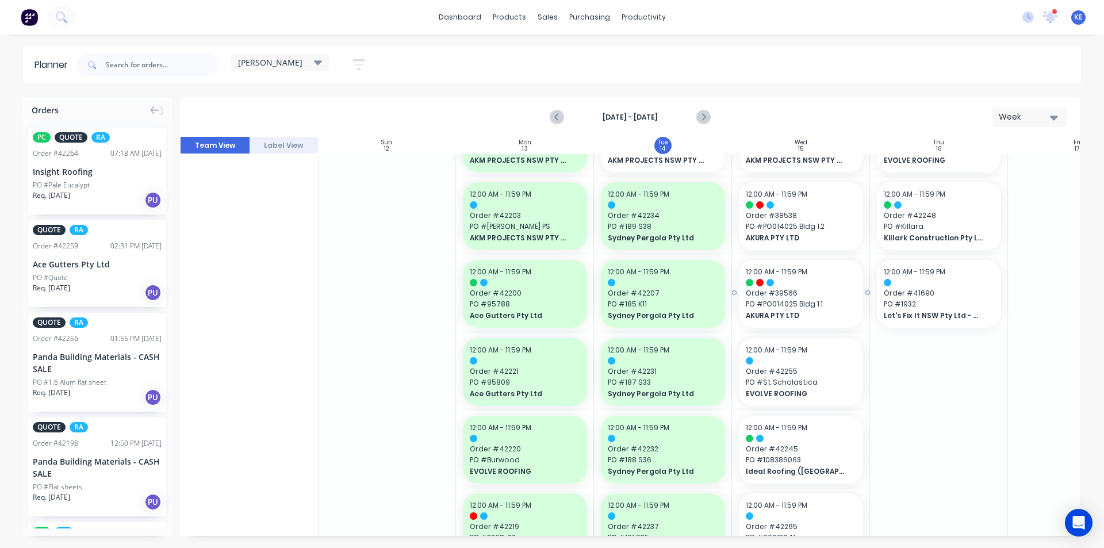
click at [804, 305] on span "PO # PO014025 Bldg 1.1" at bounding box center [801, 304] width 110 height 10
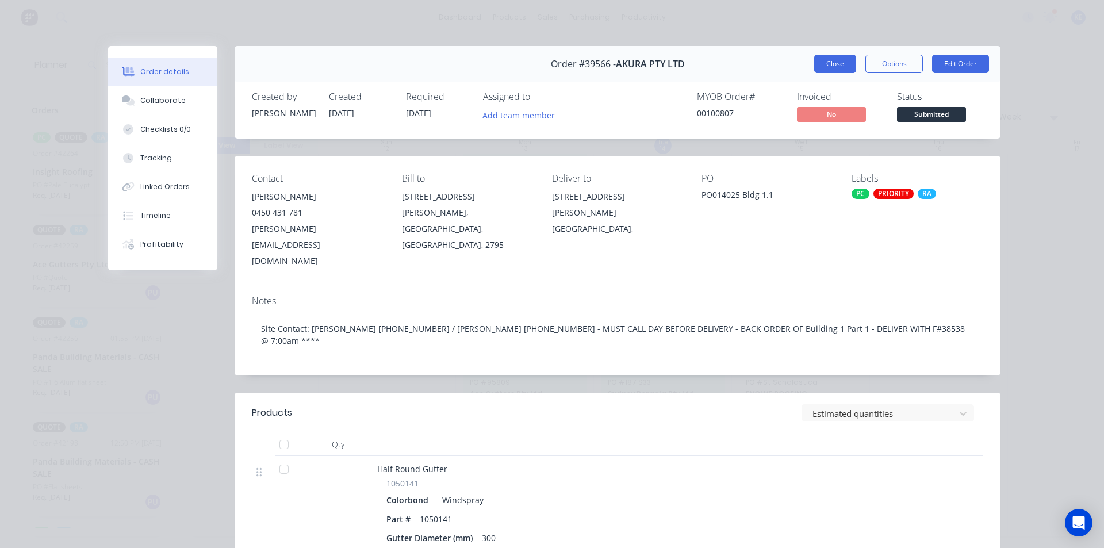
click at [828, 59] on button "Close" at bounding box center [835, 64] width 42 height 18
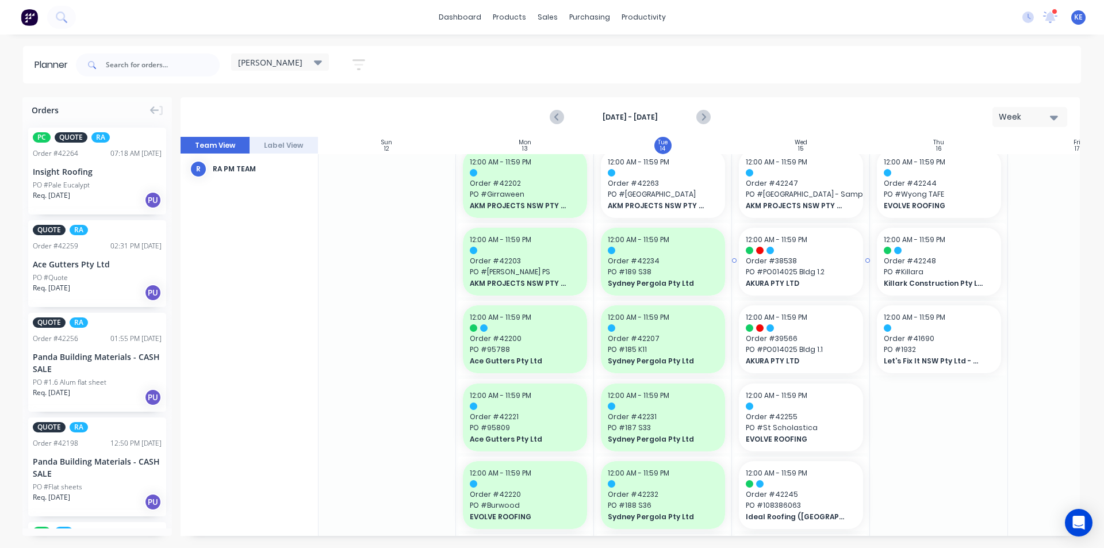
scroll to position [0, 1]
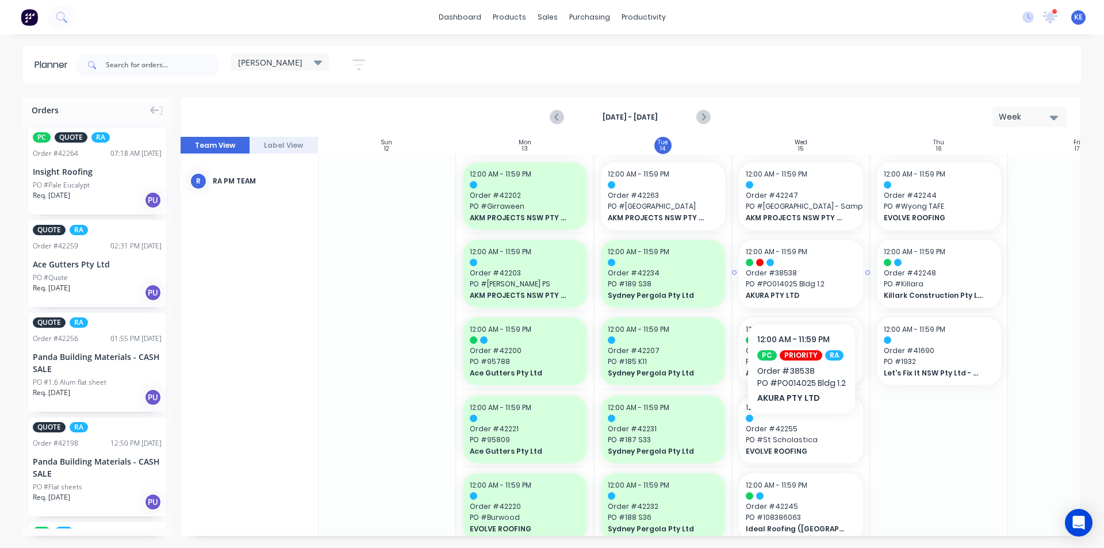
click at [801, 289] on span "PO # PO014025 Bldg 1.2" at bounding box center [801, 284] width 110 height 10
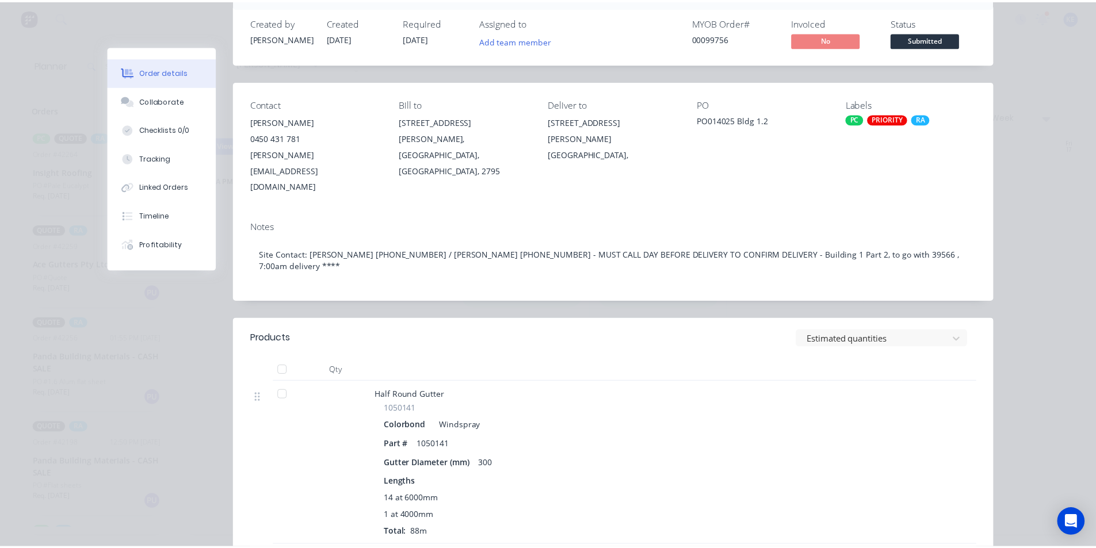
scroll to position [0, 0]
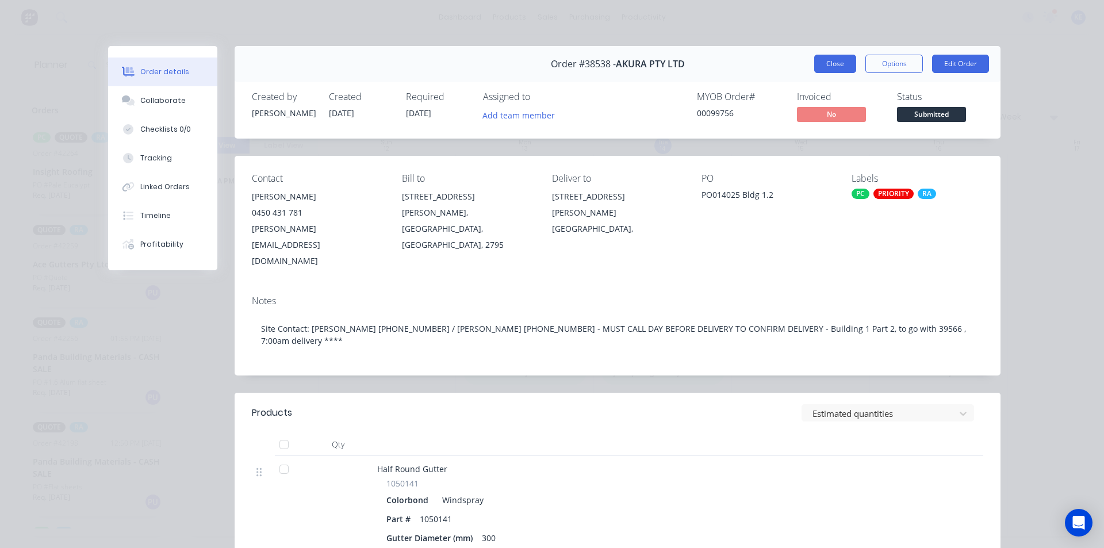
click at [832, 65] on button "Close" at bounding box center [835, 64] width 42 height 18
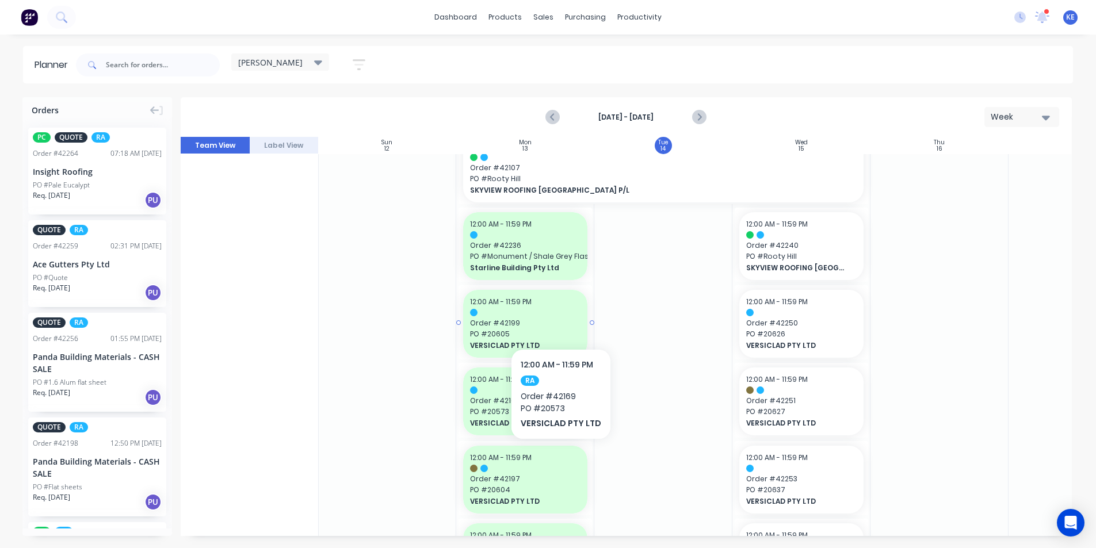
scroll to position [633, 1]
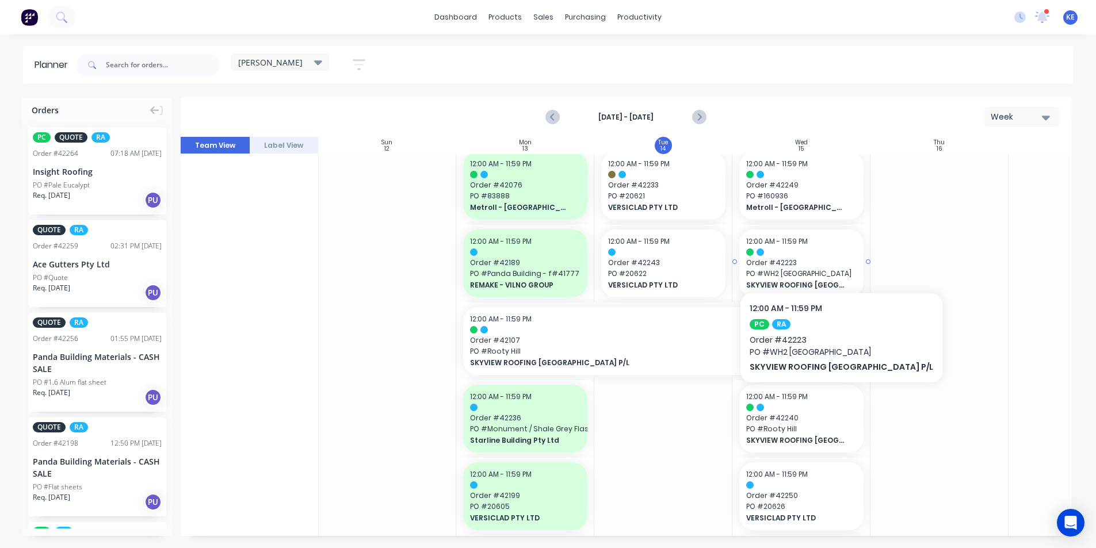
click at [815, 258] on span "Order # 42223" at bounding box center [801, 263] width 110 height 10
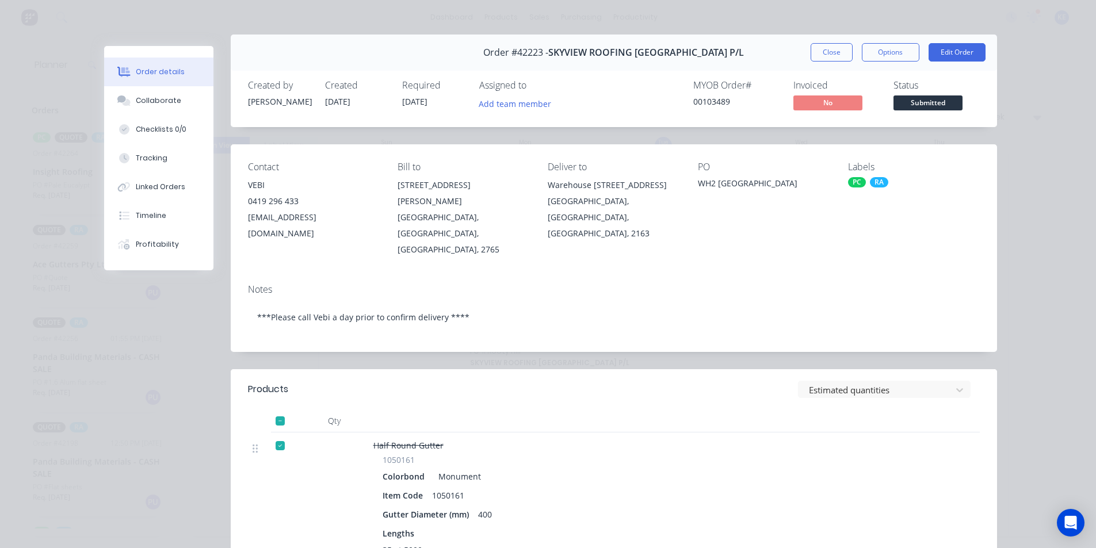
scroll to position [0, 0]
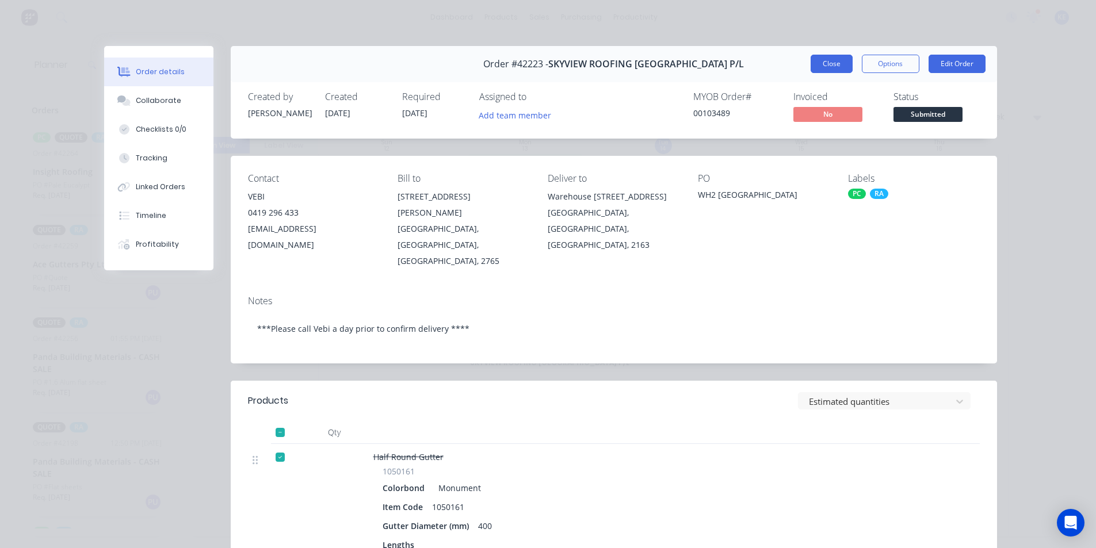
click at [822, 68] on button "Close" at bounding box center [831, 64] width 42 height 18
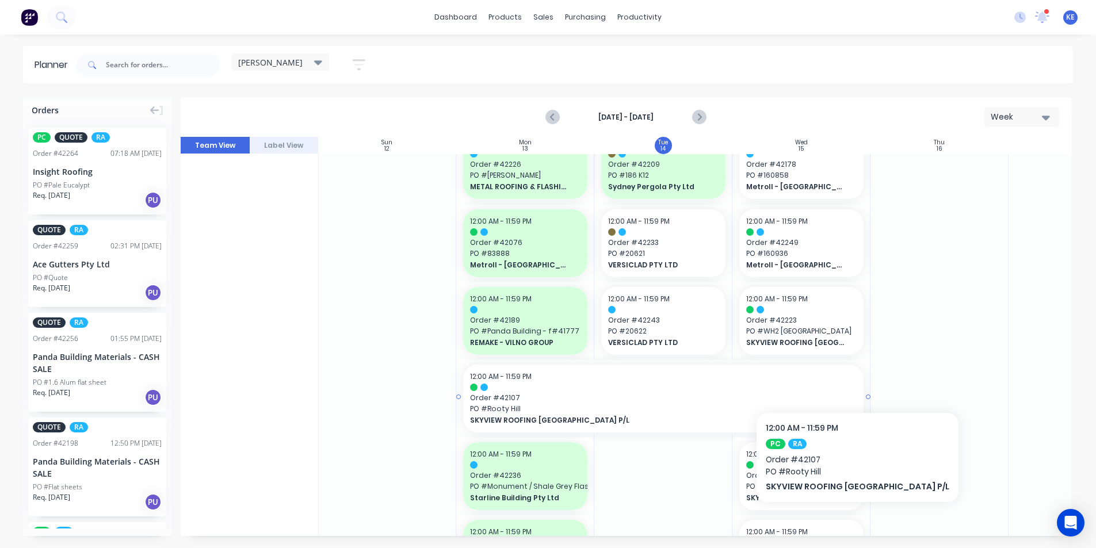
scroll to position [690, 1]
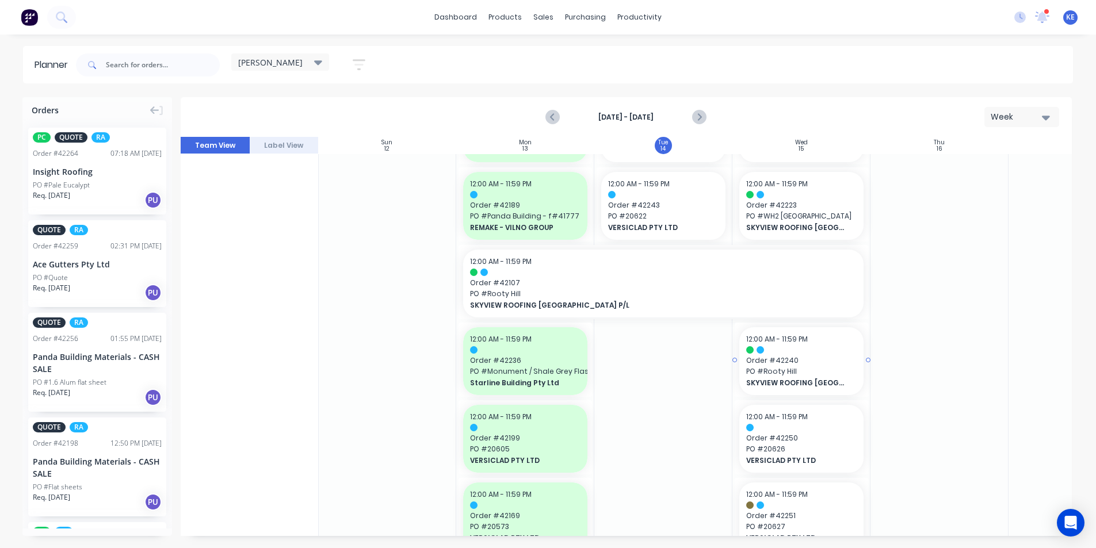
click at [819, 361] on span "Order # 42240" at bounding box center [801, 360] width 110 height 10
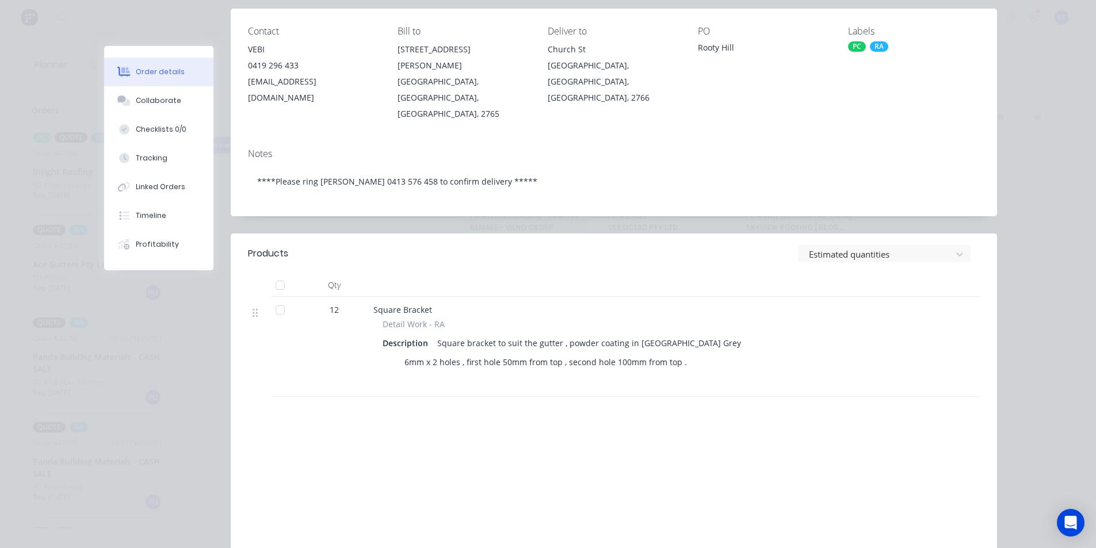
scroll to position [0, 0]
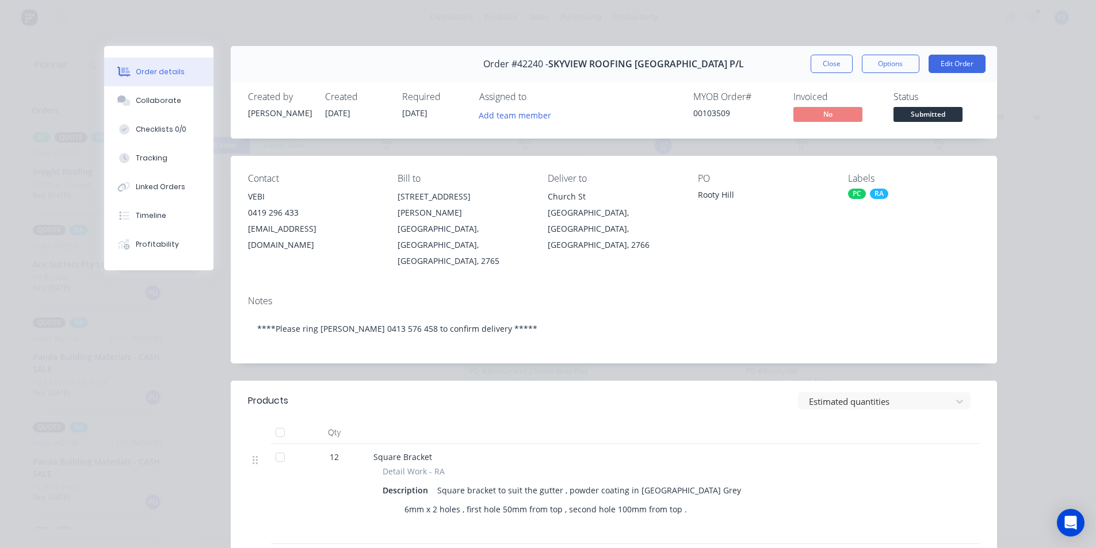
click at [829, 51] on div "Order #42240 - SKYVIEW ROOFING AUSTRALIA P/L Close Options Edit Order" at bounding box center [614, 64] width 766 height 36
click at [826, 71] on button "Close" at bounding box center [831, 64] width 42 height 18
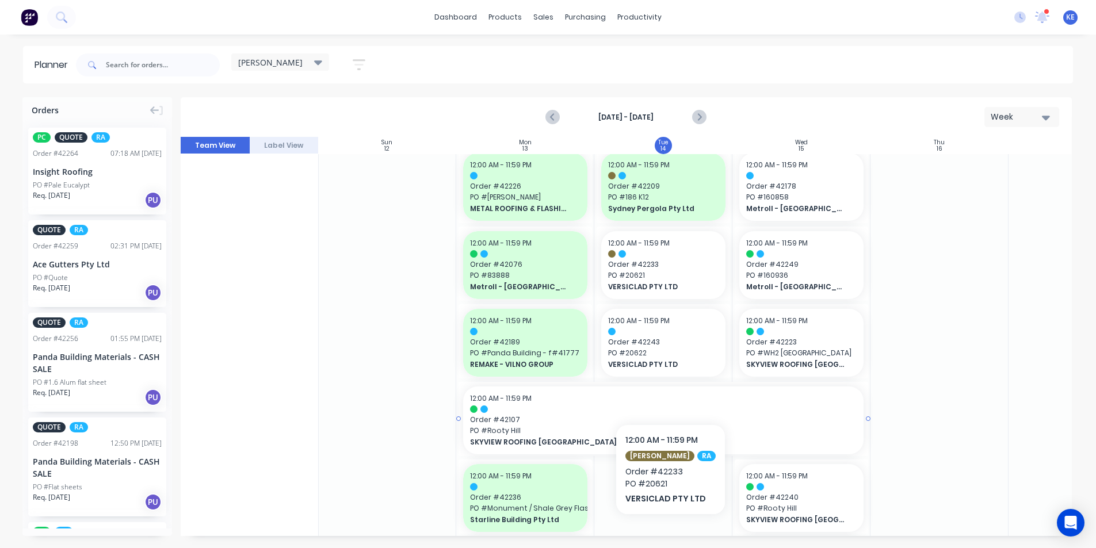
scroll to position [580, 1]
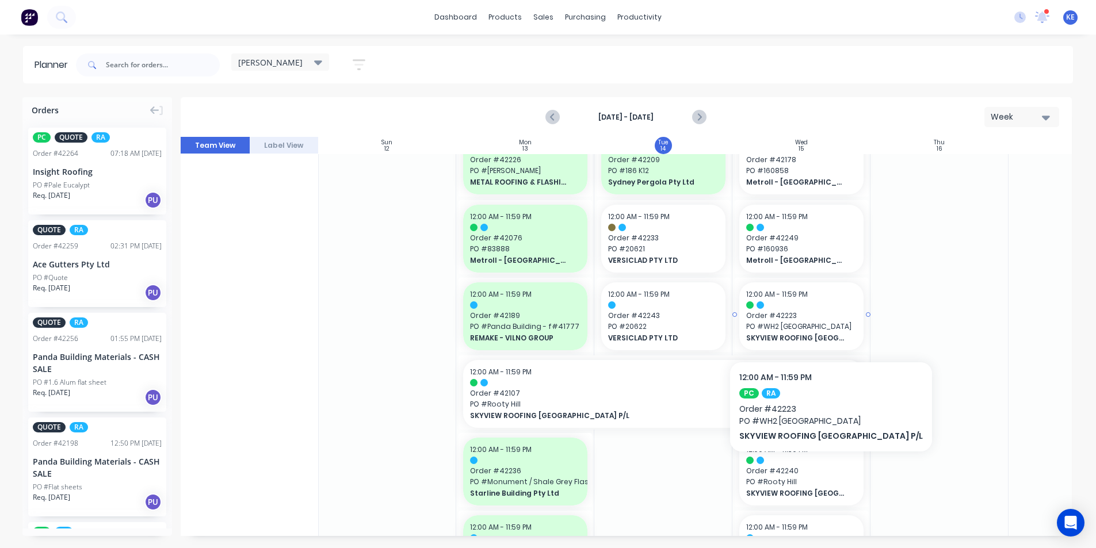
click at [805, 327] on span "PO # WH2 Villawood" at bounding box center [801, 326] width 110 height 10
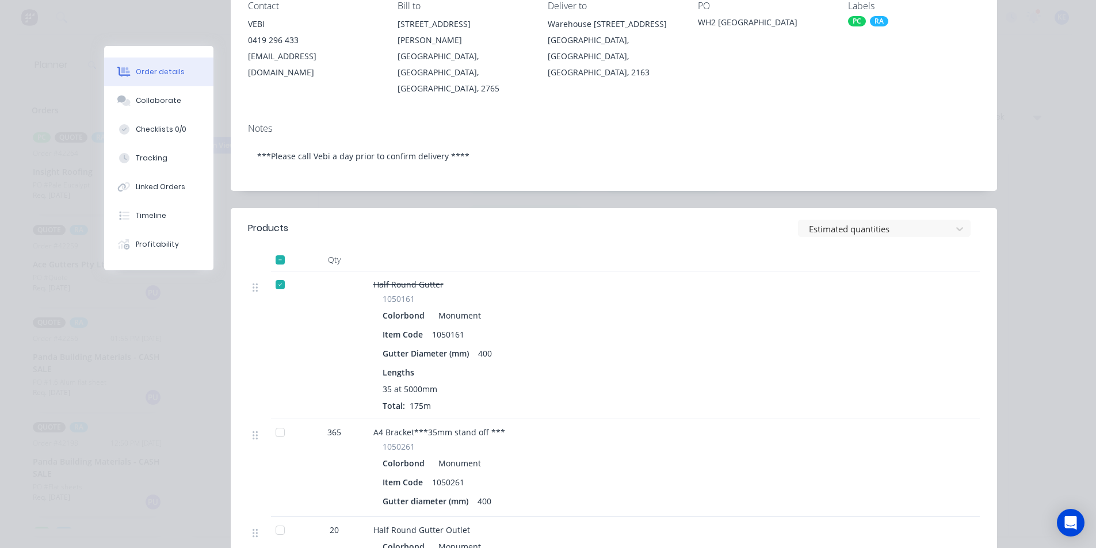
scroll to position [0, 0]
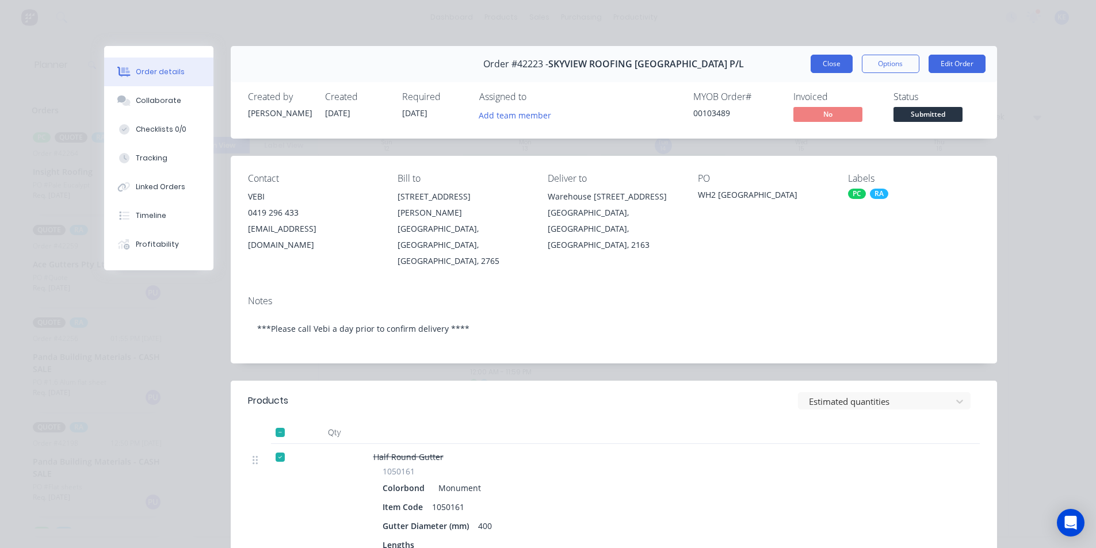
click at [813, 68] on button "Close" at bounding box center [831, 64] width 42 height 18
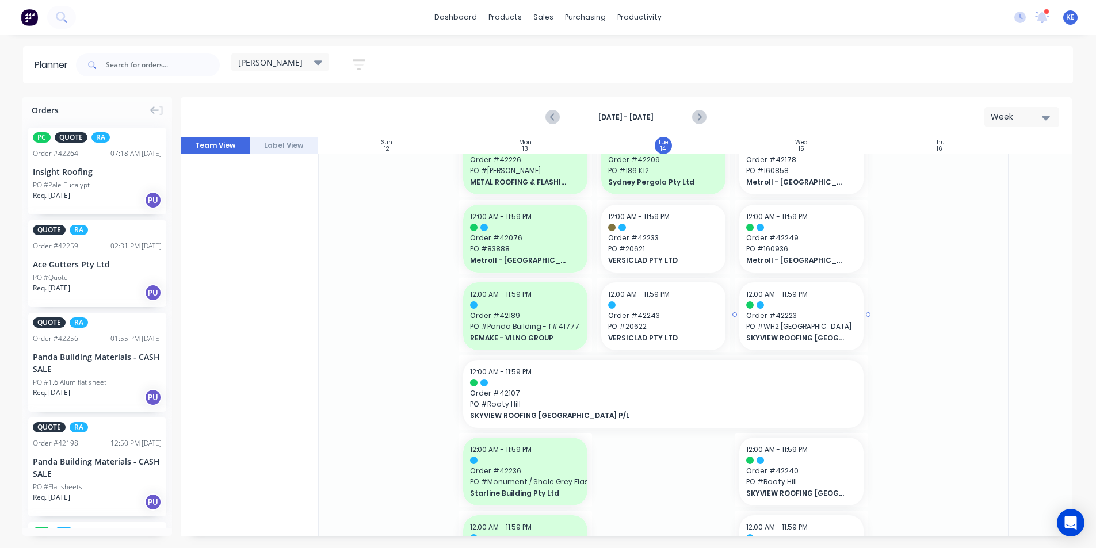
click at [815, 322] on span "PO # WH2 Villawood" at bounding box center [801, 326] width 110 height 10
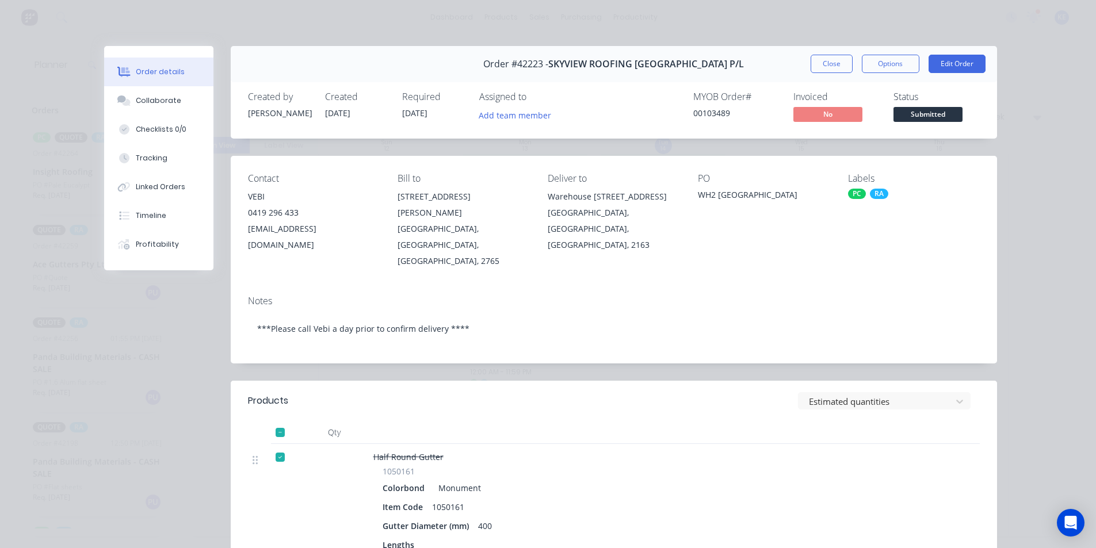
click at [812, 47] on div "Order #42223 - SKYVIEW ROOFING AUSTRALIA P/L Close Options Edit Order" at bounding box center [614, 64] width 766 height 36
drag, startPoint x: 814, startPoint y: 68, endPoint x: 825, endPoint y: 59, distance: 13.8
click at [815, 68] on button "Close" at bounding box center [831, 64] width 42 height 18
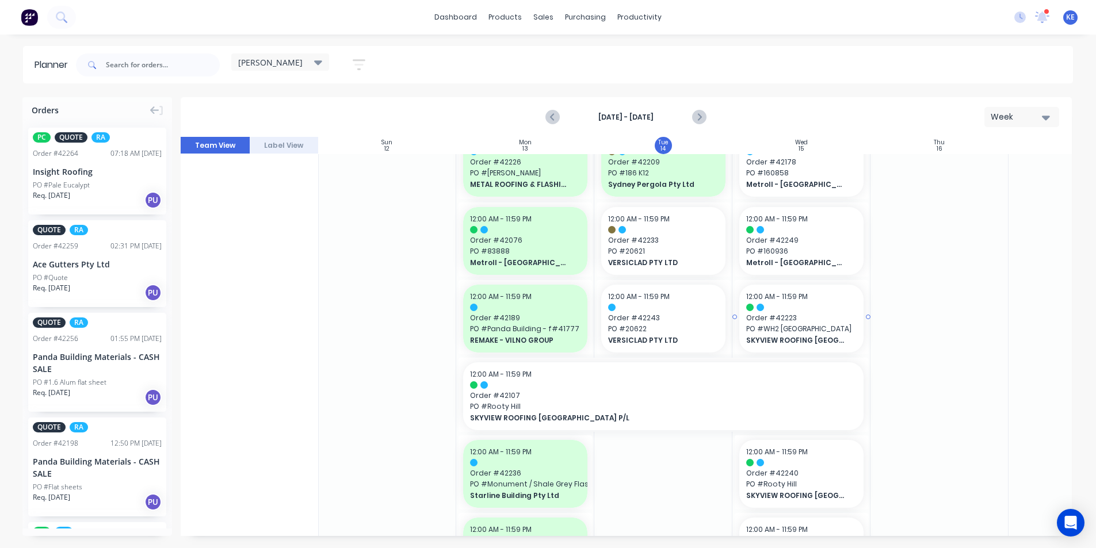
scroll to position [575, 1]
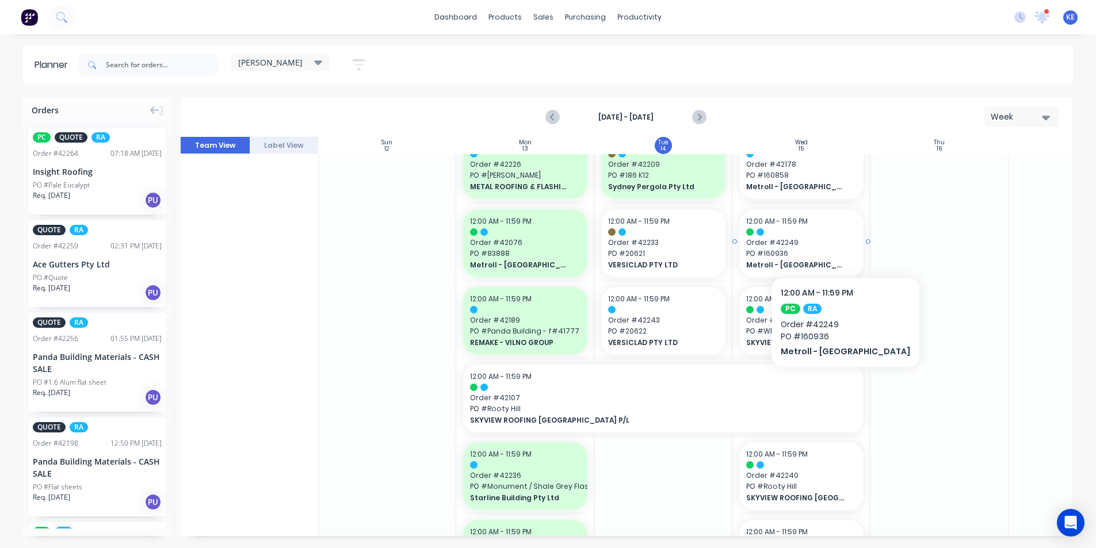
click at [821, 242] on div "12:00 AM - 11:59 PM Order # 42249 PO # 160936 Metroll - Newcastle" at bounding box center [801, 243] width 124 height 68
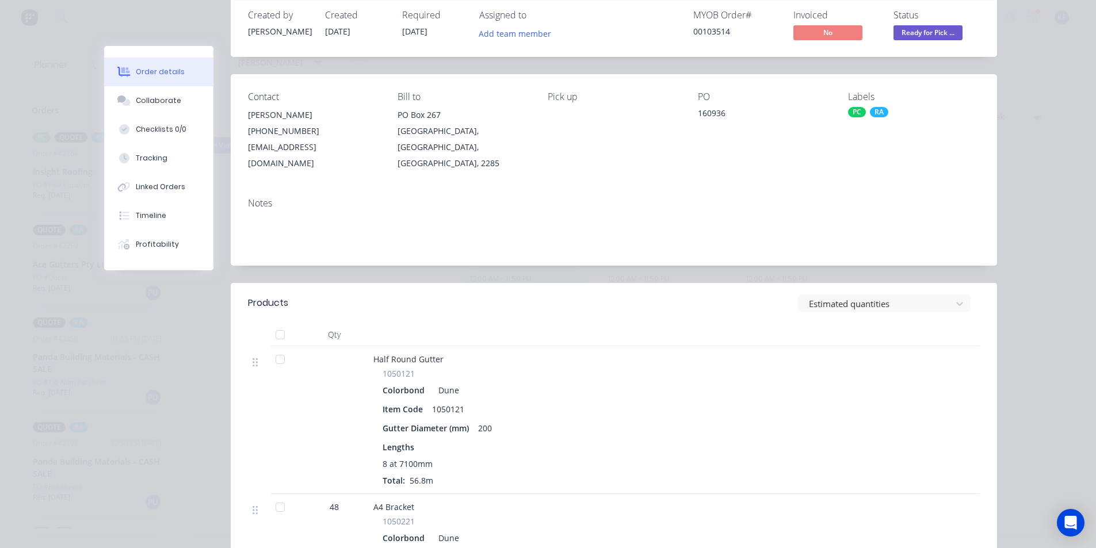
scroll to position [0, 0]
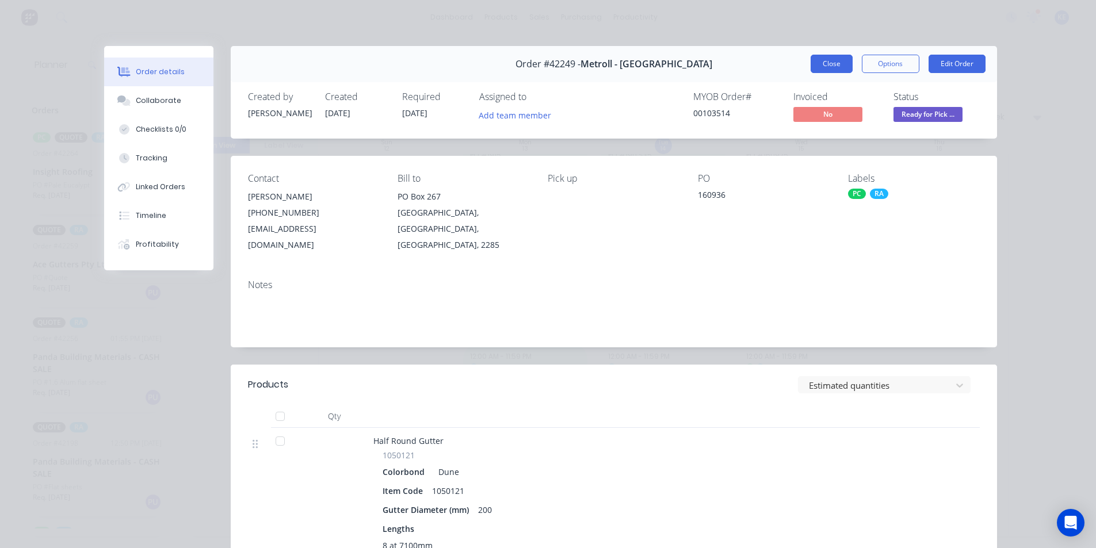
click at [823, 62] on button "Close" at bounding box center [831, 64] width 42 height 18
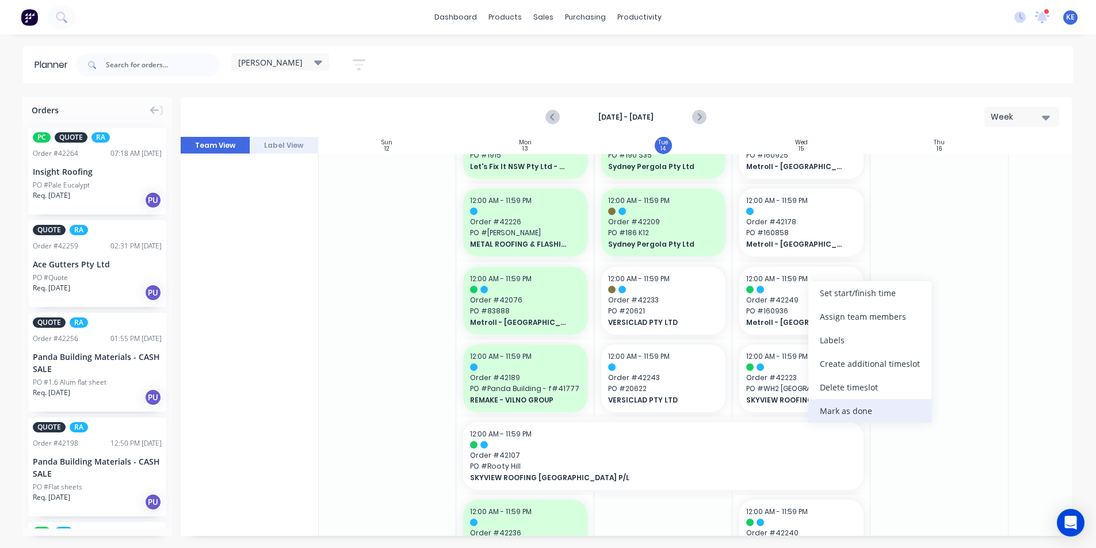
click at [826, 409] on div "Mark as done" at bounding box center [869, 411] width 123 height 24
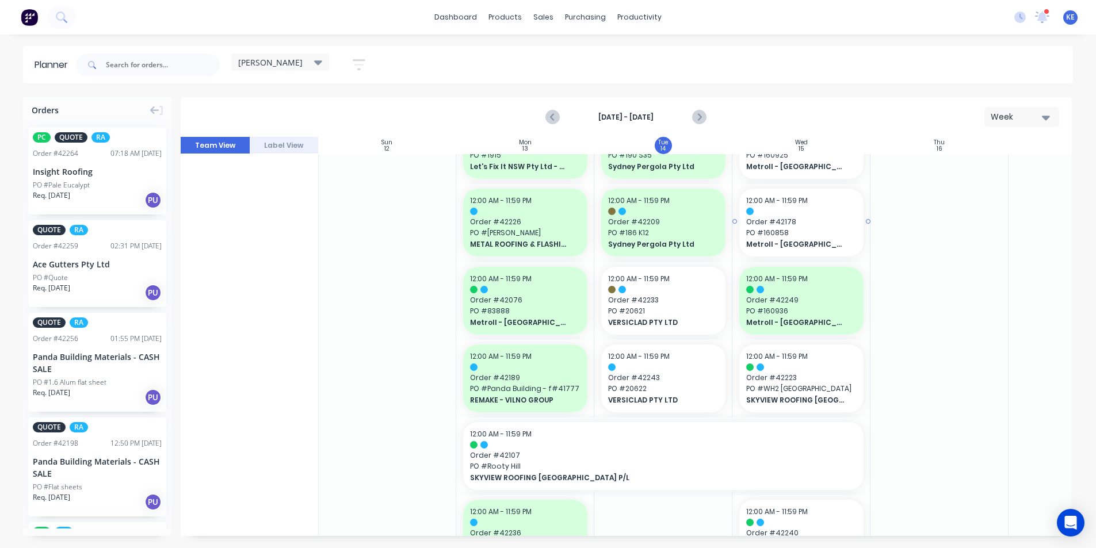
click at [809, 230] on span "PO # 160858" at bounding box center [801, 233] width 110 height 10
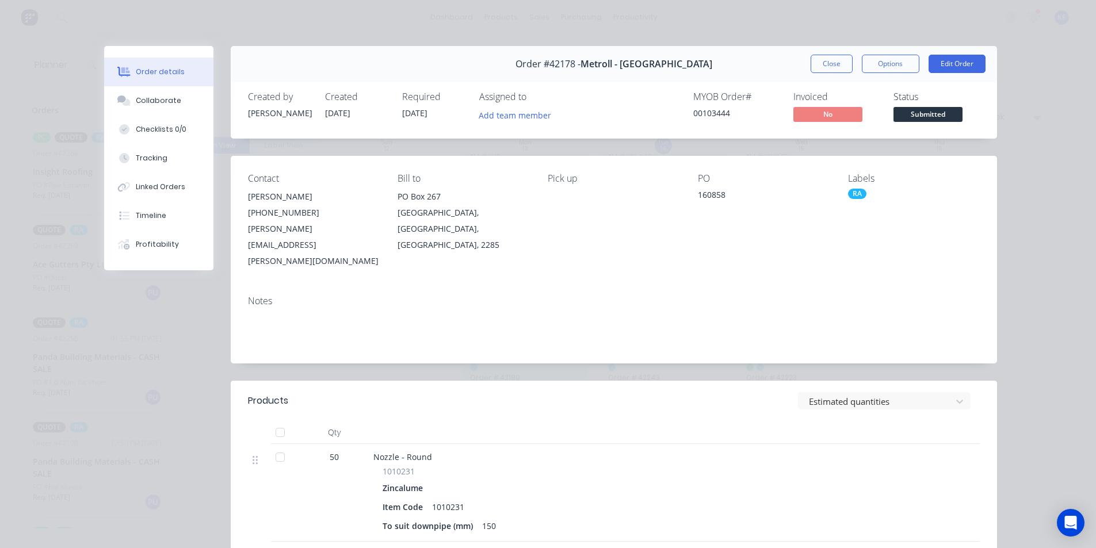
drag, startPoint x: 817, startPoint y: 58, endPoint x: 772, endPoint y: 106, distance: 66.3
click at [818, 58] on button "Close" at bounding box center [831, 64] width 42 height 18
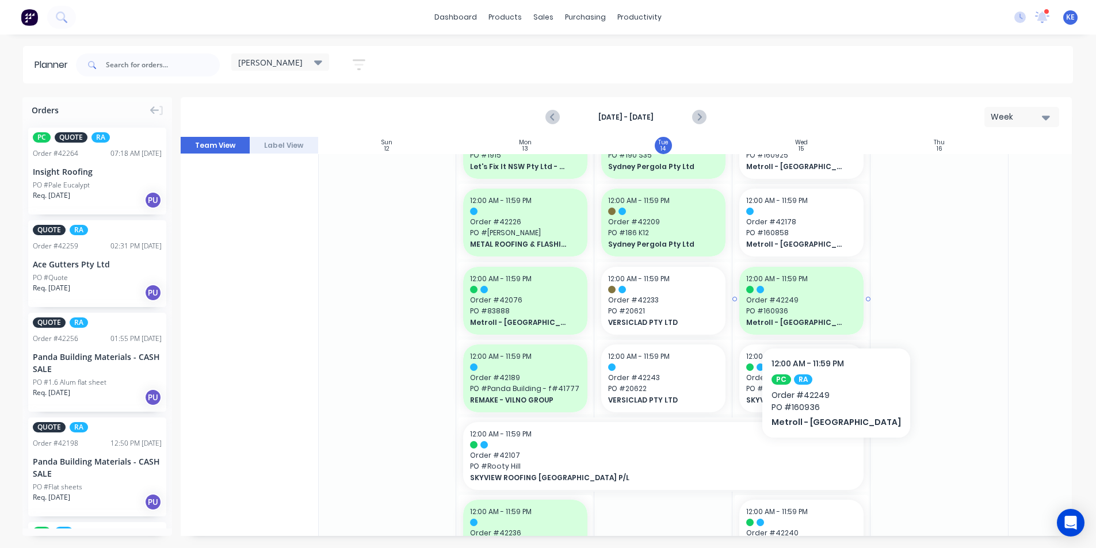
click at [811, 313] on span "PO # 160936" at bounding box center [801, 311] width 110 height 10
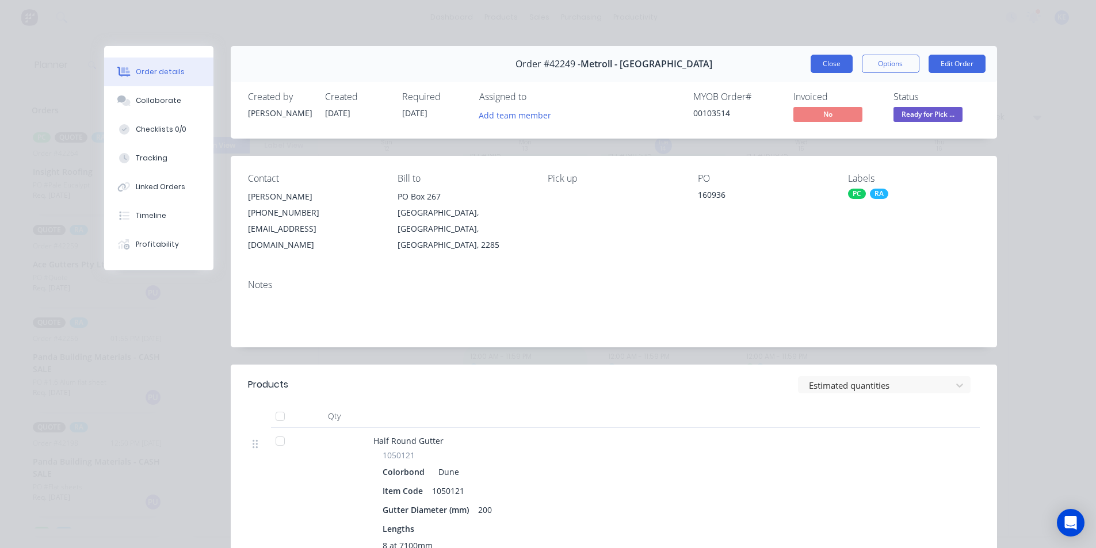
click at [829, 67] on button "Close" at bounding box center [831, 64] width 42 height 18
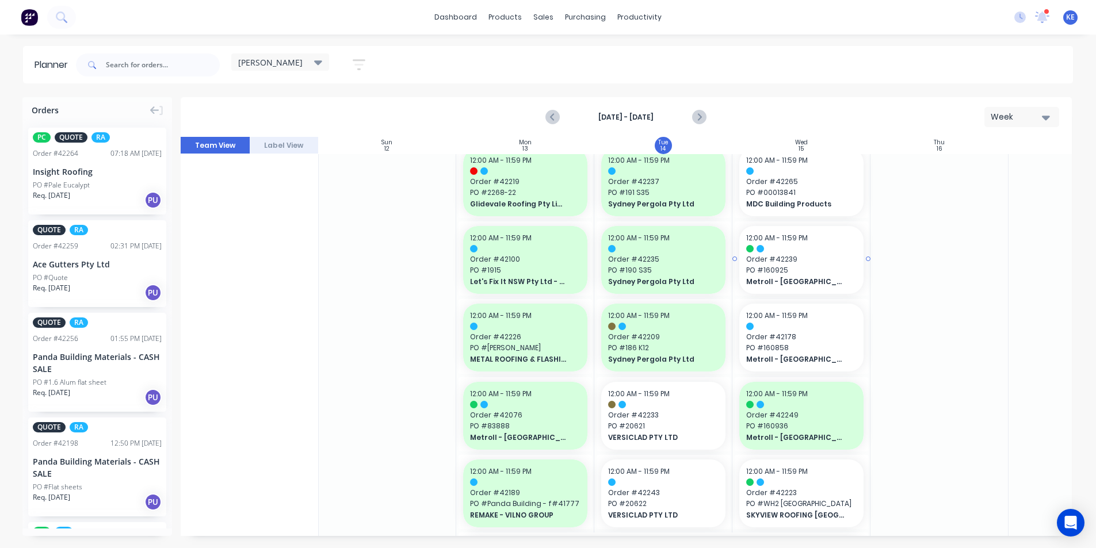
scroll to position [345, 1]
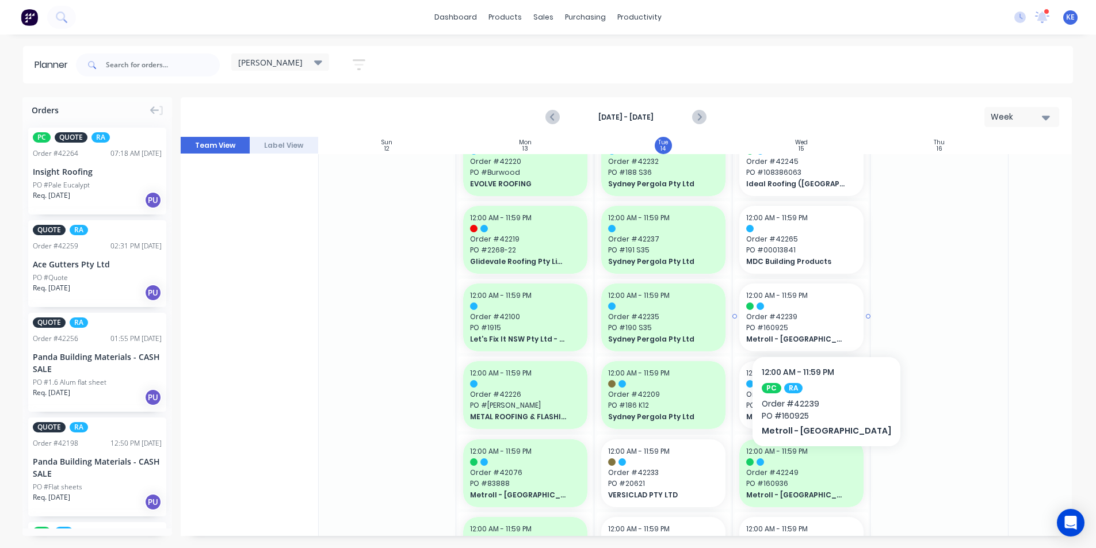
click at [798, 325] on span "PO # 160925" at bounding box center [801, 328] width 110 height 10
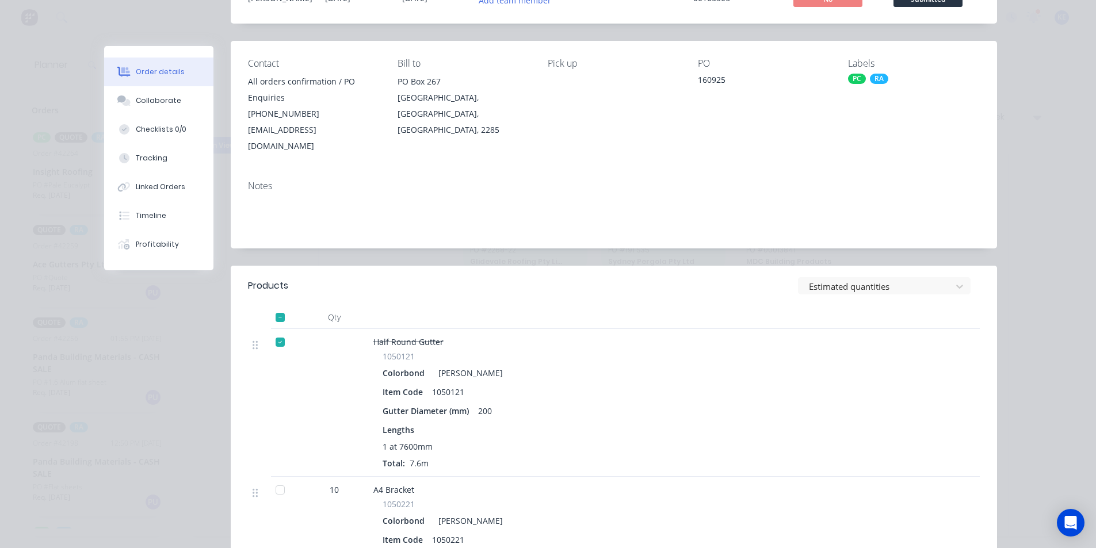
scroll to position [0, 0]
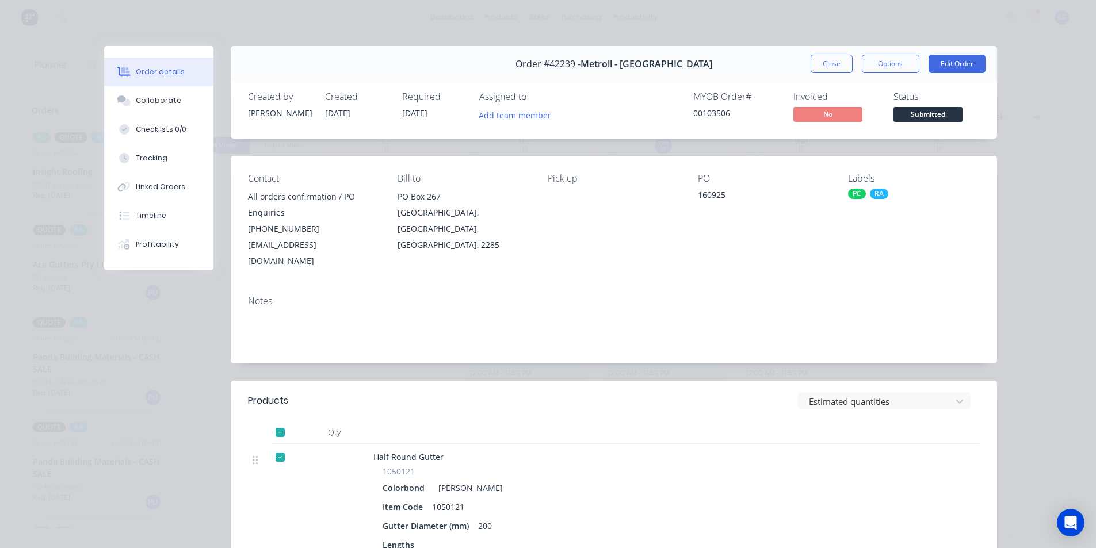
click at [826, 62] on button "Close" at bounding box center [831, 64] width 42 height 18
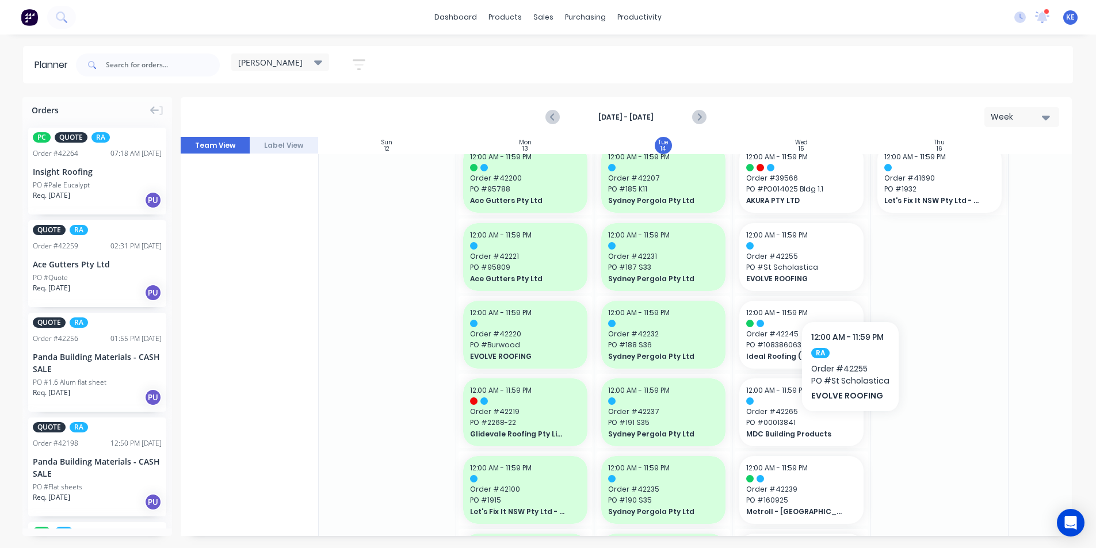
scroll to position [115, 1]
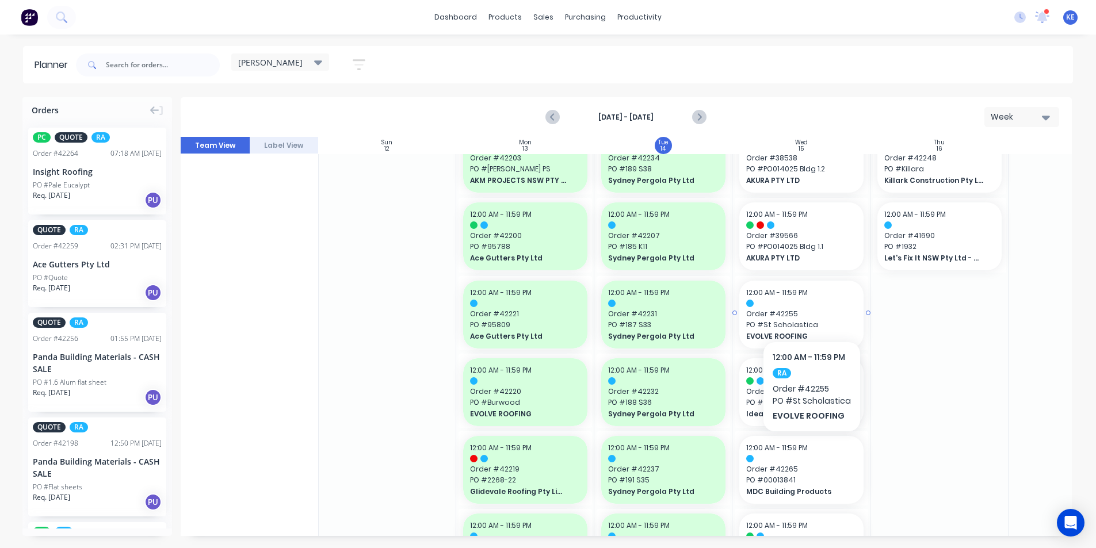
click at [810, 307] on div at bounding box center [801, 303] width 110 height 7
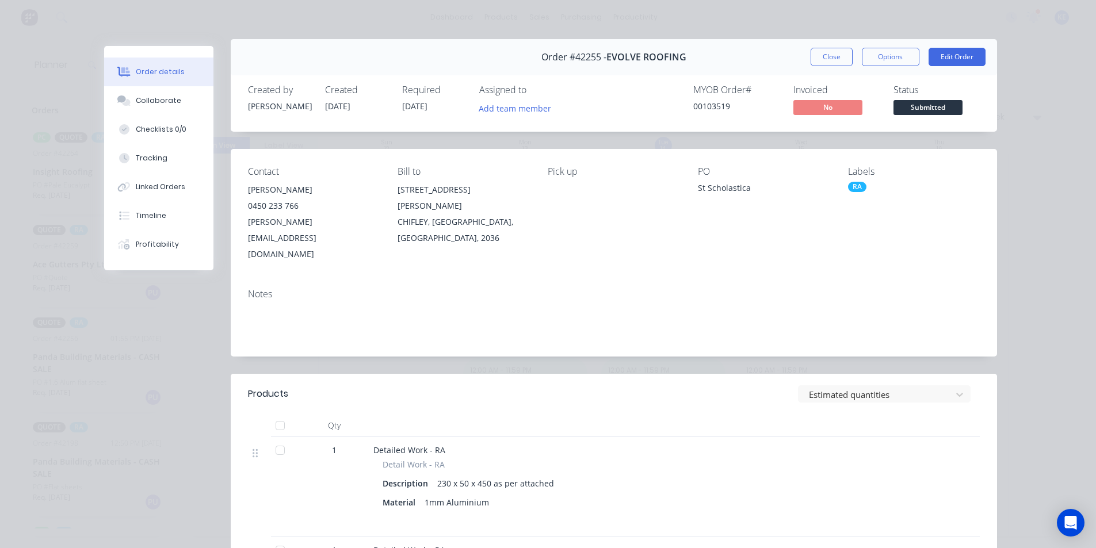
scroll to position [0, 0]
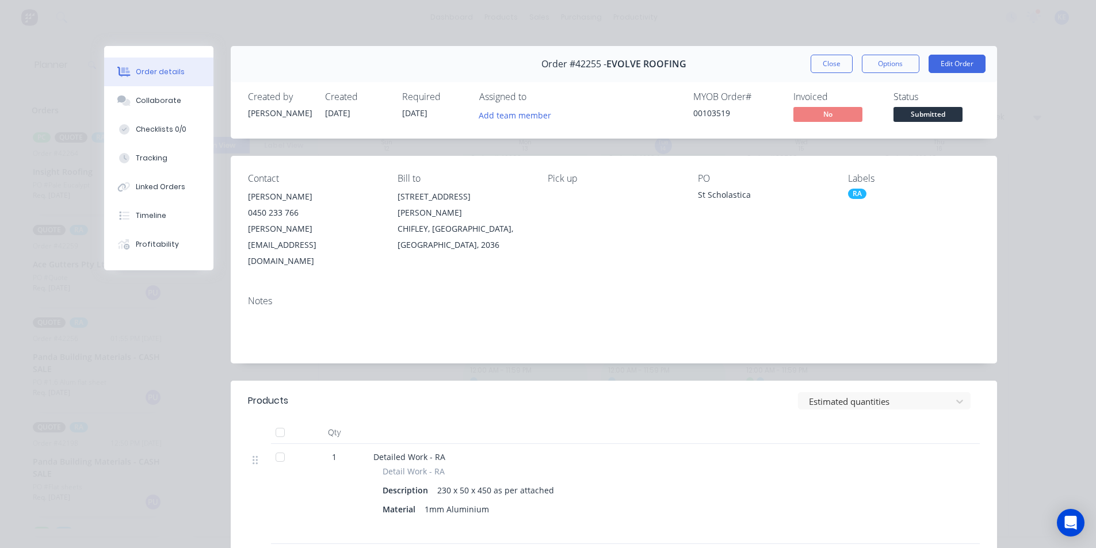
click at [833, 60] on div "Order #42255 - EVOLVE ROOFING Close Options Edit Order" at bounding box center [614, 64] width 766 height 36
click at [836, 71] on button "Close" at bounding box center [831, 64] width 42 height 18
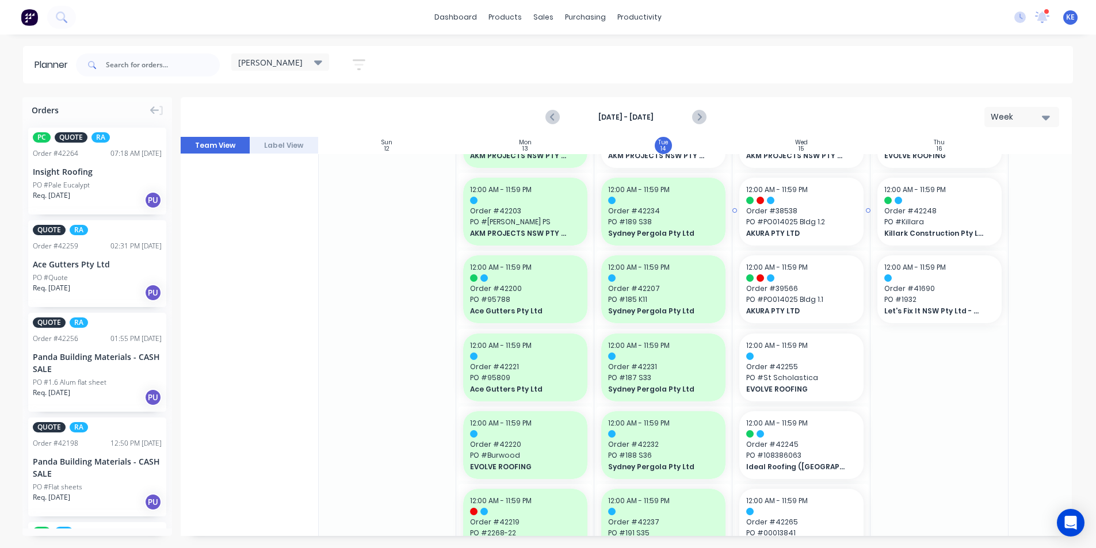
scroll to position [0, 1]
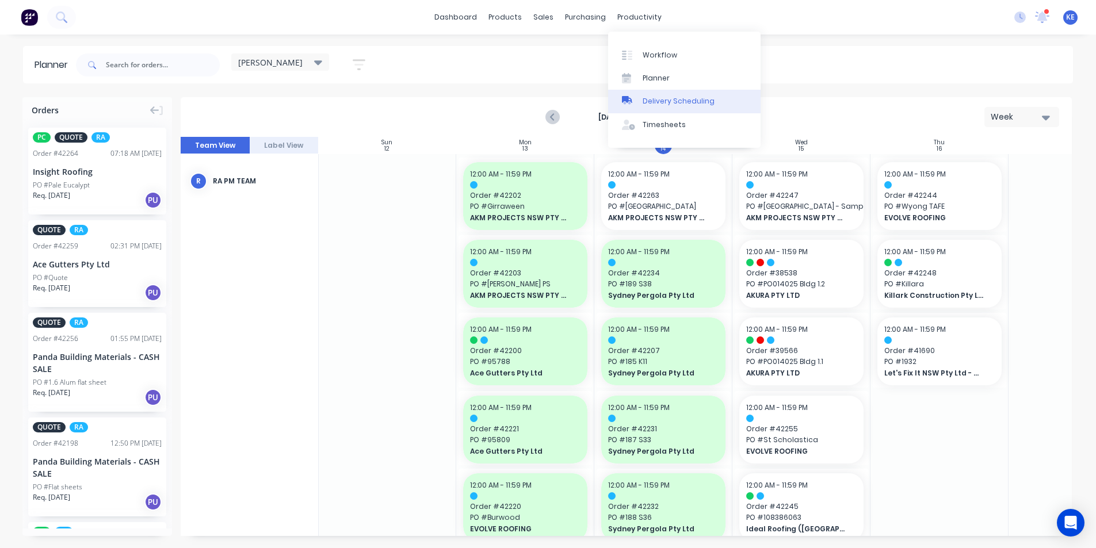
click at [664, 102] on div "Delivery Scheduling" at bounding box center [678, 101] width 72 height 10
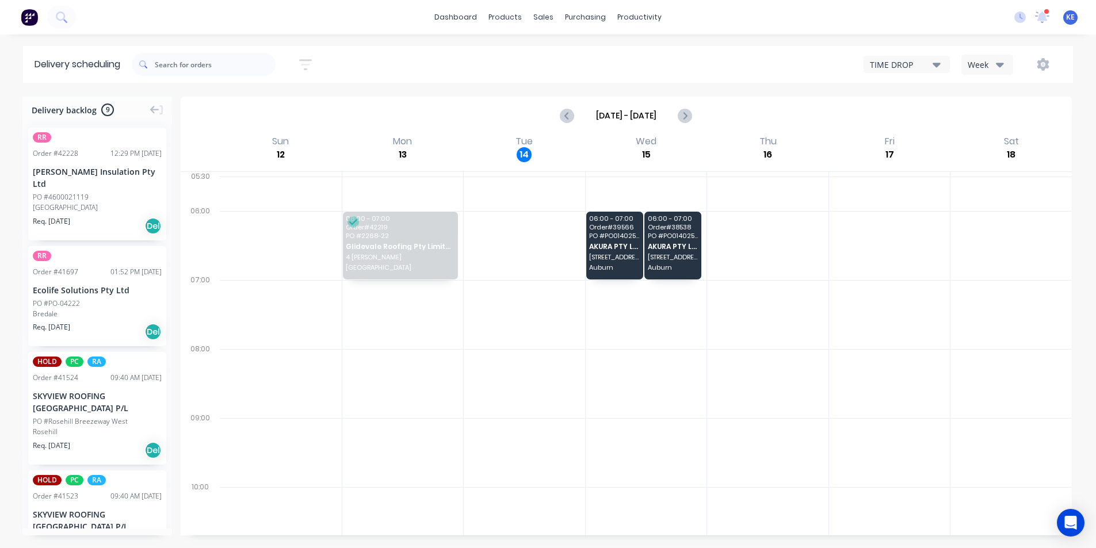
click at [993, 63] on div "Week" at bounding box center [983, 65] width 33 height 12
click at [985, 113] on div "Vehicle" at bounding box center [1019, 117] width 114 height 23
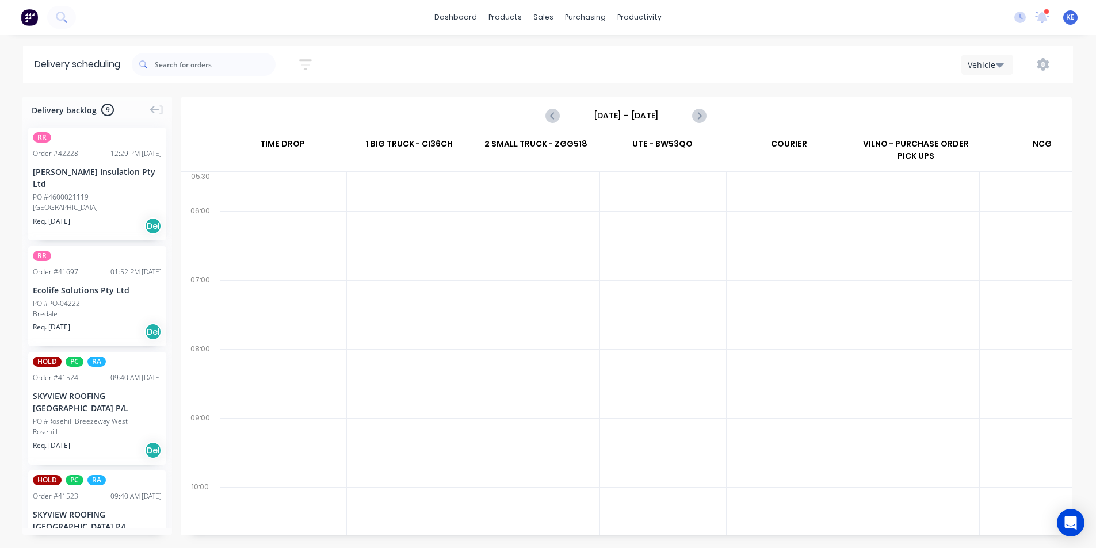
scroll to position [0, 1]
click at [641, 120] on input "Sunday - 12/10/25" at bounding box center [626, 115] width 114 height 17
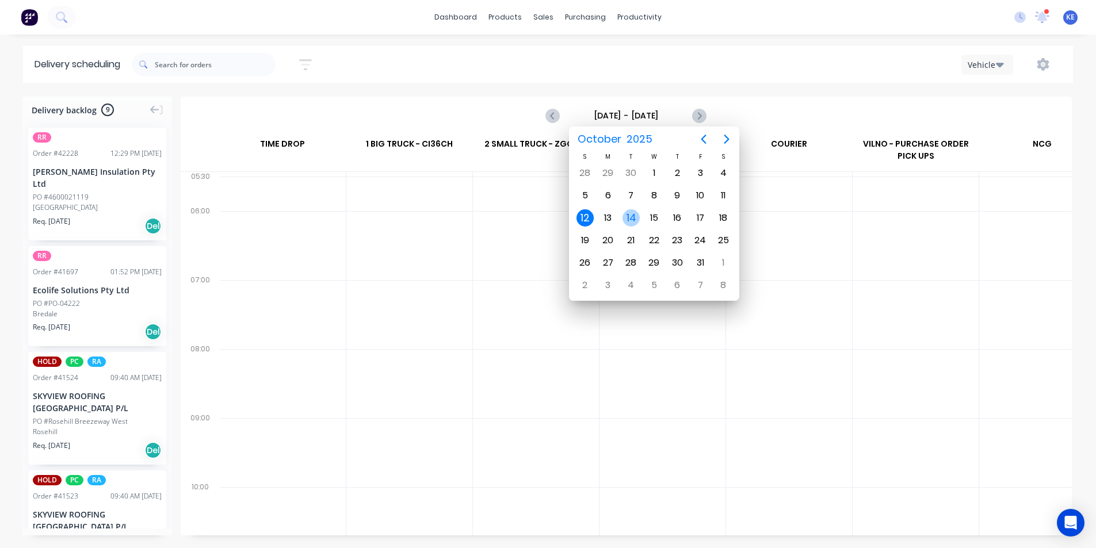
click at [626, 222] on div "14" at bounding box center [630, 217] width 17 height 17
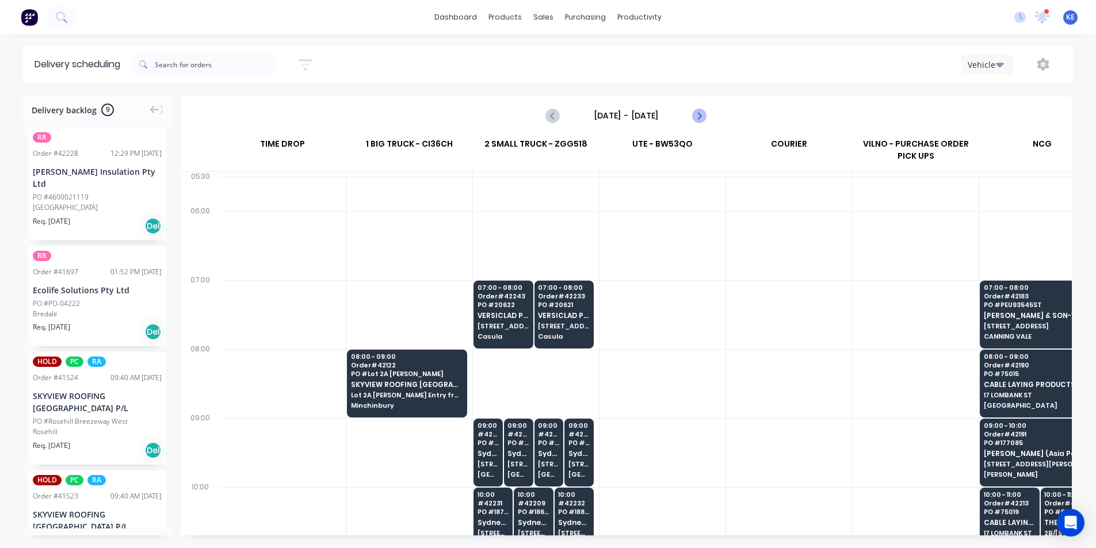
click at [698, 105] on button "Next page" at bounding box center [698, 115] width 23 height 23
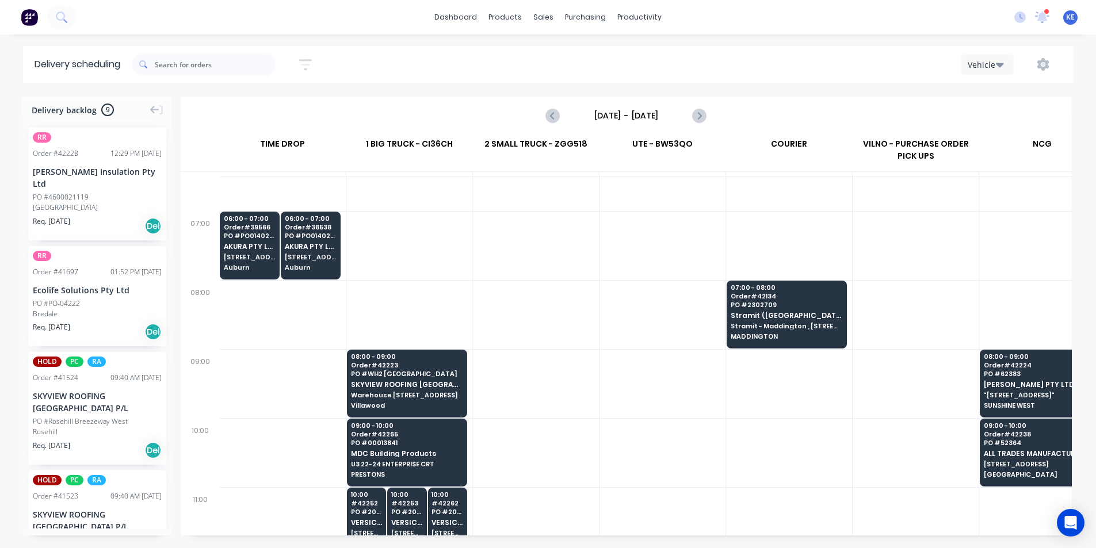
scroll to position [58, 1]
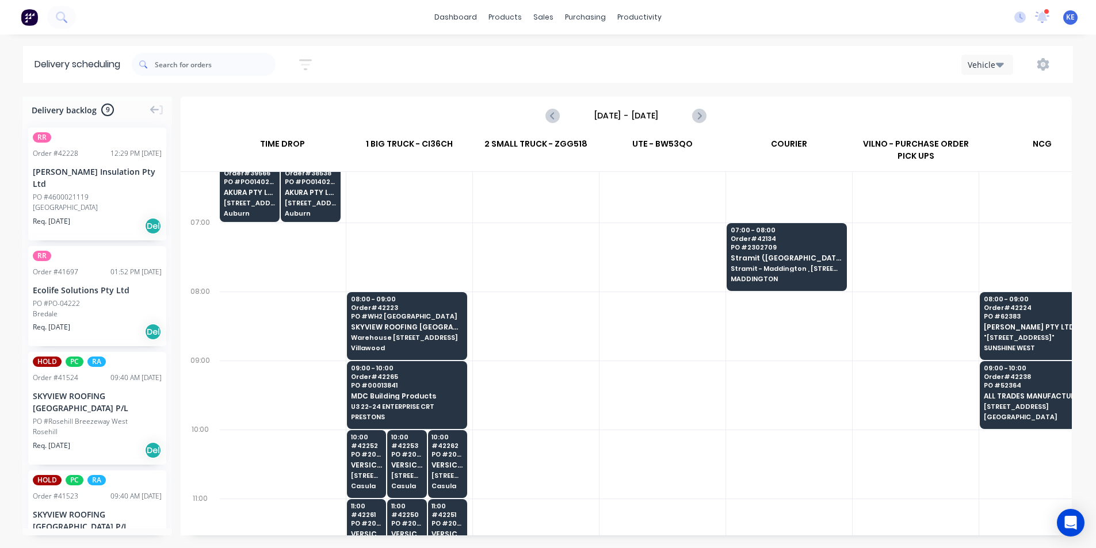
click at [566, 117] on div "Wednesday - 15/10/25" at bounding box center [625, 115] width 159 height 18
drag, startPoint x: 555, startPoint y: 117, endPoint x: 561, endPoint y: 116, distance: 5.9
click at [561, 116] on button "Previous page" at bounding box center [553, 115] width 23 height 23
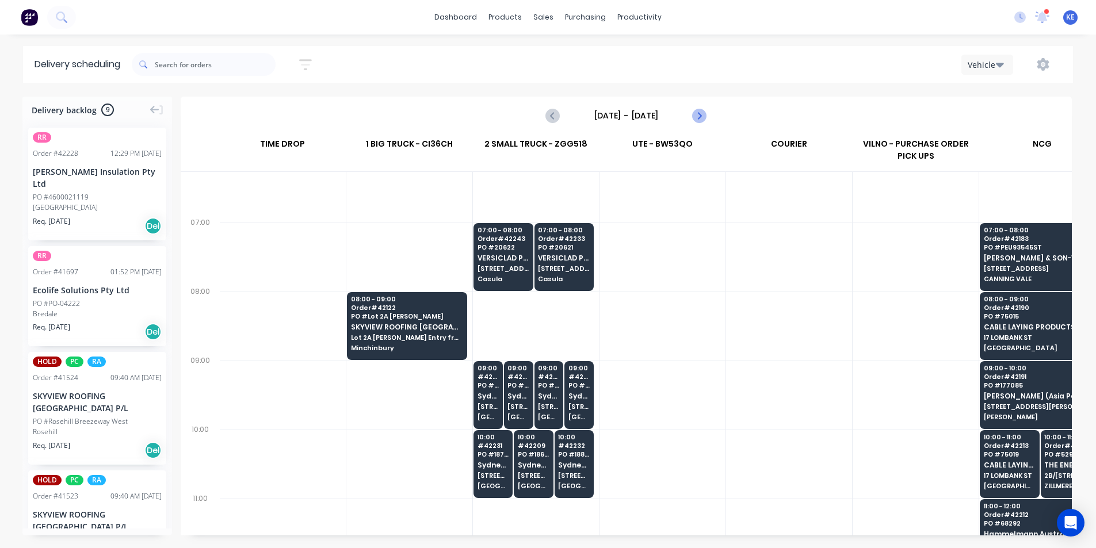
click at [703, 114] on icon "Next page" at bounding box center [699, 116] width 14 height 14
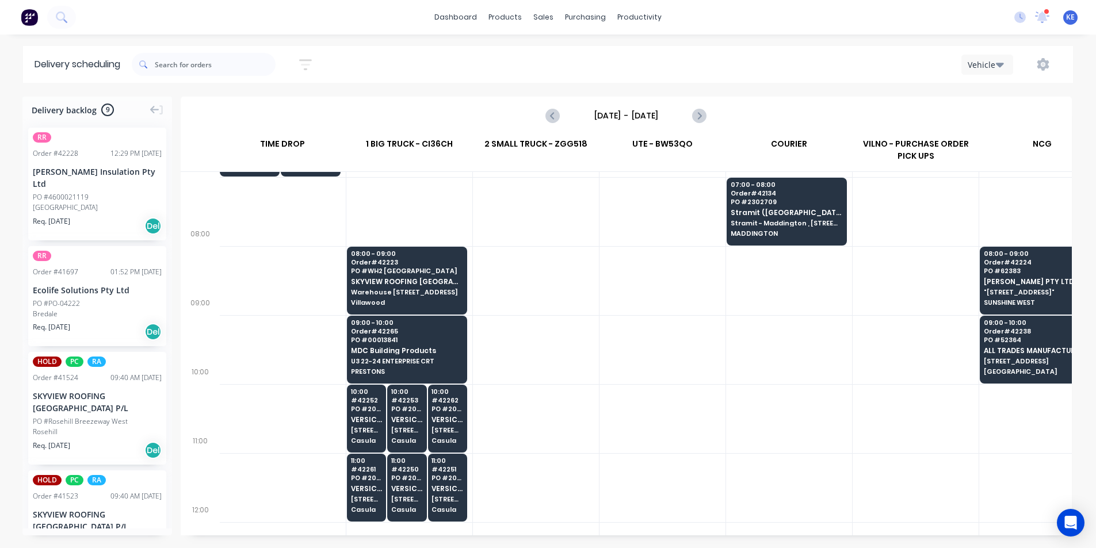
scroll to position [115, 1]
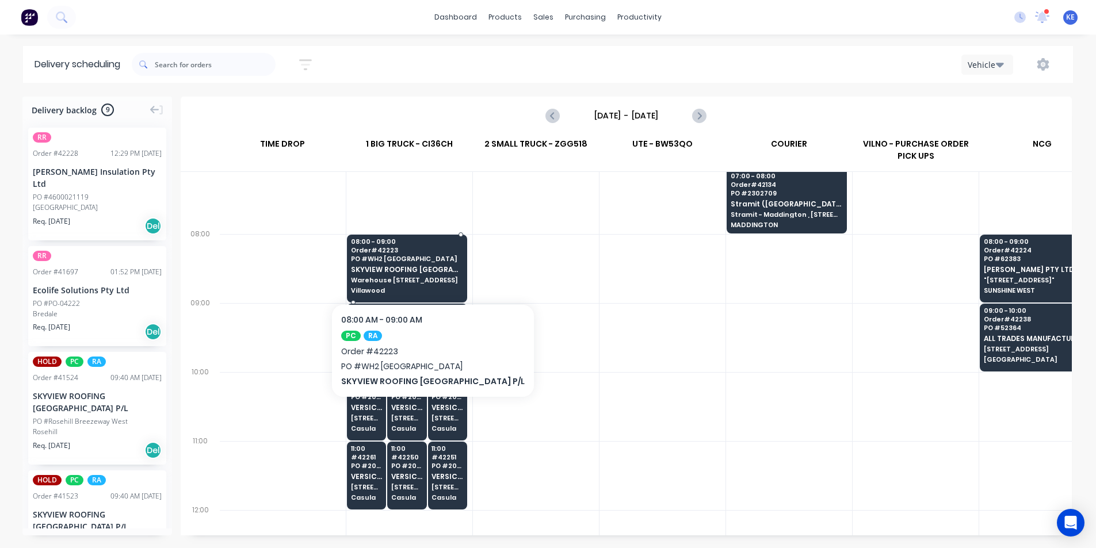
click at [420, 285] on div "08:00 - 09:00 Order # 42223 PO # WH2 Villawood SKYVIEW ROOFING AUSTRALIA P/L Wa…" at bounding box center [406, 267] width 119 height 64
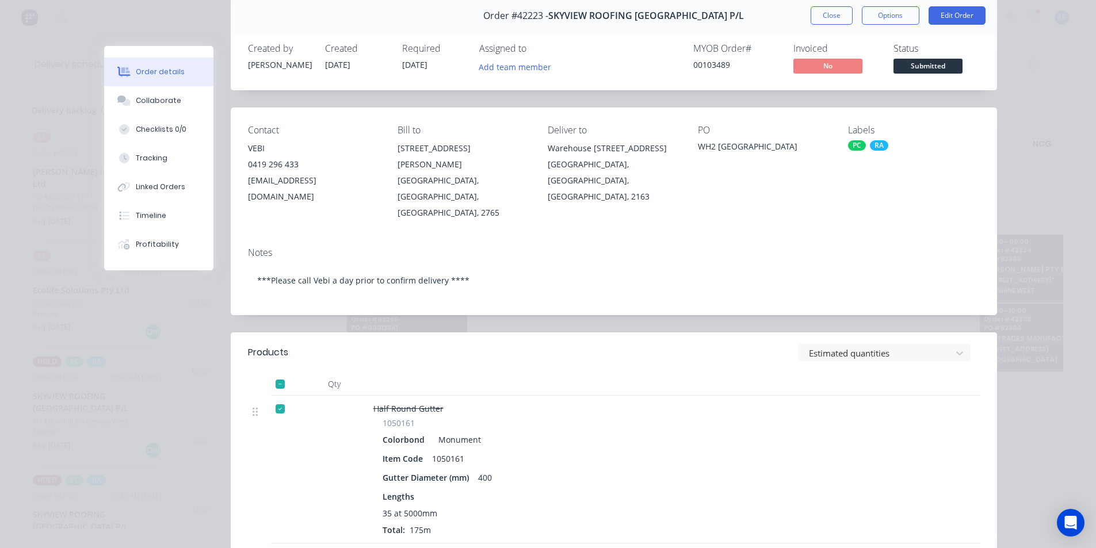
scroll to position [0, 0]
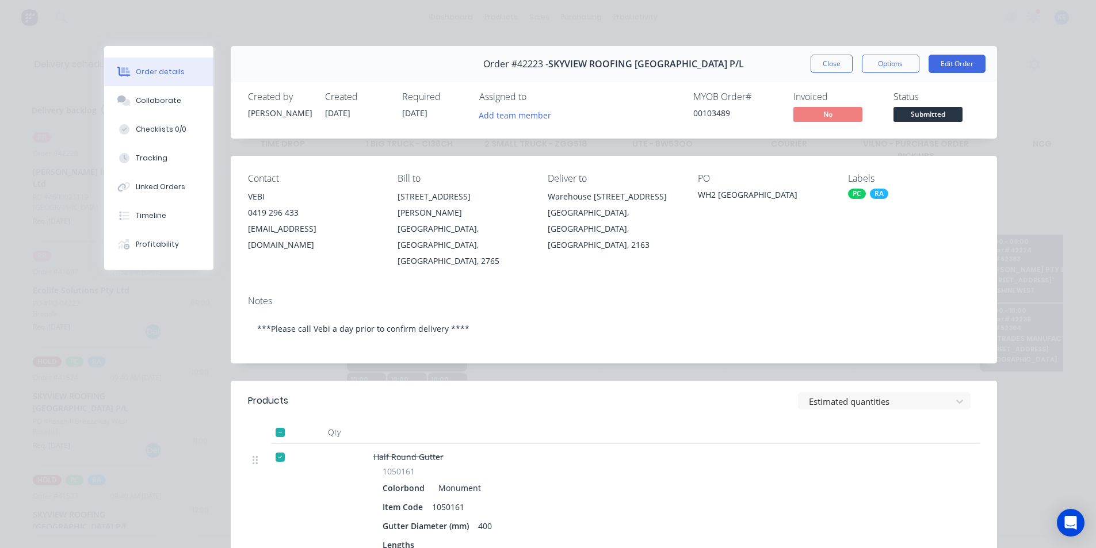
click at [833, 48] on div "Order #42223 - SKYVIEW ROOFING AUSTRALIA P/L Close Options Edit Order" at bounding box center [614, 64] width 766 height 36
click at [829, 63] on button "Close" at bounding box center [831, 64] width 42 height 18
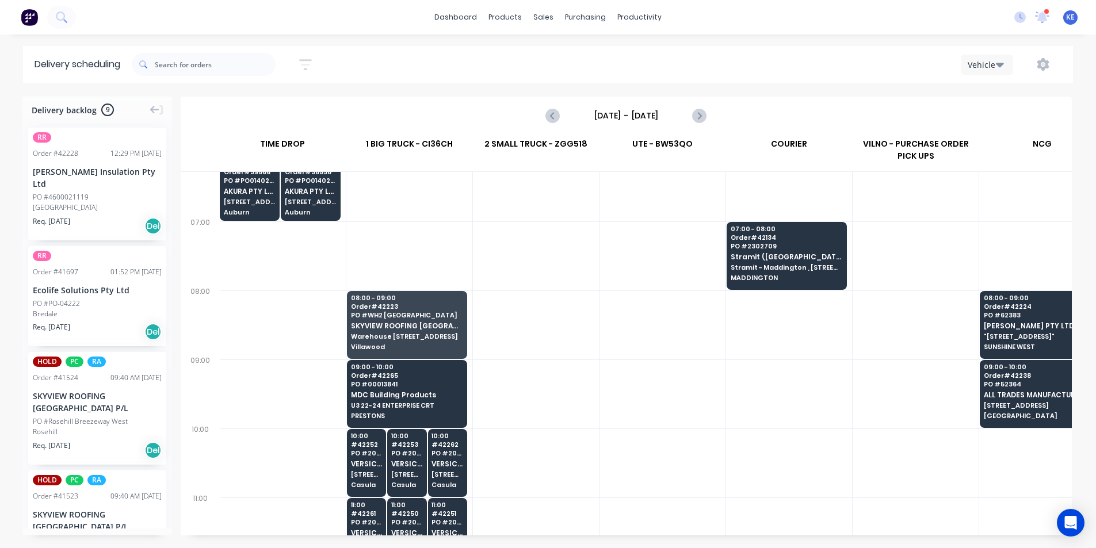
scroll to position [58, 1]
click at [567, 122] on div "Wednesday - 15/10/25" at bounding box center [625, 115] width 159 height 18
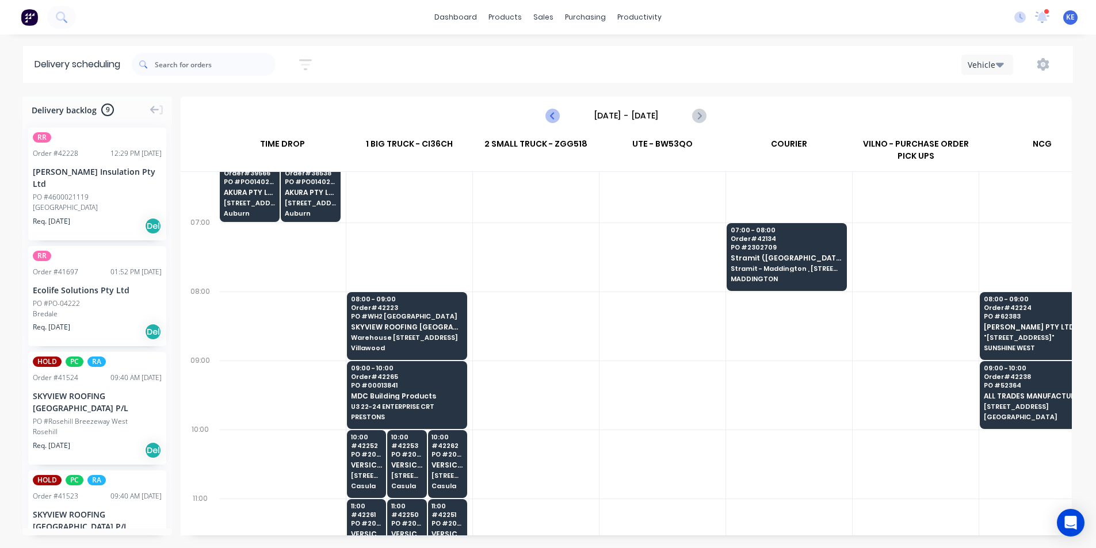
click at [556, 118] on icon "Previous page" at bounding box center [553, 116] width 14 height 14
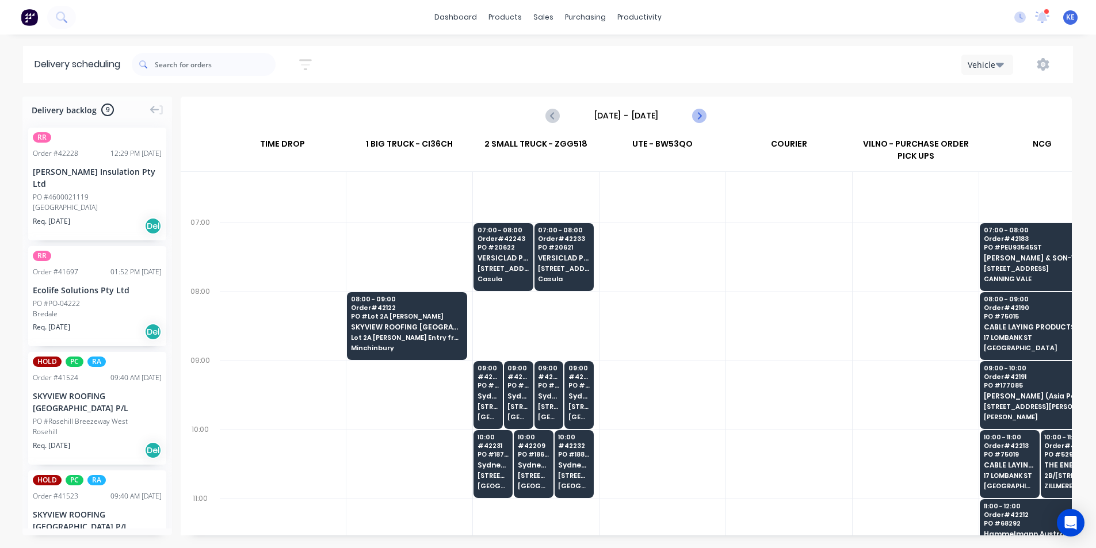
click at [697, 120] on icon "Next page" at bounding box center [699, 116] width 14 height 14
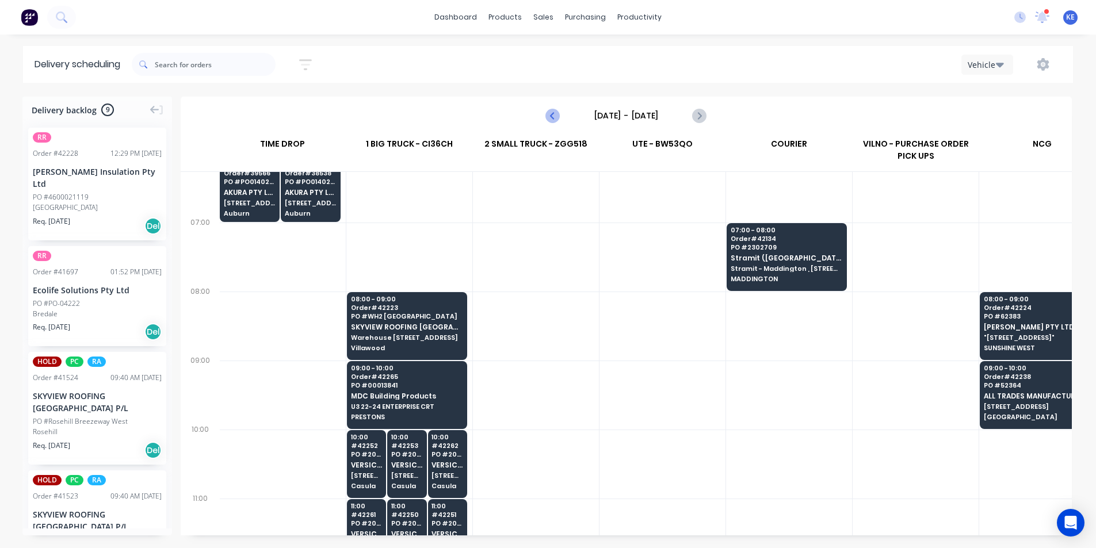
click at [553, 118] on icon "Previous page" at bounding box center [553, 116] width 14 height 14
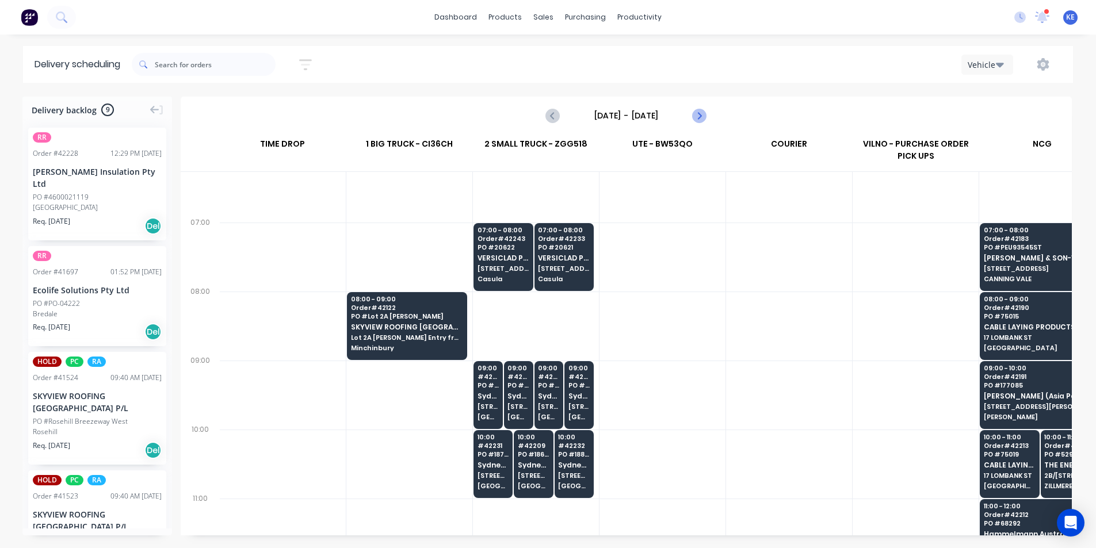
click at [698, 114] on icon "Next page" at bounding box center [699, 116] width 14 height 14
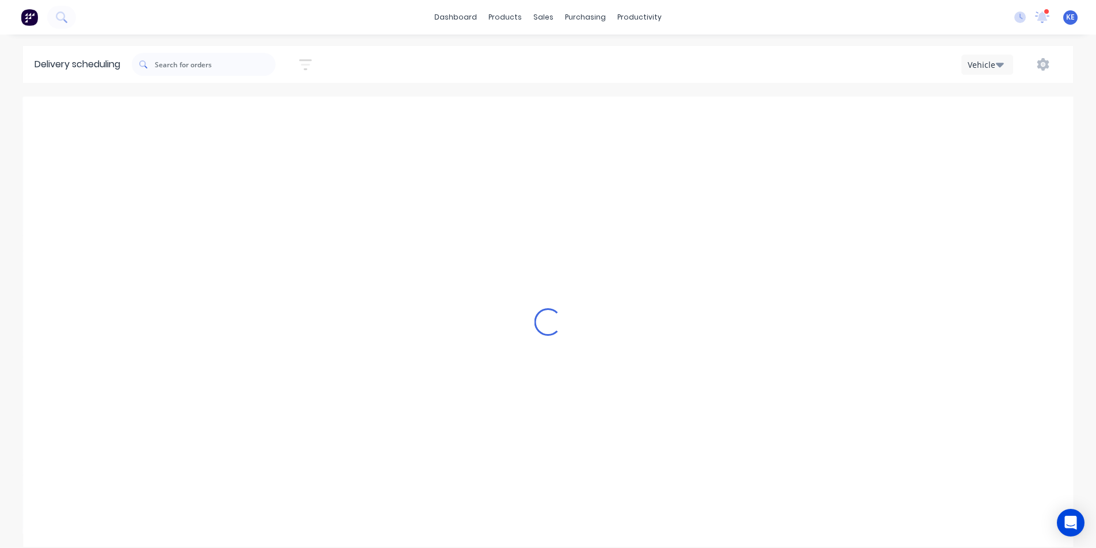
click at [700, 113] on icon "Next page" at bounding box center [699, 116] width 14 height 14
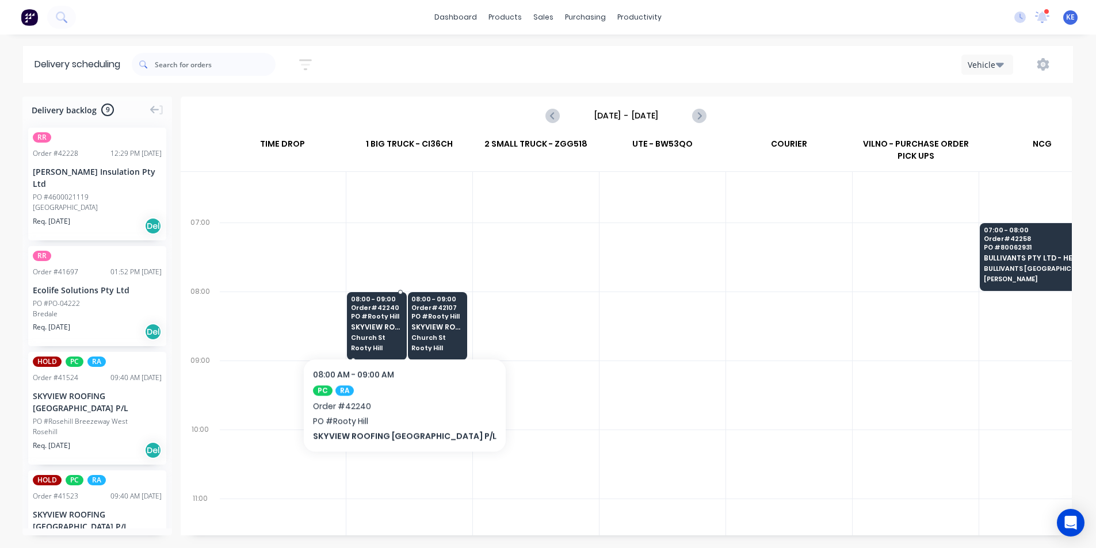
click at [380, 321] on div "08:00 - 09:00 Order # 42240 PO # Rooty Hill SKYVIEW ROOFING AUSTRALIA P/L Churc…" at bounding box center [376, 324] width 59 height 64
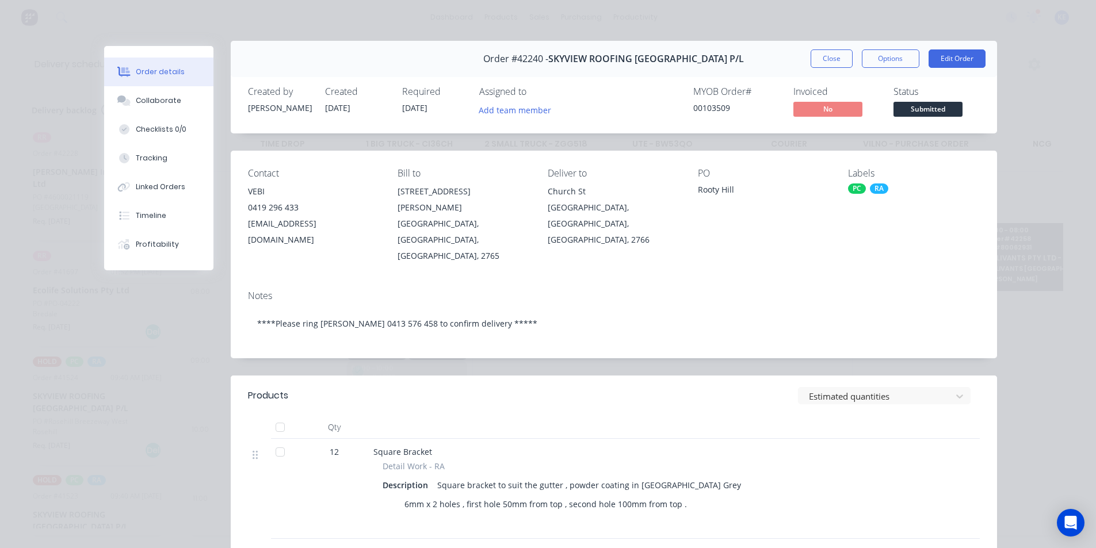
scroll to position [0, 0]
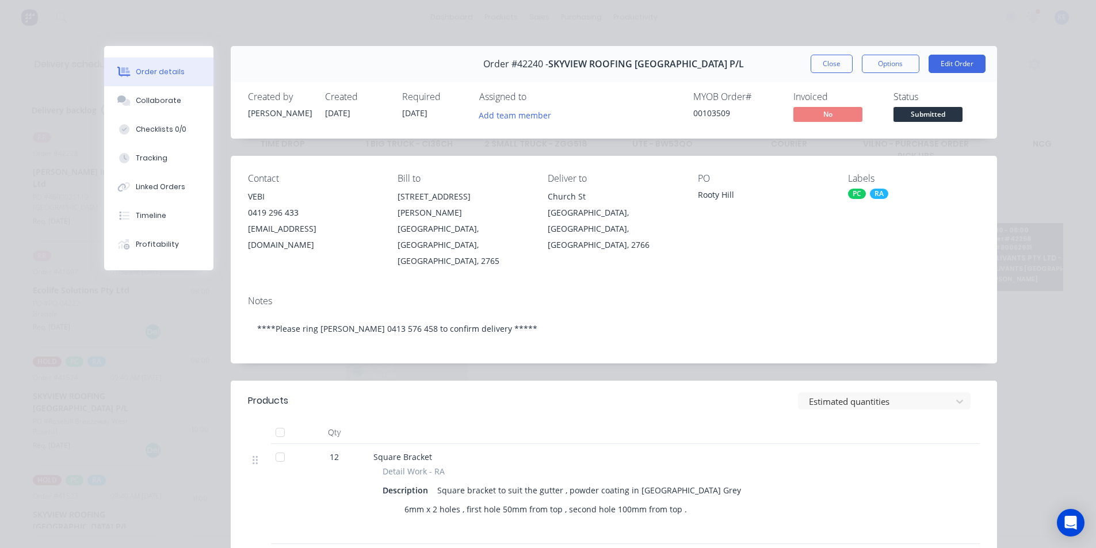
click at [810, 61] on button "Close" at bounding box center [831, 64] width 42 height 18
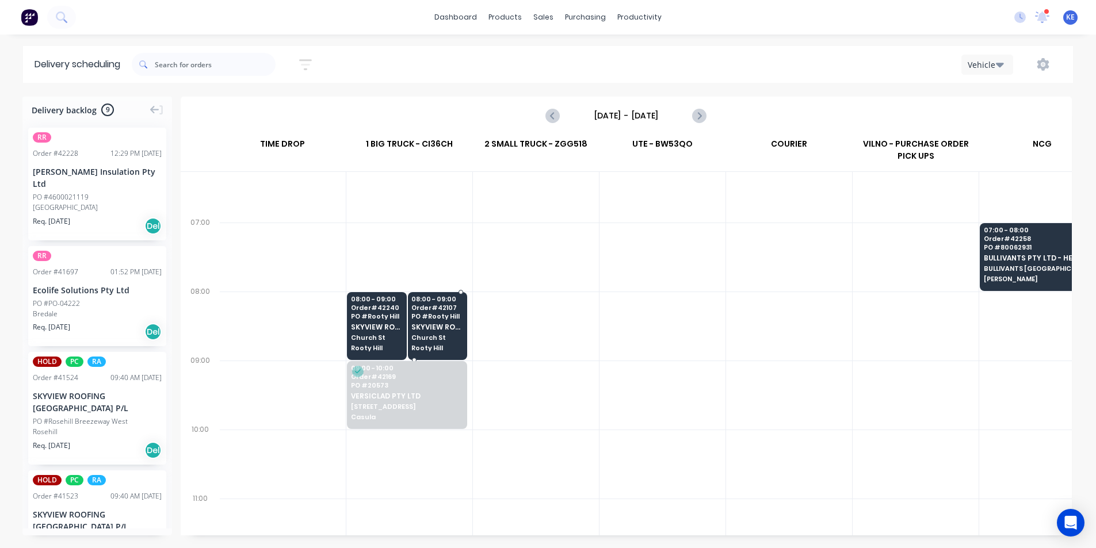
click at [466, 324] on div "08:00 - 09:00 Order # 42107 PO # Rooty Hill SKYVIEW ROOFING AUSTRALIA P/L Churc…" at bounding box center [437, 324] width 59 height 64
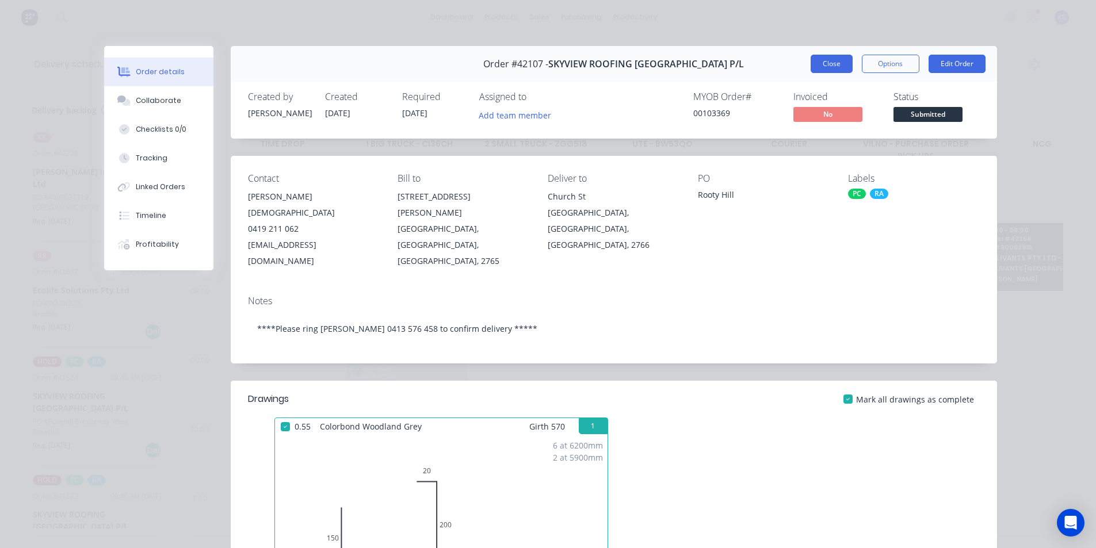
click at [832, 57] on button "Close" at bounding box center [831, 64] width 42 height 18
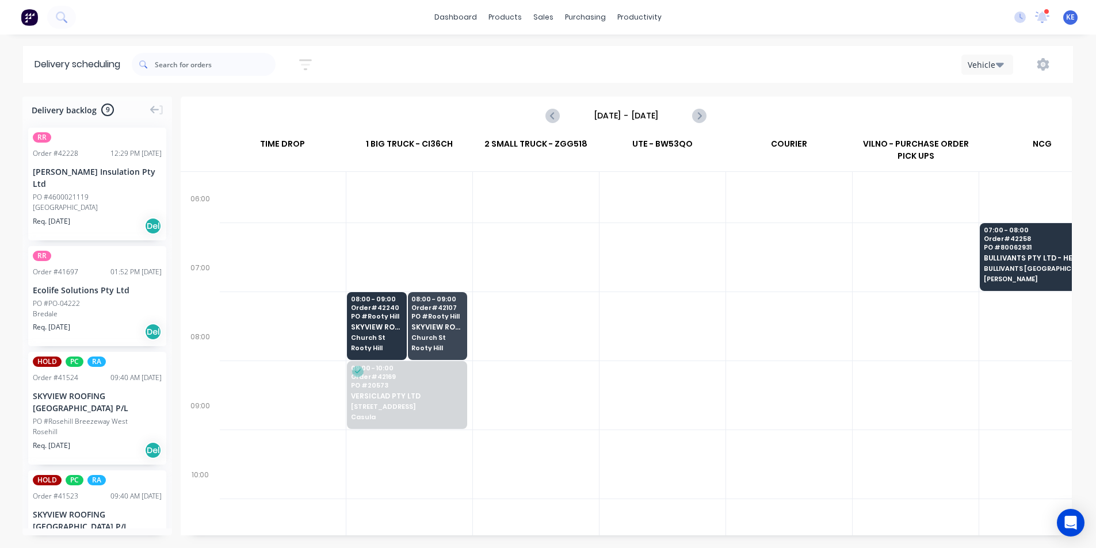
scroll to position [0, 1]
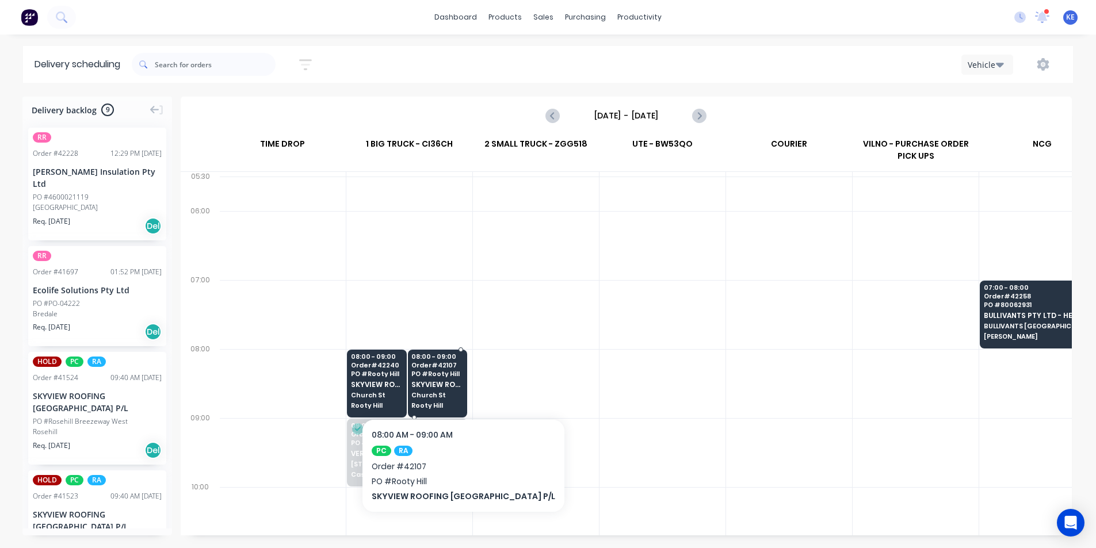
click at [433, 379] on div "08:00 - 09:00 Order # 42107 PO # Rooty Hill SKYVIEW ROOFING AUSTRALIA P/L Churc…" at bounding box center [437, 382] width 59 height 64
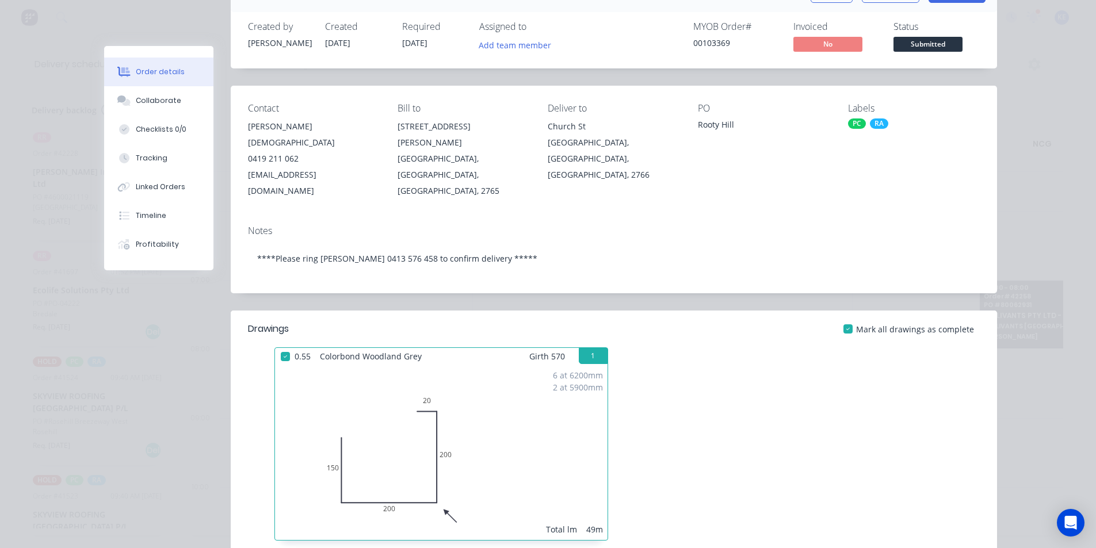
scroll to position [58, 0]
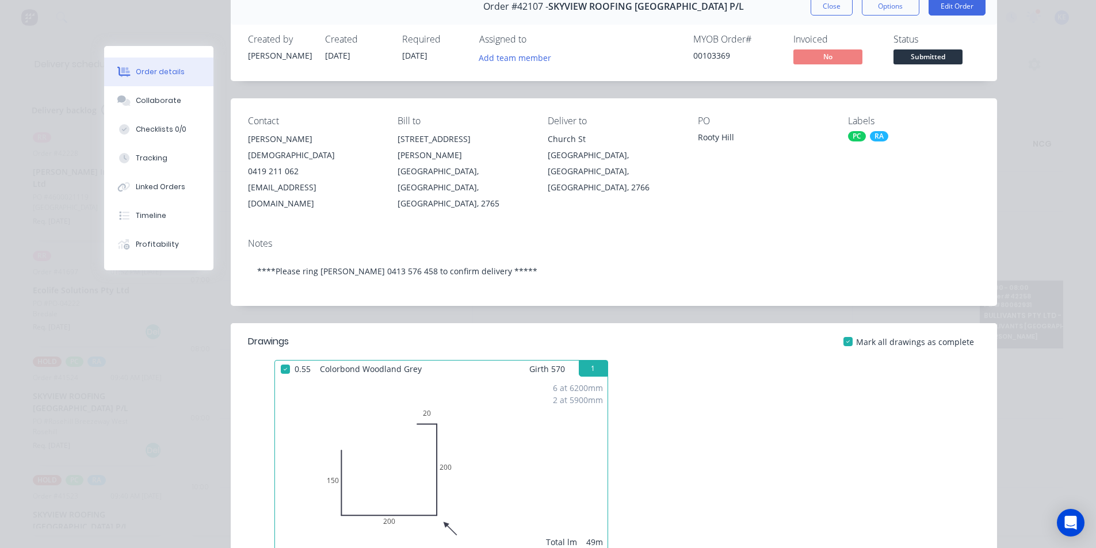
click at [835, 5] on button "Close" at bounding box center [831, 6] width 42 height 18
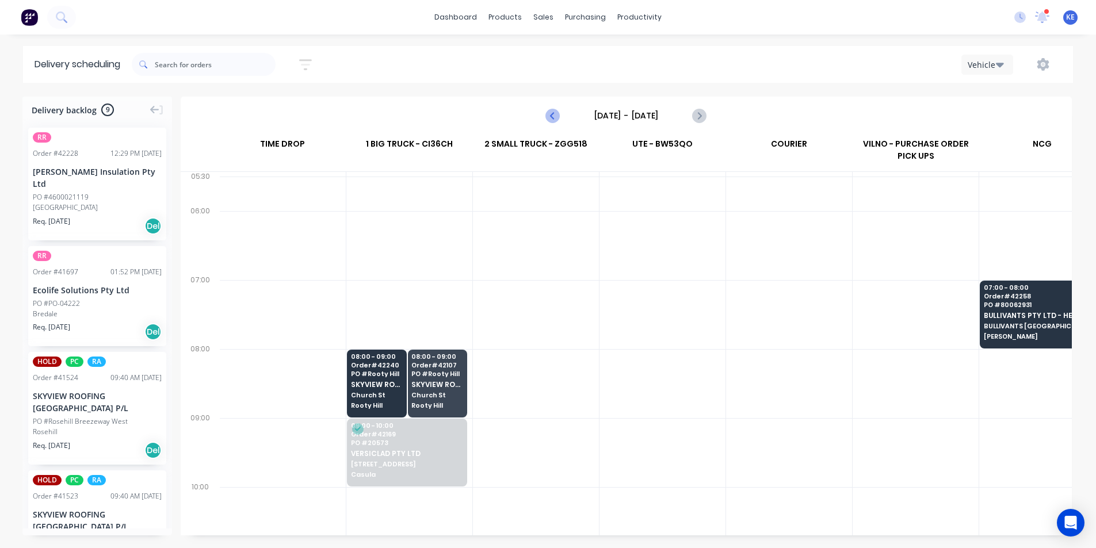
click at [553, 113] on icon "Previous page" at bounding box center [552, 115] width 5 height 9
type input "Wednesday - 15/10/25"
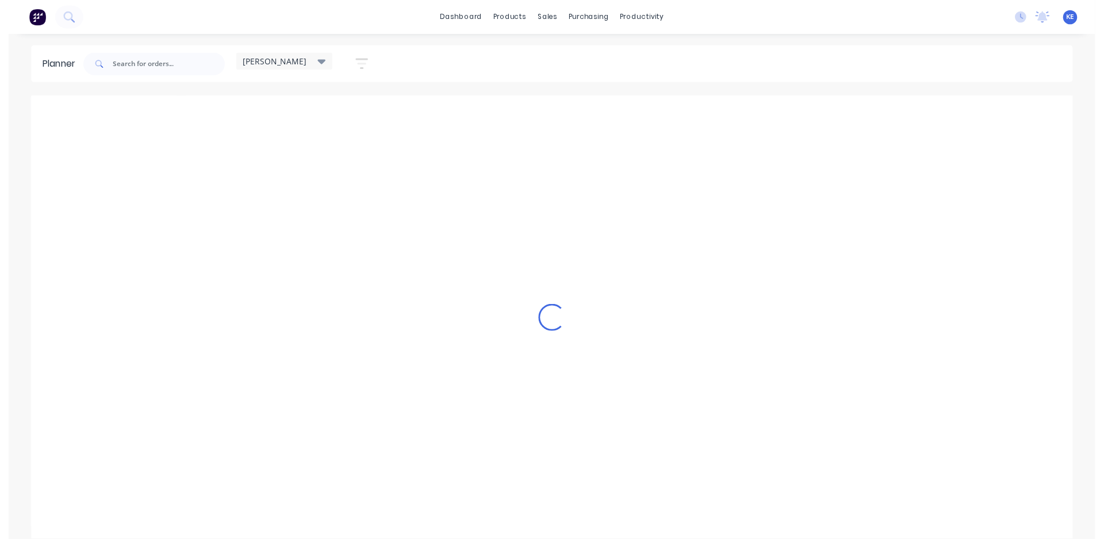
scroll to position [0, 1]
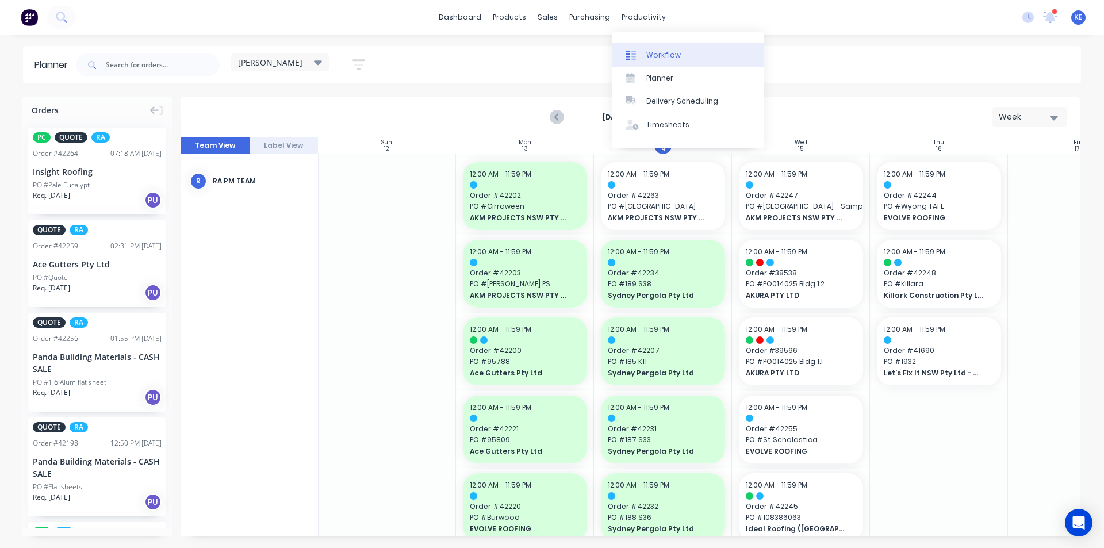
click at [654, 56] on div "Workflow" at bounding box center [663, 55] width 35 height 10
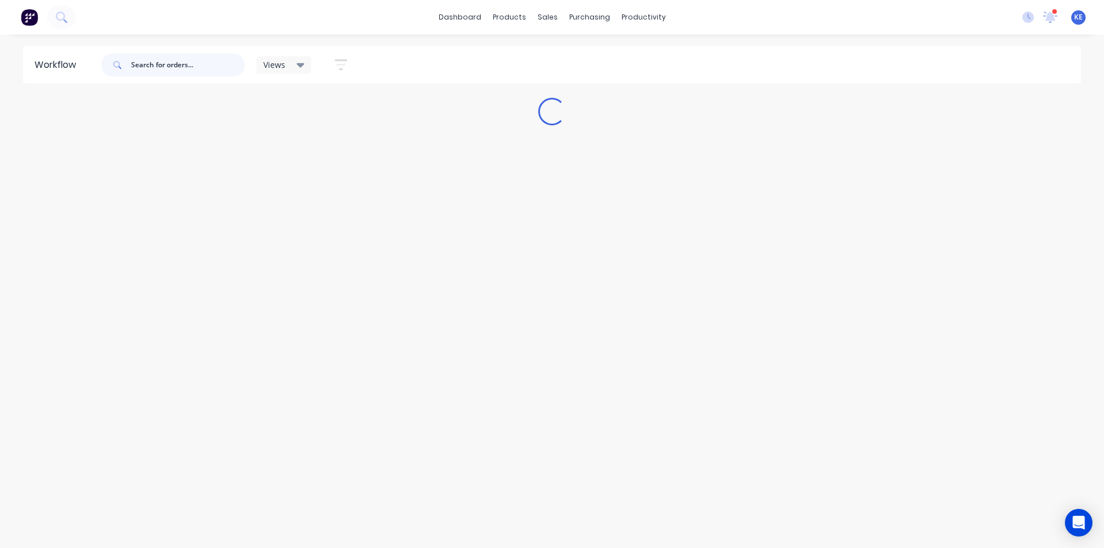
click at [182, 65] on input "text" at bounding box center [188, 64] width 114 height 23
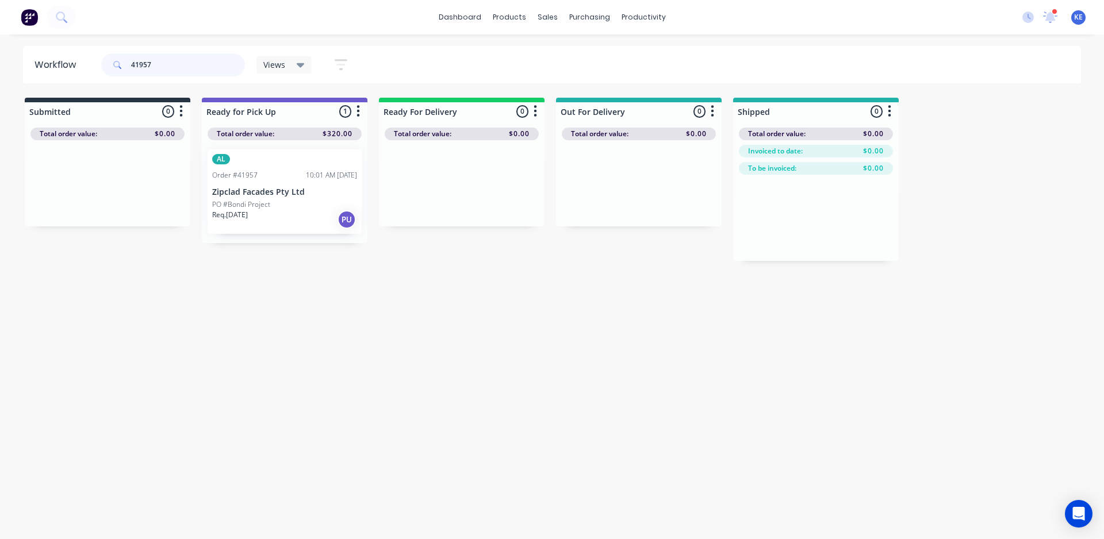
type input "41957"
click at [281, 183] on div "AL Order #41957 10:01 AM [DATE] Zipclad Facades Pty Ltd PO #Bondi Project Req. …" at bounding box center [285, 192] width 154 height 85
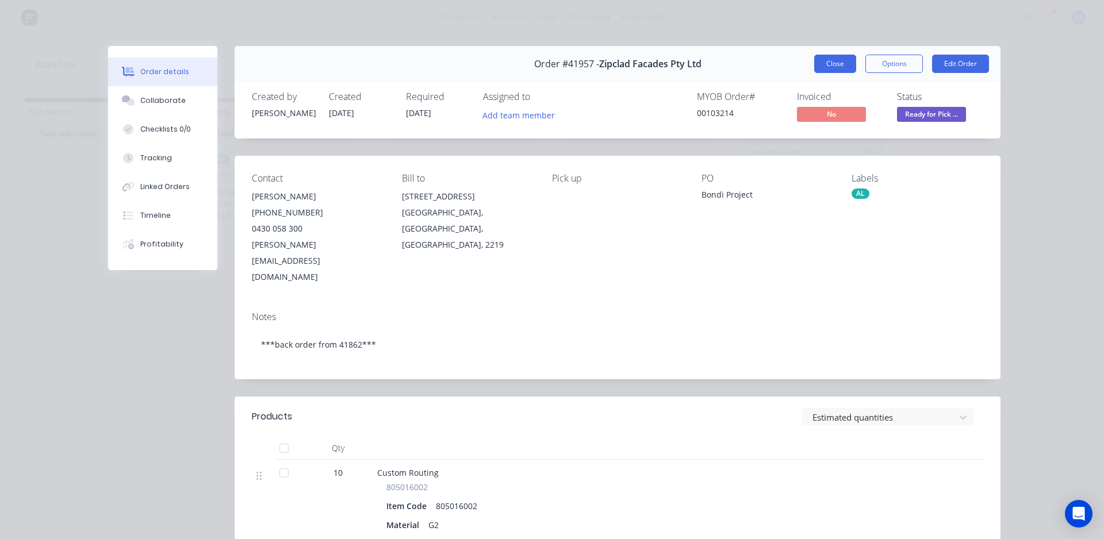
click at [821, 63] on button "Close" at bounding box center [835, 64] width 42 height 18
